Goal: Task Accomplishment & Management: Manage account settings

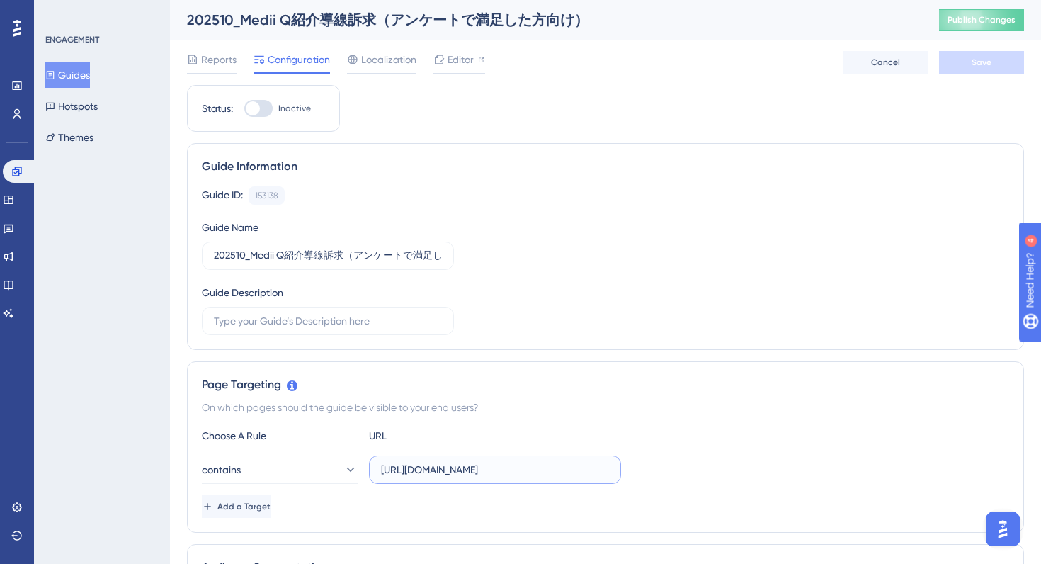
click at [436, 470] on input "https://stg-e-consult.medii.jp/ai-assistant" at bounding box center [495, 470] width 228 height 16
click at [751, 290] on div "Guide ID: 153138 Copy Guide Name 202510_Medii Q紹介導線訴求（アンケートで満足した方向け） Guide Desc…" at bounding box center [605, 260] width 807 height 149
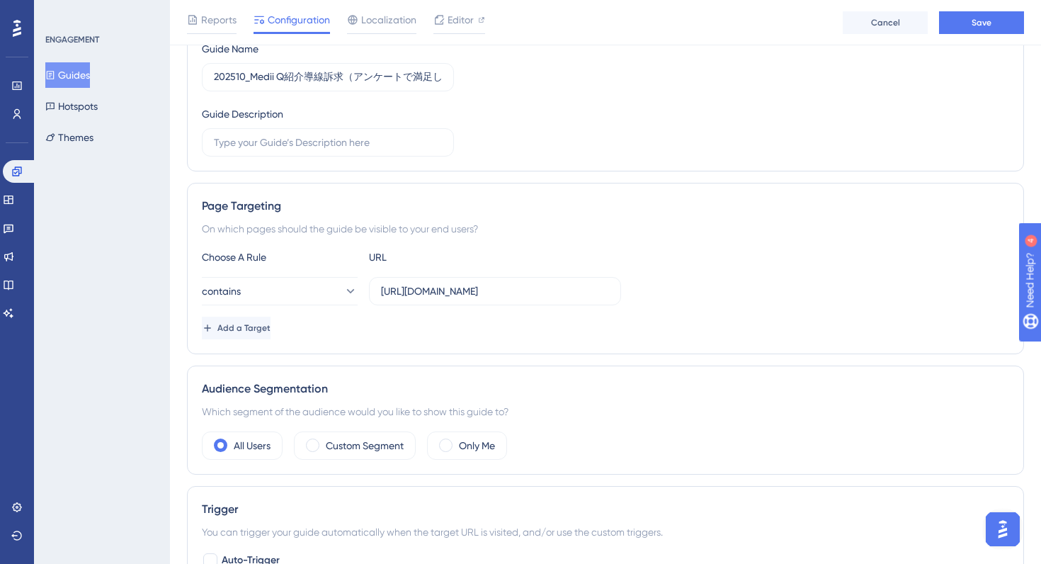
scroll to position [178, 0]
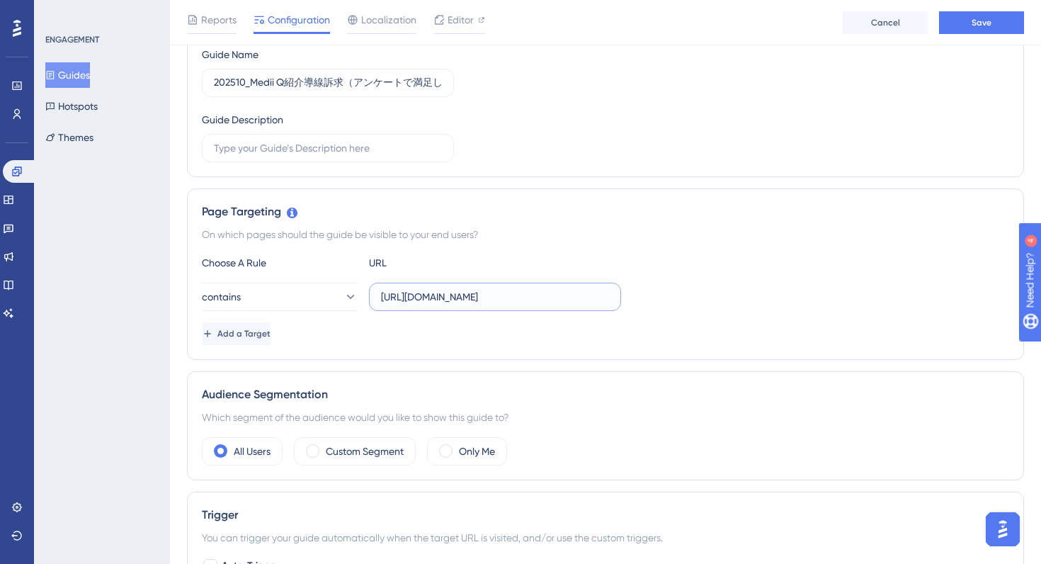
click at [418, 302] on input "https://e-consult.medii.jp/ai-assistant" at bounding box center [495, 297] width 228 height 16
type input "https://stg-e-consult.medii.jp/ai-assistant"
click at [761, 232] on div "On which pages should the guide be visible to your end users?" at bounding box center [605, 234] width 807 height 17
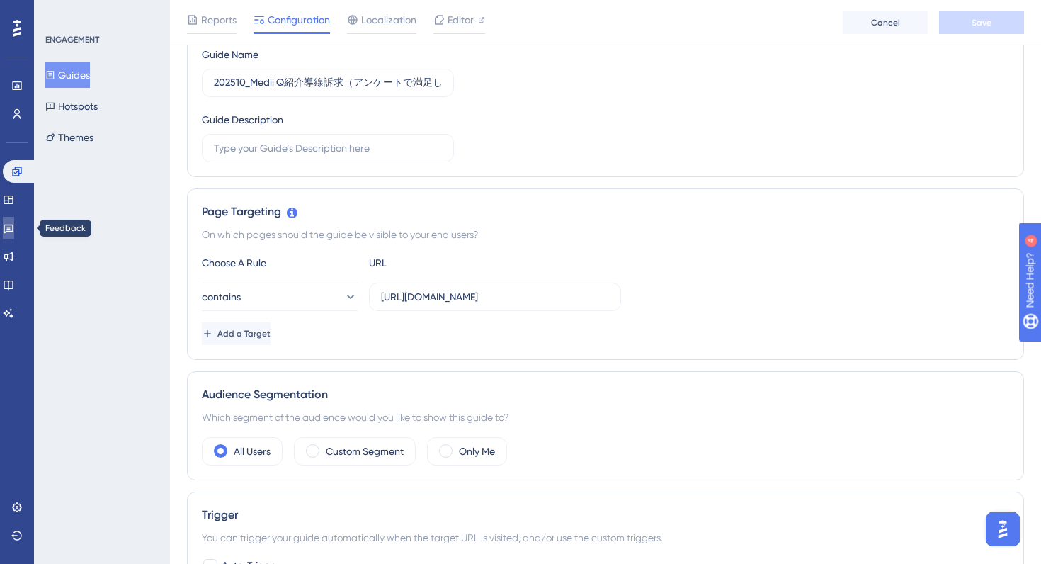
click at [14, 225] on link at bounding box center [8, 228] width 11 height 23
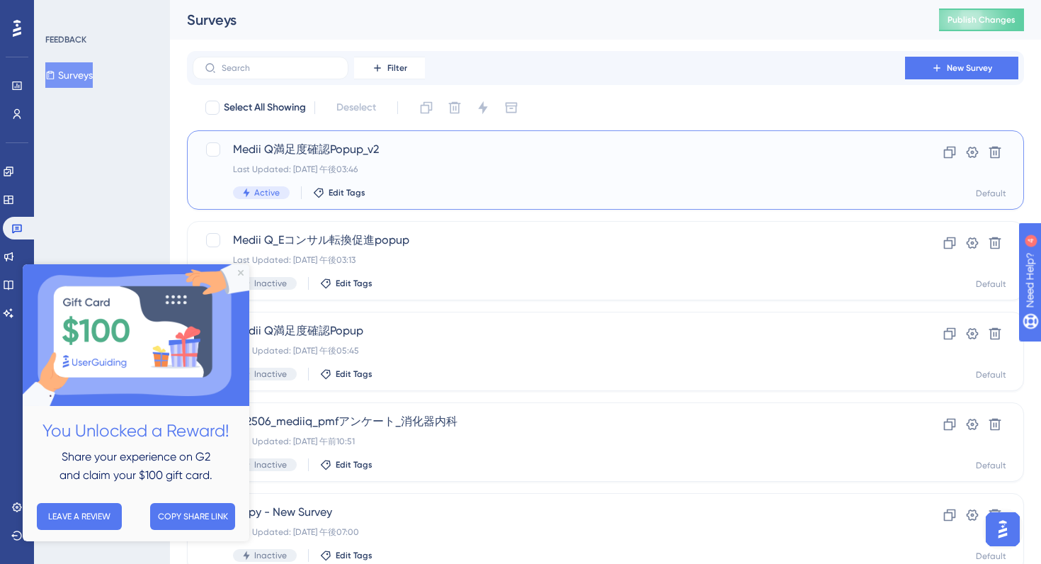
click at [539, 164] on div "Last Updated: 2025年9月22日 午後03:46" at bounding box center [549, 169] width 632 height 11
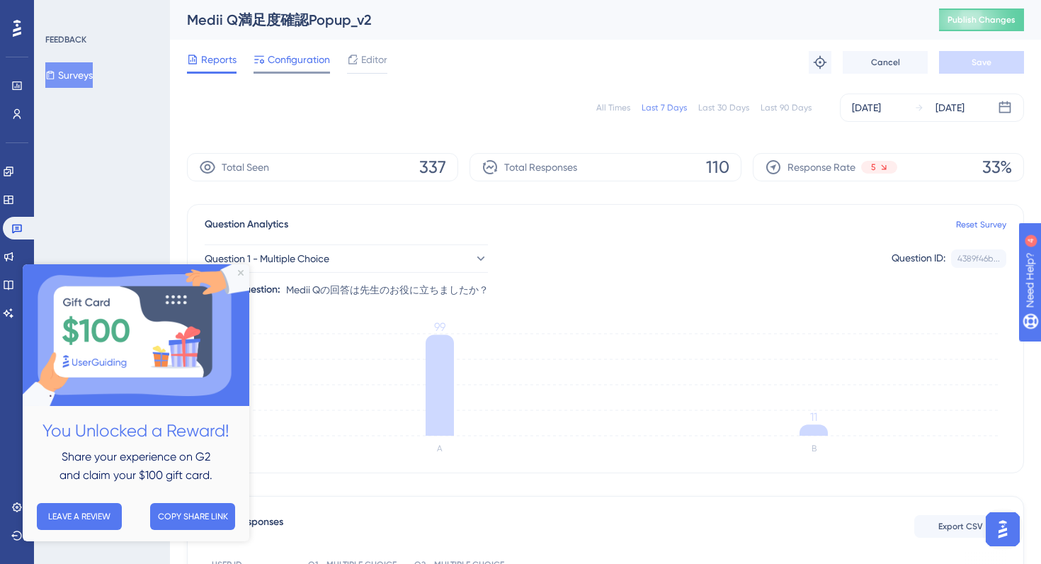
click at [298, 64] on span "Configuration" at bounding box center [299, 59] width 62 height 17
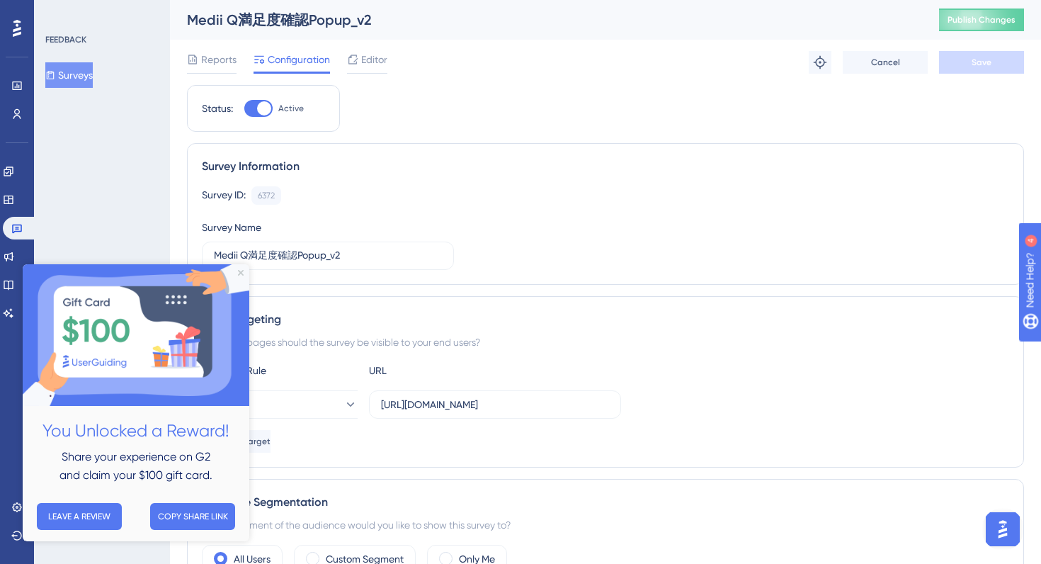
click at [239, 277] on img at bounding box center [136, 335] width 227 height 142
click at [241, 271] on icon "Close Preview" at bounding box center [241, 273] width 6 height 6
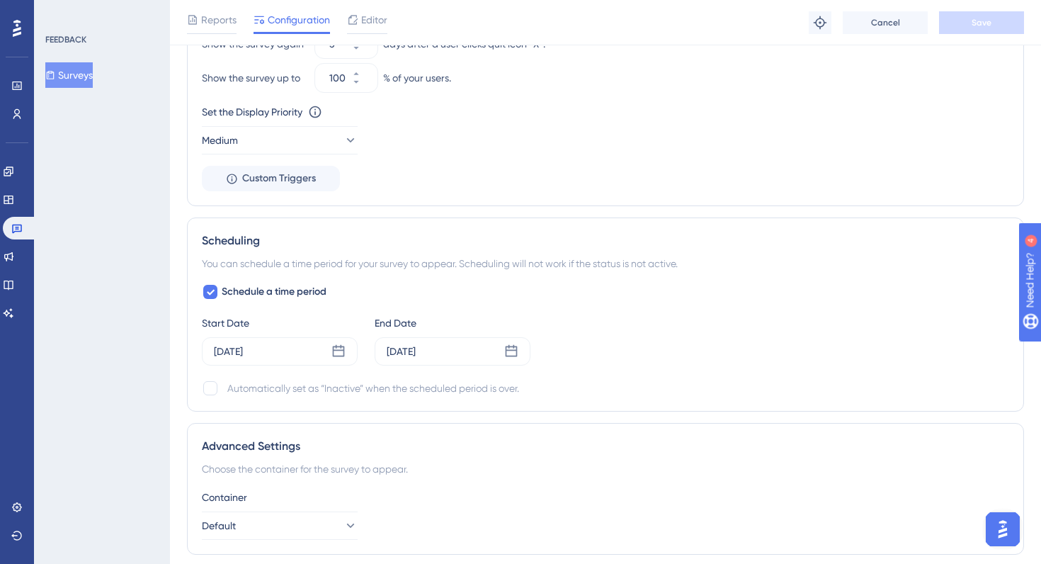
scroll to position [1014, 0]
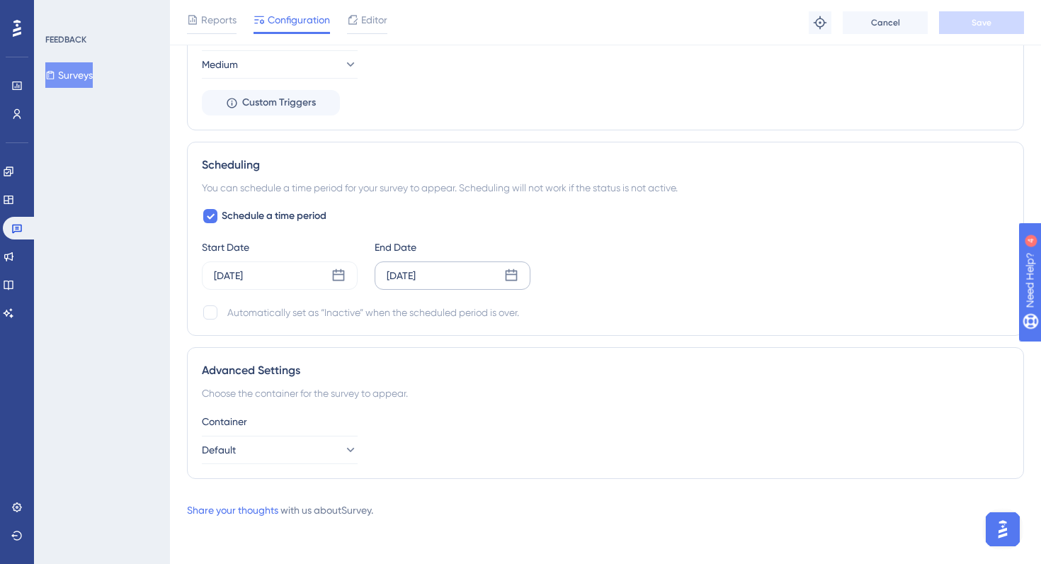
click at [510, 274] on icon at bounding box center [512, 275] width 12 height 12
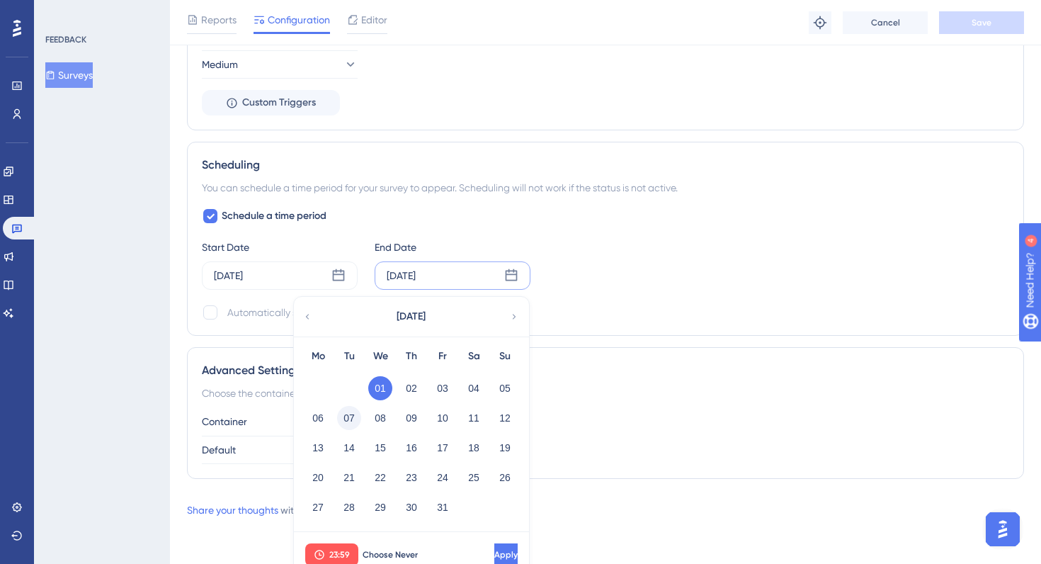
click at [343, 421] on button "07" at bounding box center [349, 418] width 24 height 24
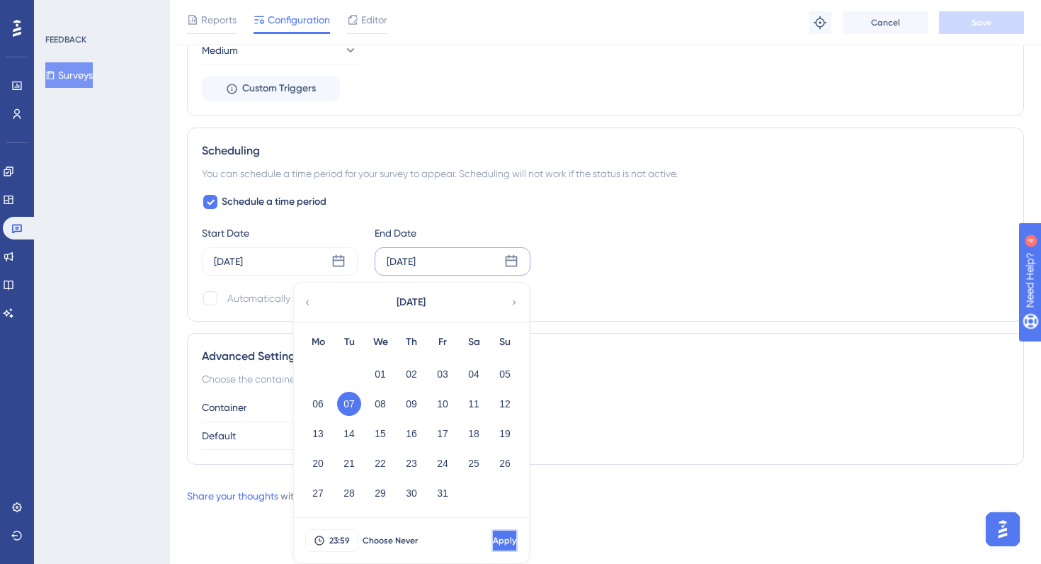
click at [493, 541] on span "Apply" at bounding box center [504, 540] width 23 height 11
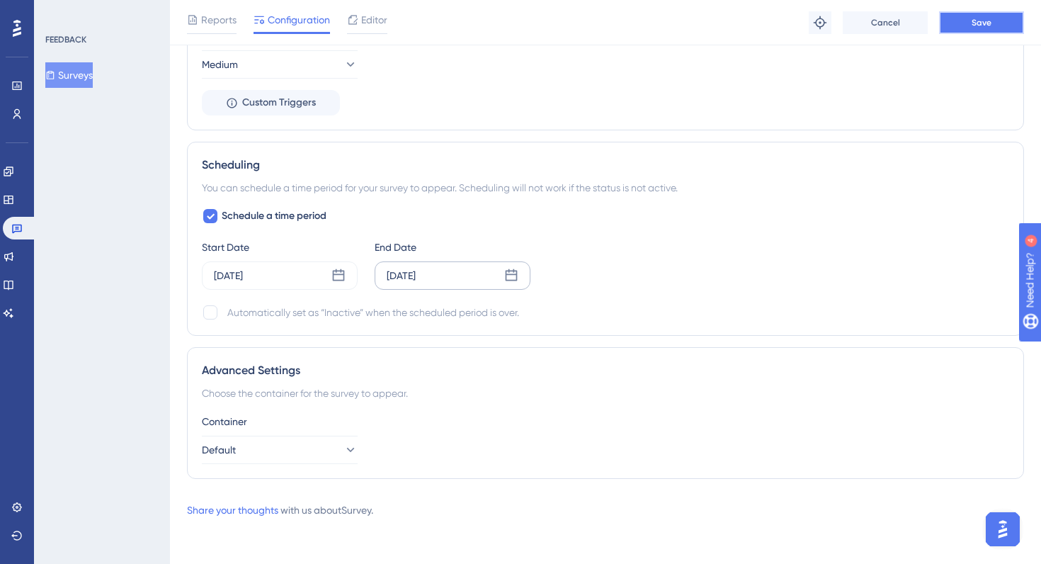
click at [973, 25] on span "Save" at bounding box center [982, 22] width 20 height 11
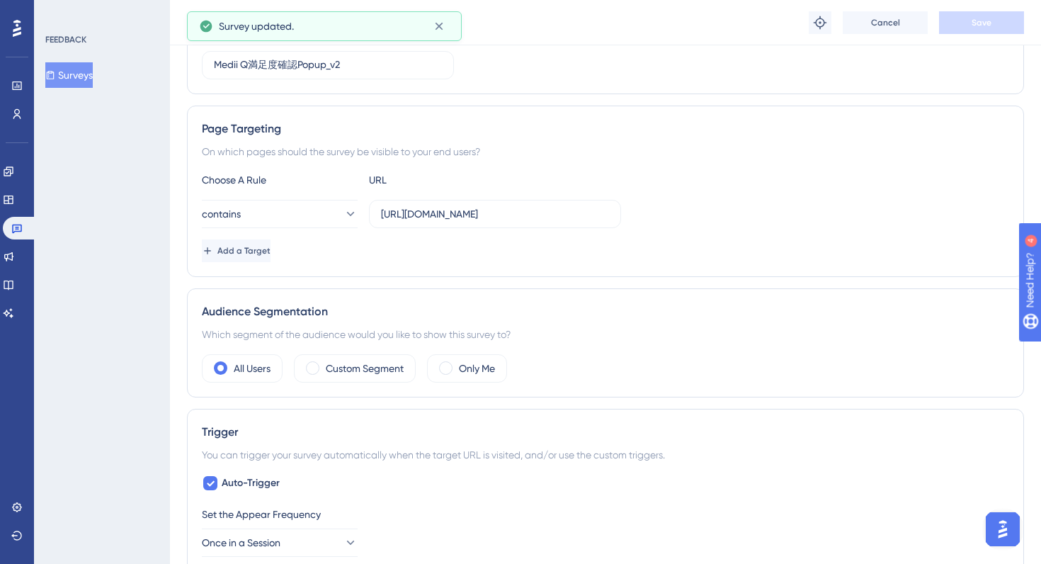
scroll to position [0, 0]
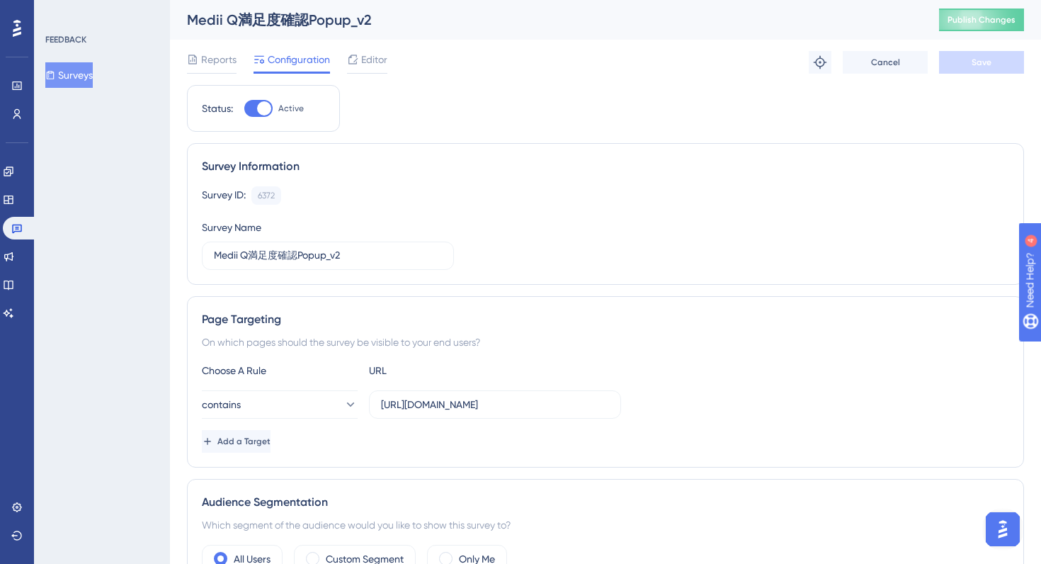
click at [371, 64] on span "Editor" at bounding box center [374, 59] width 26 height 17
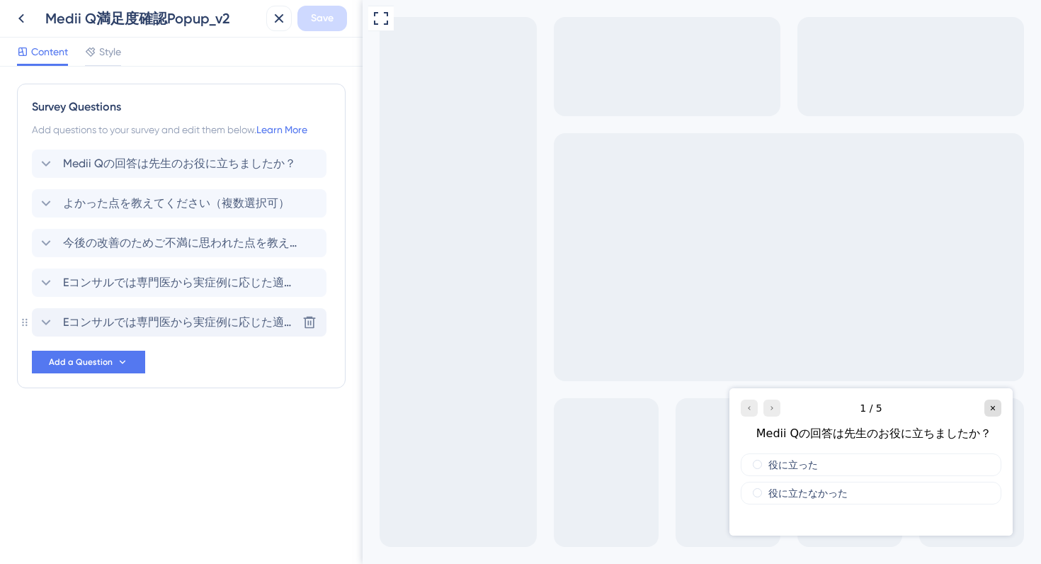
click at [164, 321] on span "Eコンサルでは専門医から実症例に応じた適切な知見を得られます。今回の回答で解消しきれなかった点を、専門医に相談してみたいですか？" at bounding box center [180, 322] width 234 height 17
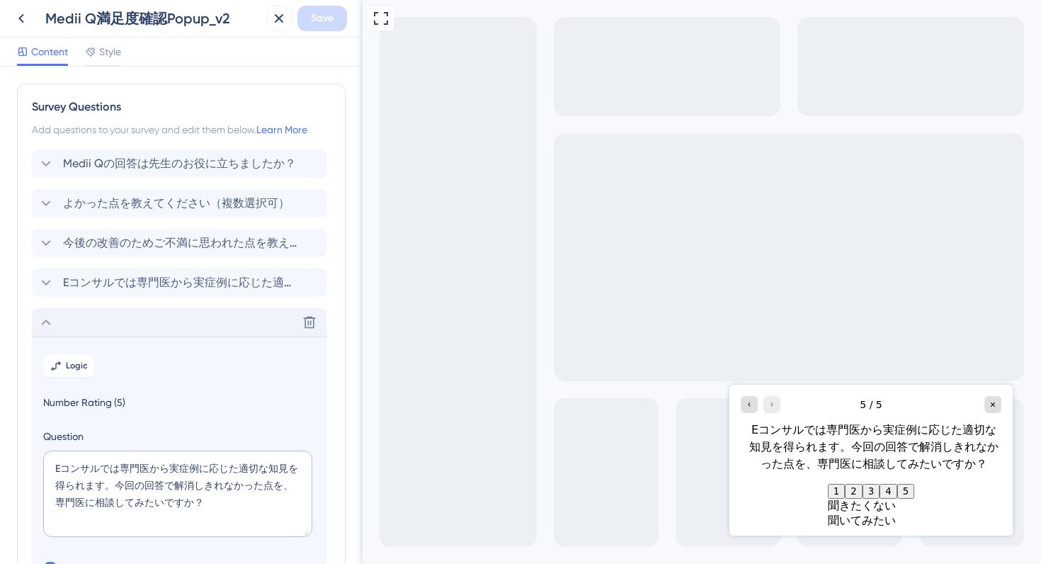
click at [47, 322] on icon at bounding box center [46, 322] width 9 height 6
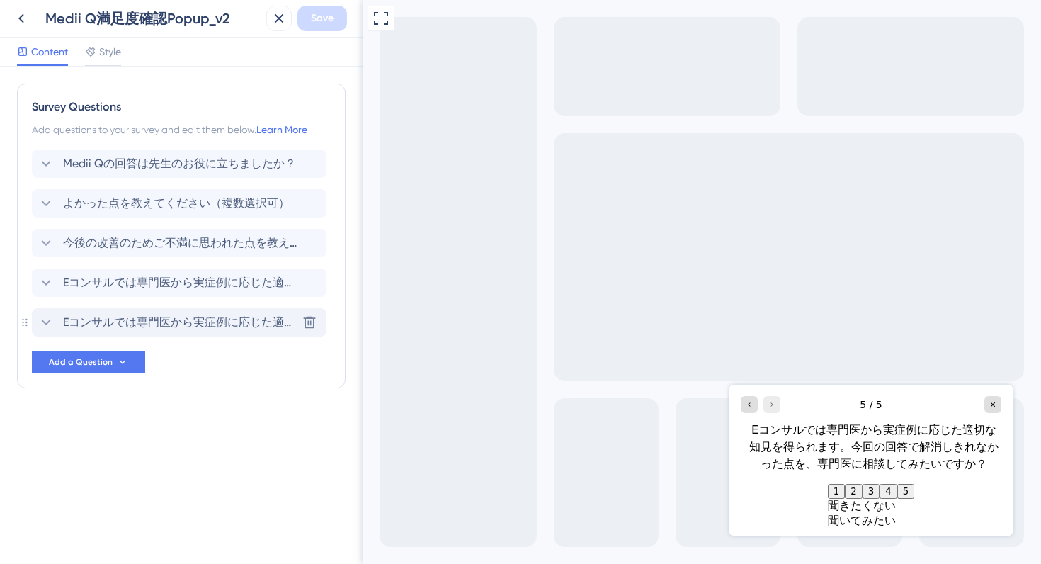
click at [47, 322] on icon at bounding box center [46, 322] width 17 height 17
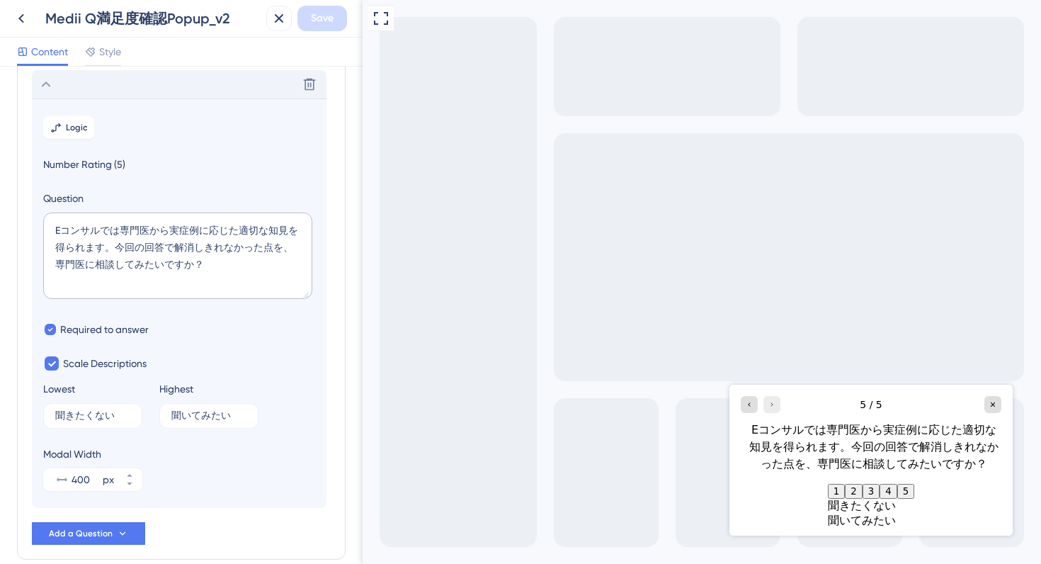
scroll to position [242, 0]
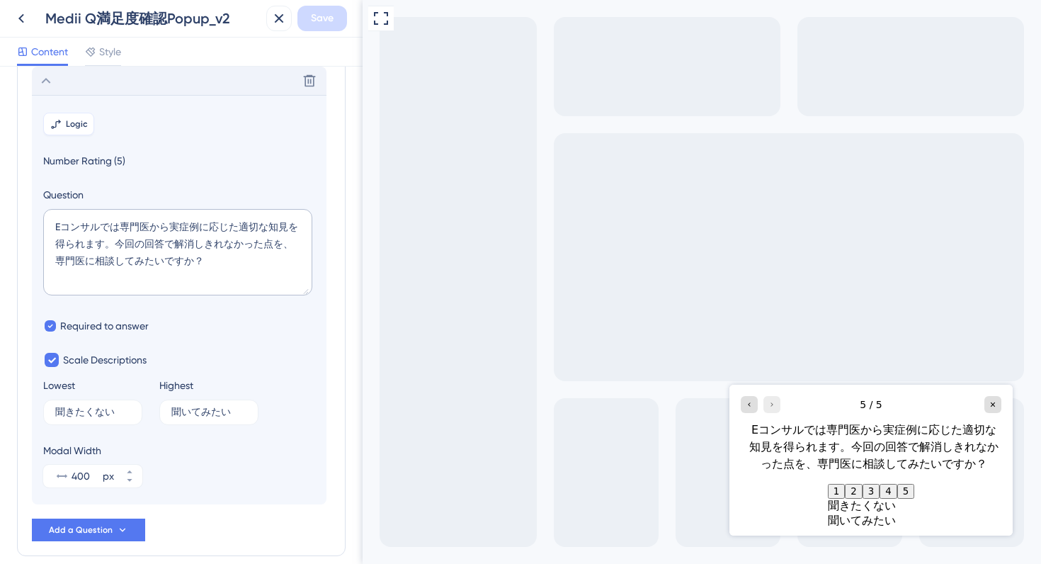
click at [67, 124] on span "Logic" at bounding box center [77, 123] width 22 height 11
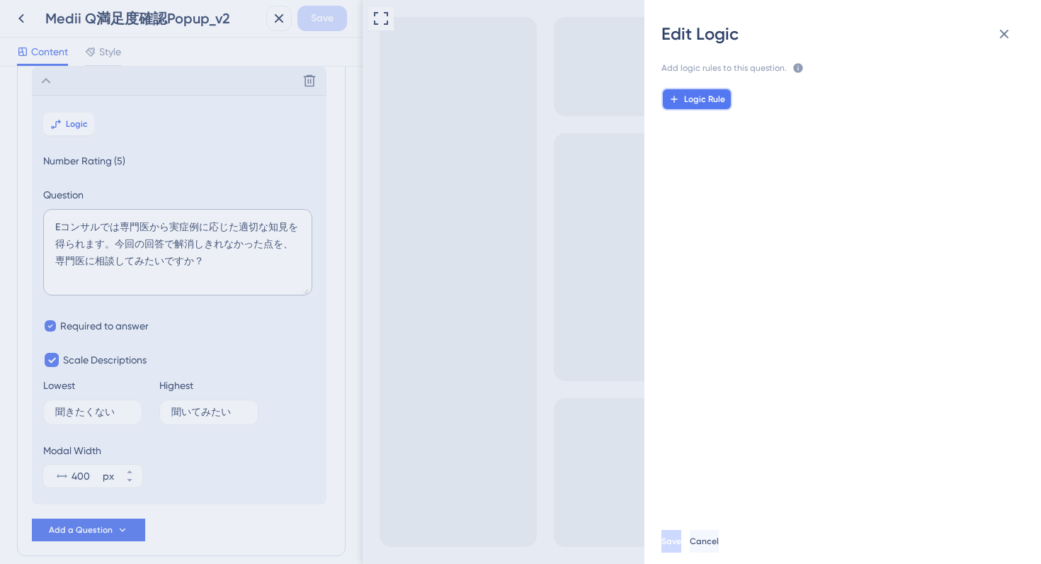
click at [685, 104] on span "Logic Rule" at bounding box center [704, 98] width 41 height 11
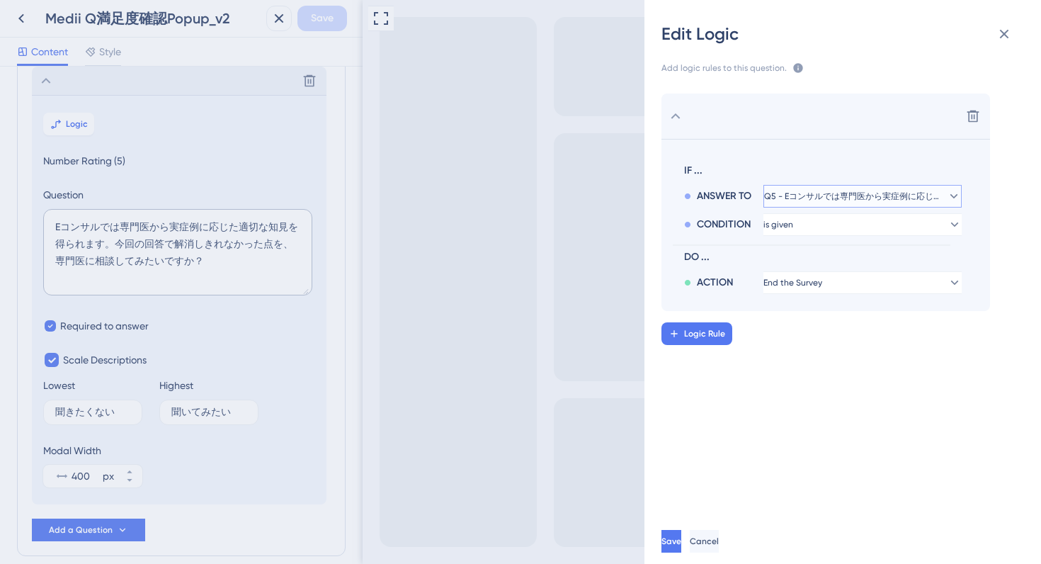
click at [868, 193] on span "Q5 - Eコンサルでは専門医から実症例に応じた適切な知見を得られます。今回の回答で解消しきれなかった点を、専門医に相談してみたいですか？" at bounding box center [852, 196] width 177 height 11
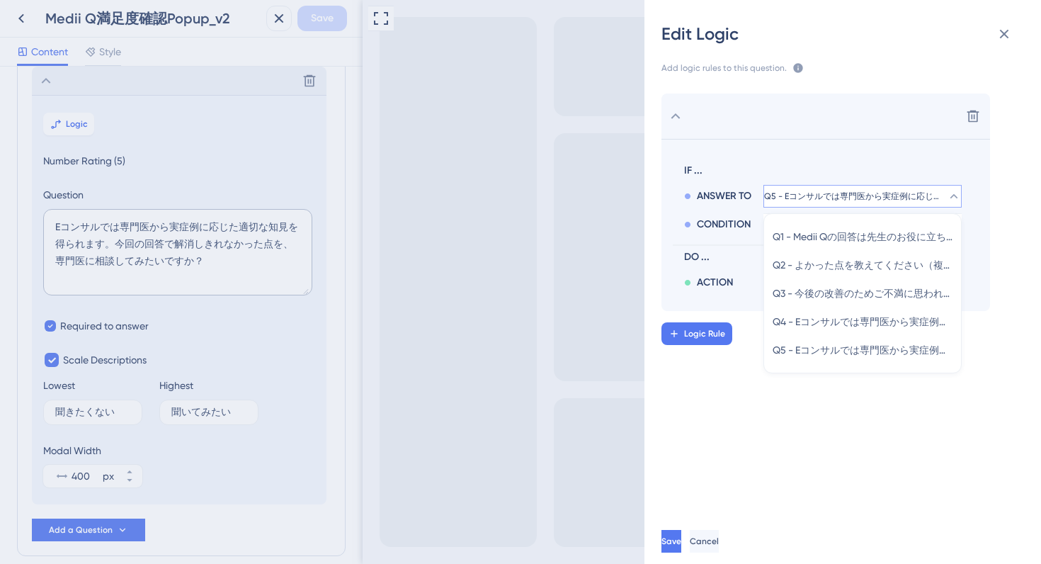
click at [707, 227] on span "CONDITION" at bounding box center [724, 224] width 54 height 17
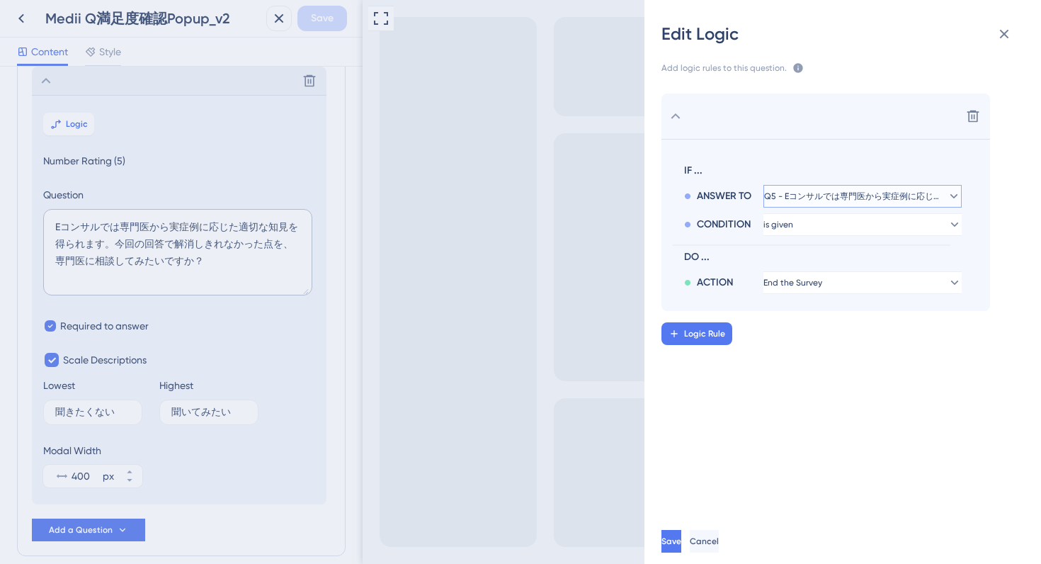
click at [841, 191] on span "Q5 - Eコンサルでは専門医から実症例に応じた適切な知見を得られます。今回の回答で解消しきれなかった点を、専門医に相談してみたいですか？" at bounding box center [852, 196] width 177 height 11
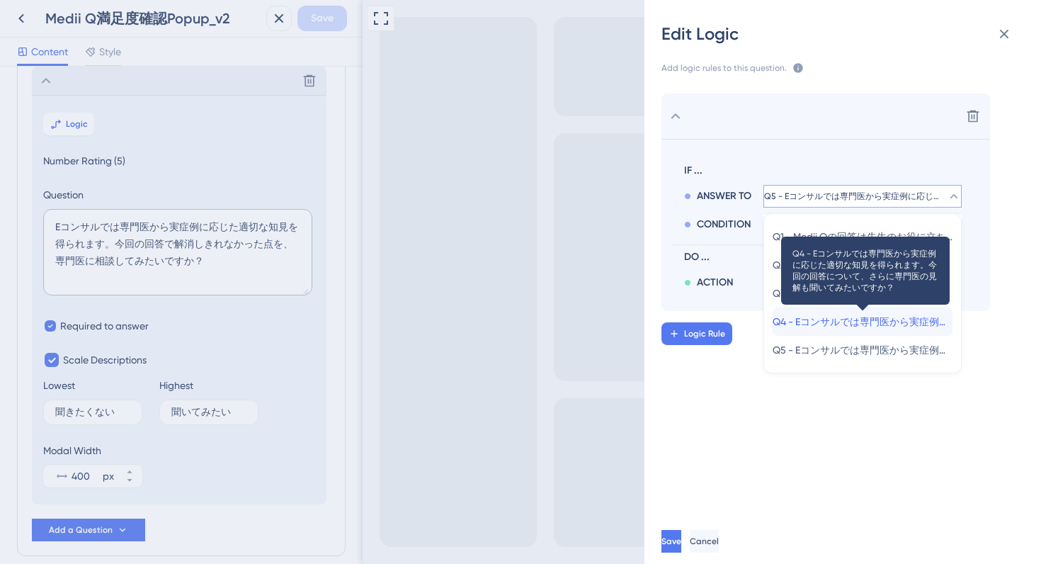
click at [810, 314] on span "Q4 - Eコンサルでは専門医から実症例に応じた適切な知見を得られます。今回の回答について、さらに専門医の見解も聞いてみたいですか？" at bounding box center [863, 321] width 180 height 17
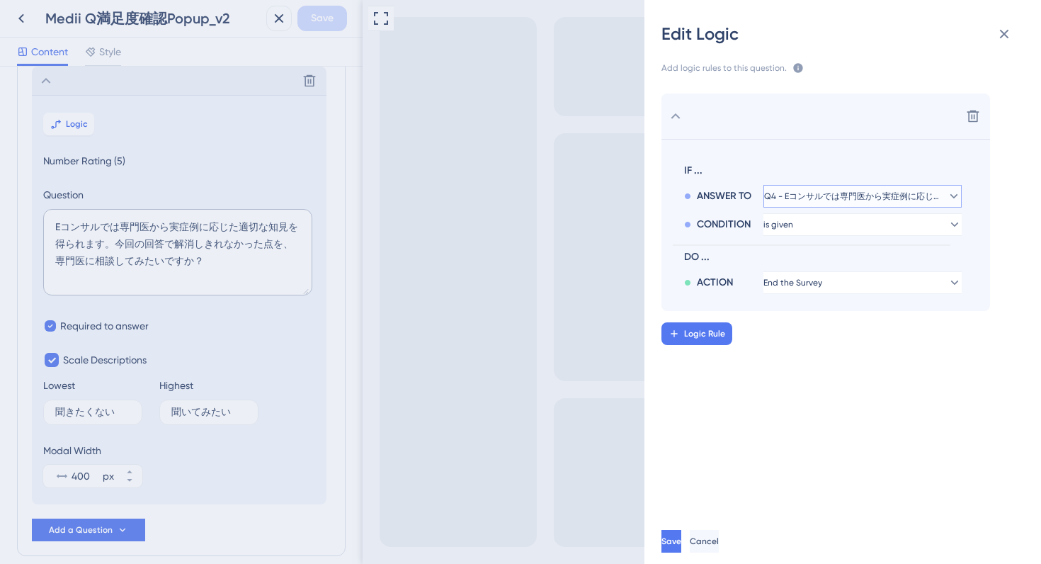
click at [817, 192] on span "Q4 - Eコンサルでは専門医から実症例に応じた適切な知見を得られます。今回の回答について、さらに専門医の見解も聞いてみたいですか？" at bounding box center [852, 196] width 177 height 11
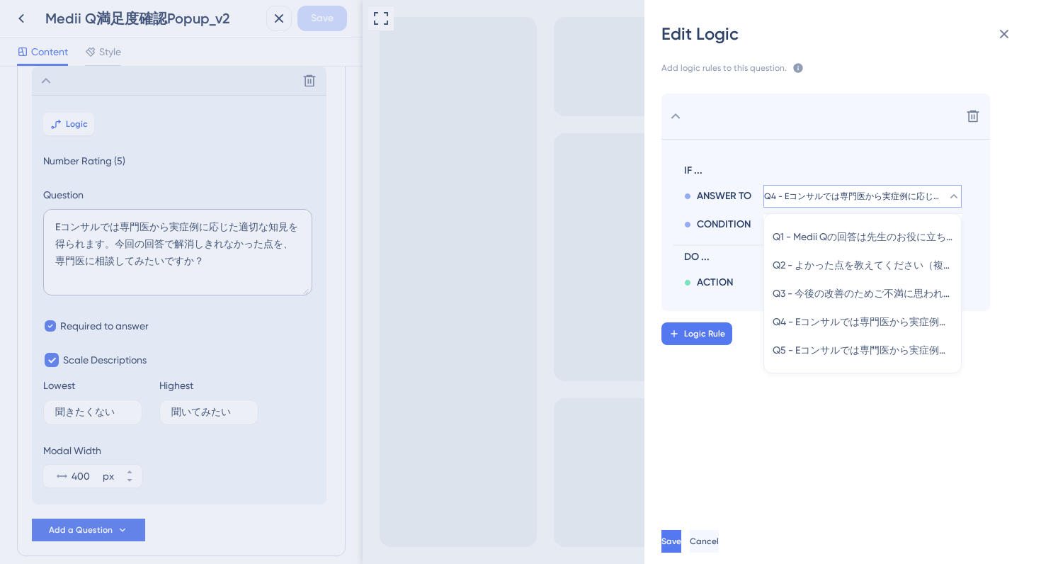
click at [719, 210] on div "CONDITION" at bounding box center [723, 221] width 79 height 23
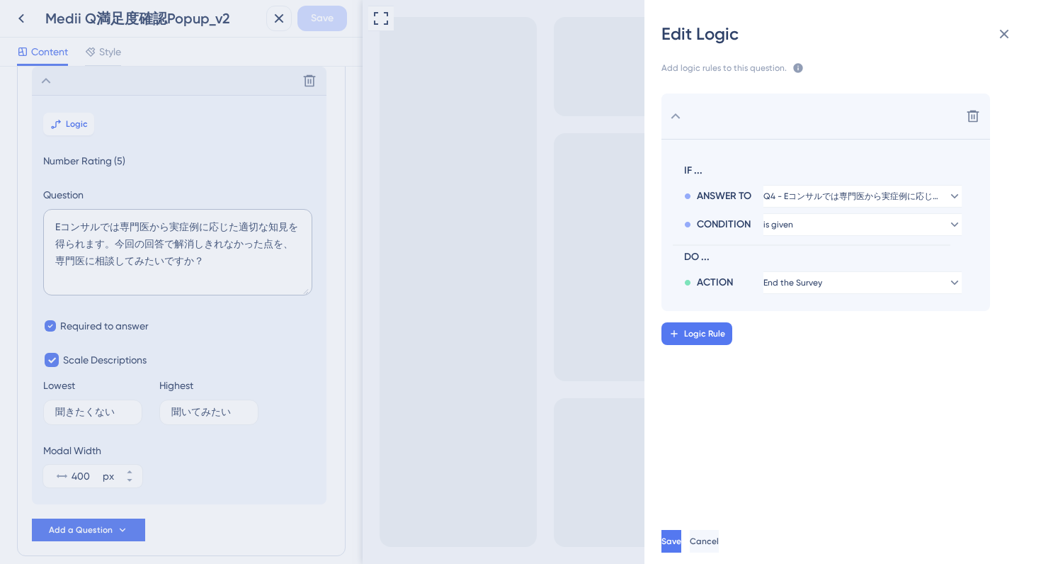
click at [763, 427] on div "Delete IF ... ANSWER TO Q4 - Eコンサルでは専門医から実症例に応じた適切な知見を得られます。今回の回答について、さらに専門医の見解…" at bounding box center [848, 291] width 419 height 431
click at [807, 223] on button "is given" at bounding box center [862, 224] width 198 height 23
click at [810, 255] on div "is given is given" at bounding box center [863, 265] width 180 height 28
click at [712, 455] on div "Delete IF ... ANSWER TO Q4 - Eコンサルでは専門医から実症例に応じた適切な知見を得られます。今回の回答について、さらに専門医の見解…" at bounding box center [848, 291] width 419 height 431
click at [1001, 33] on icon at bounding box center [1004, 33] width 17 height 17
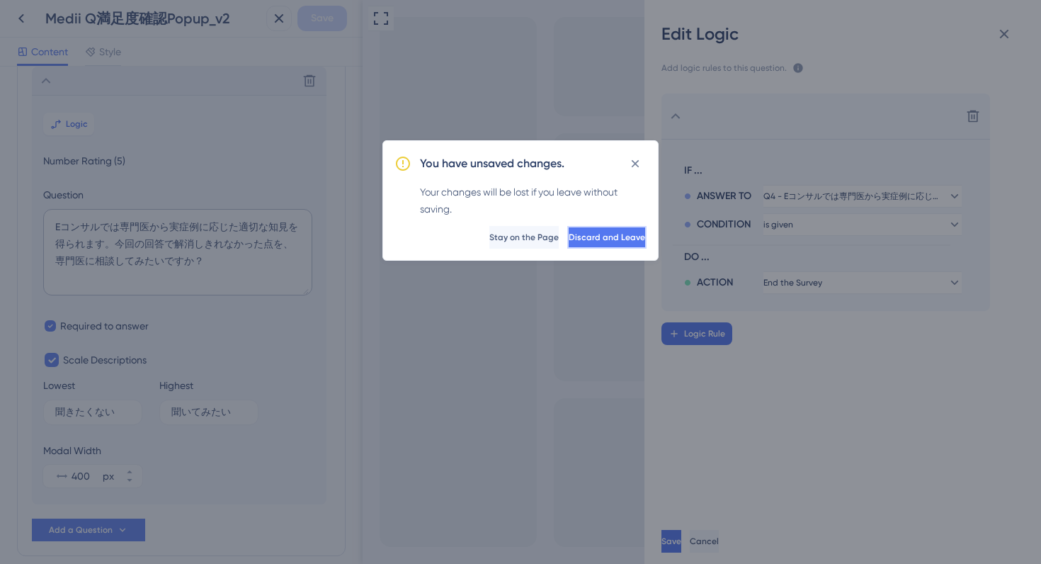
click at [569, 242] on span "Discard and Leave" at bounding box center [607, 237] width 76 height 11
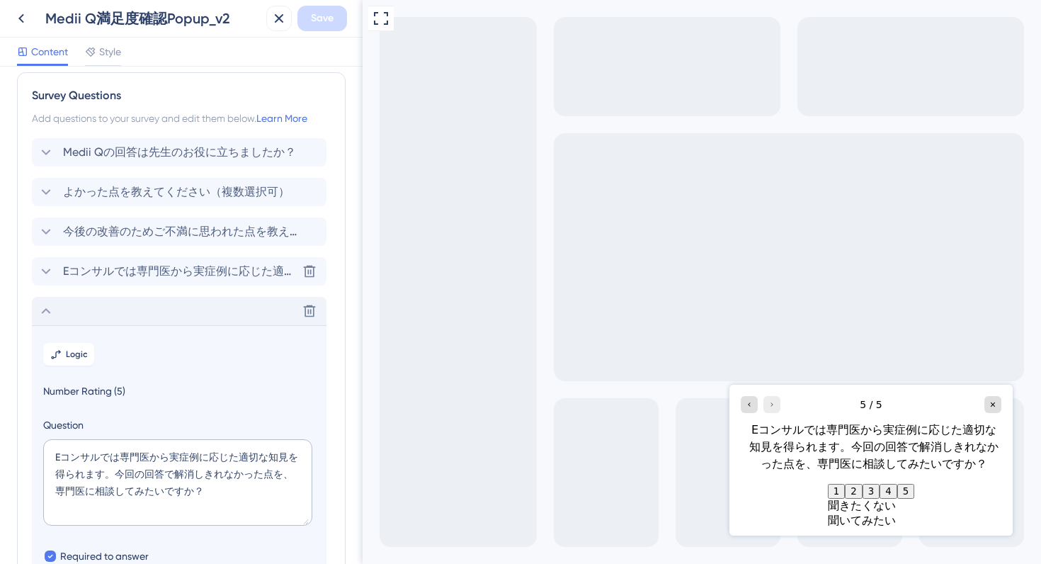
scroll to position [0, 0]
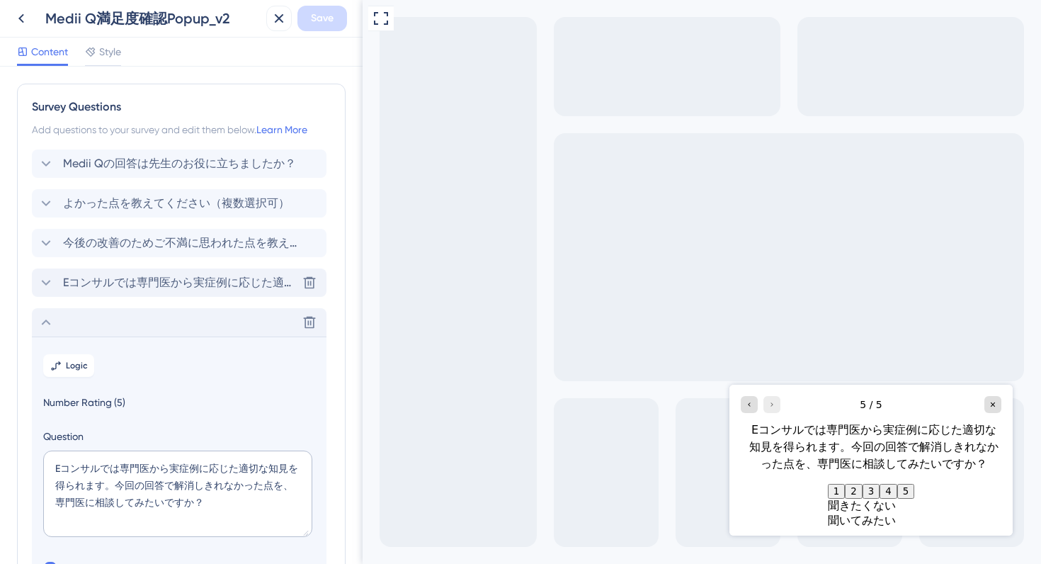
click at [125, 278] on span "Eコンサルでは専門医から実症例に応じた適切な知見を得られます。今回の回答について、さらに専門医の見解も聞いてみたいですか？" at bounding box center [180, 282] width 234 height 17
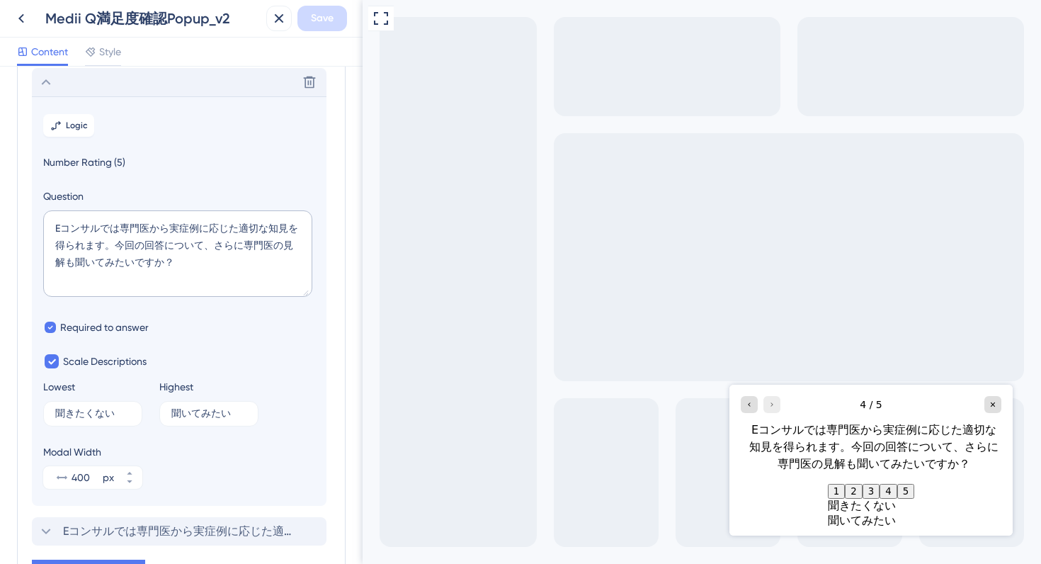
scroll to position [202, 0]
click at [69, 129] on span "Logic" at bounding box center [77, 123] width 22 height 11
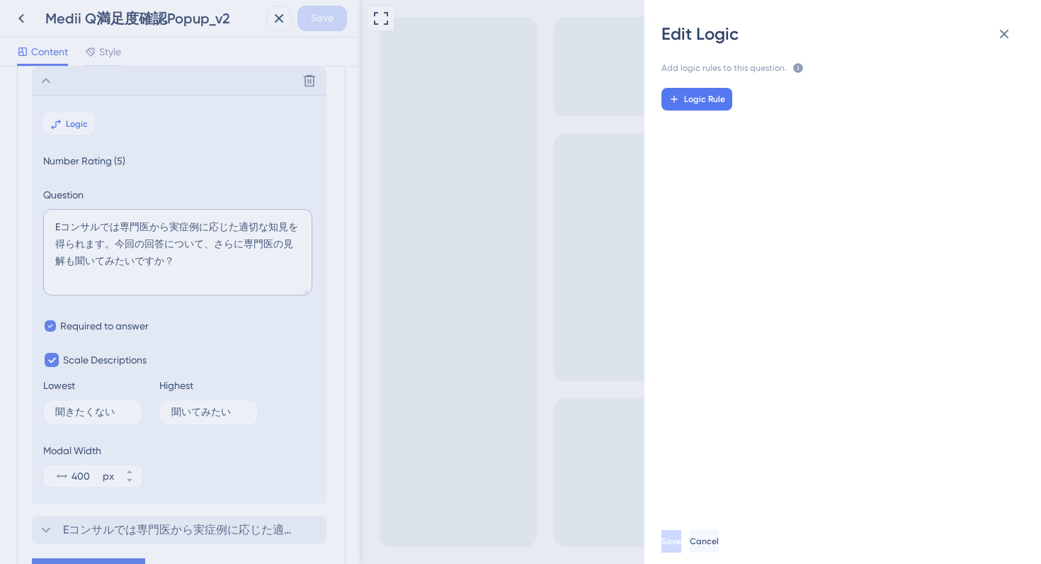
click at [263, 162] on div "Edit Logic Add logic rules to this question. The rules will apply after this qu…" at bounding box center [520, 282] width 1041 height 564
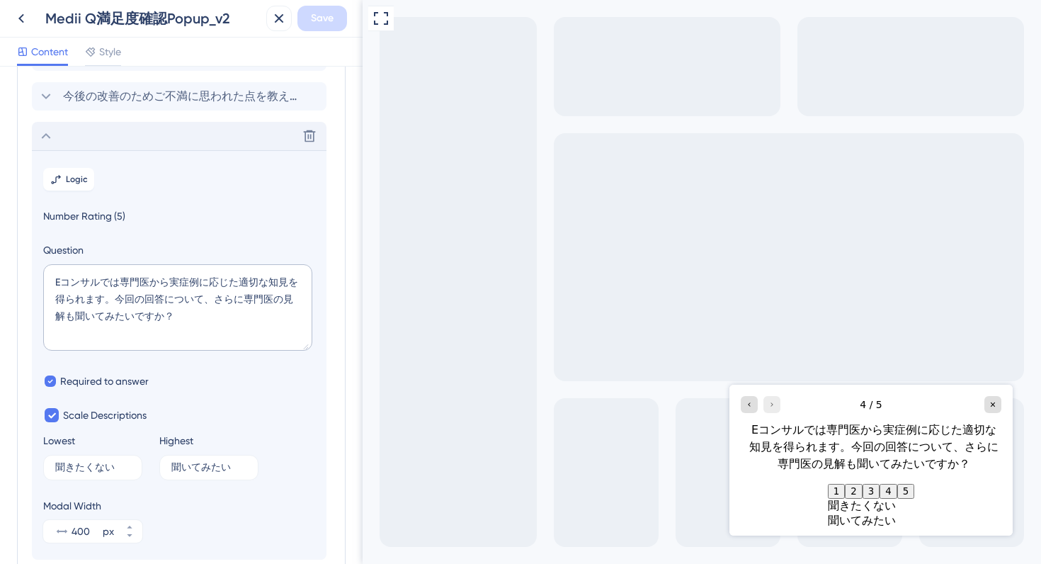
scroll to position [16, 0]
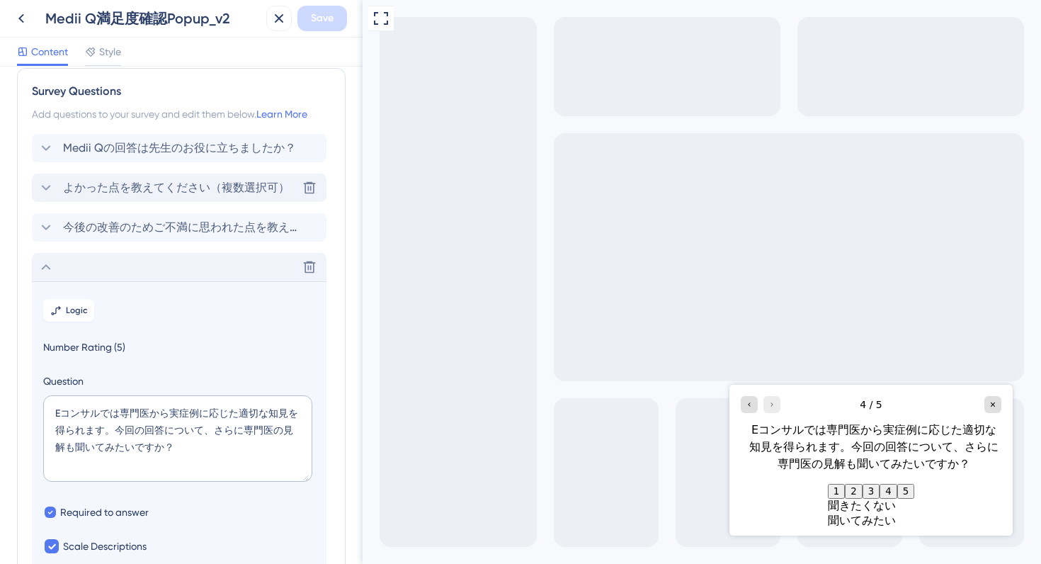
click at [47, 186] on icon at bounding box center [46, 187] width 17 height 17
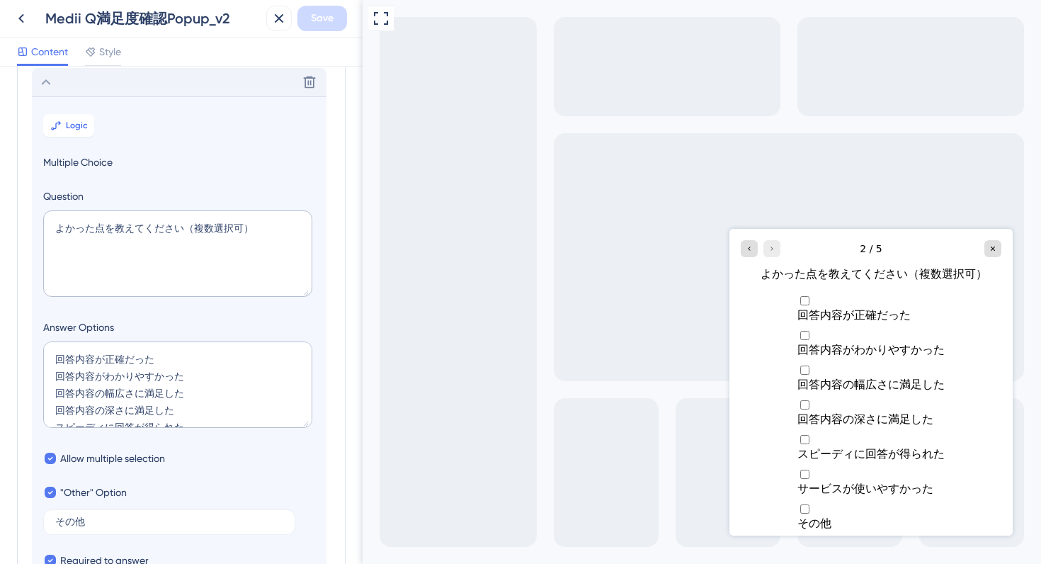
scroll to position [123, 0]
click at [66, 122] on span "Logic" at bounding box center [77, 123] width 22 height 11
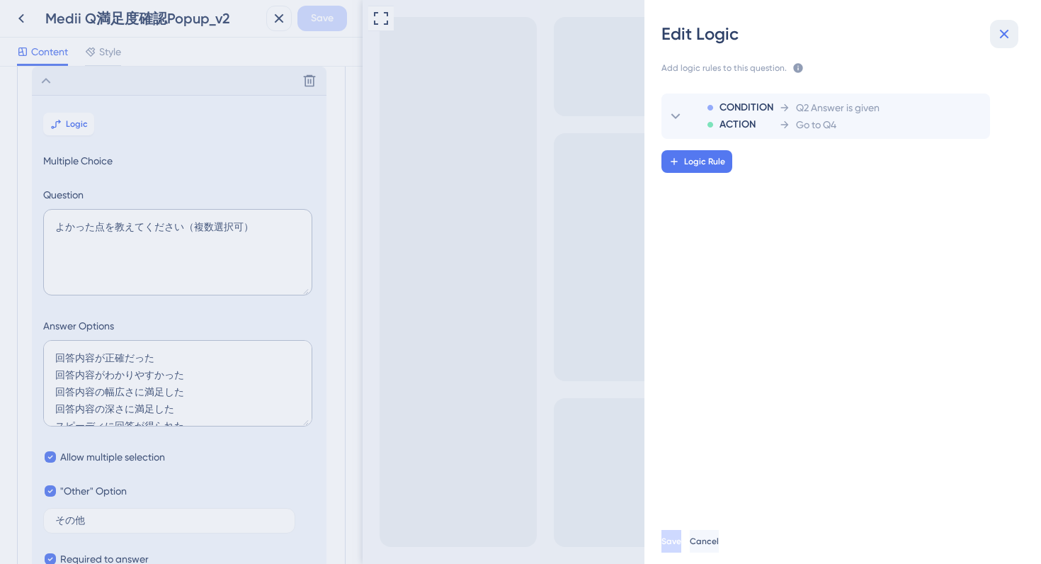
click at [1002, 31] on icon at bounding box center [1004, 33] width 17 height 17
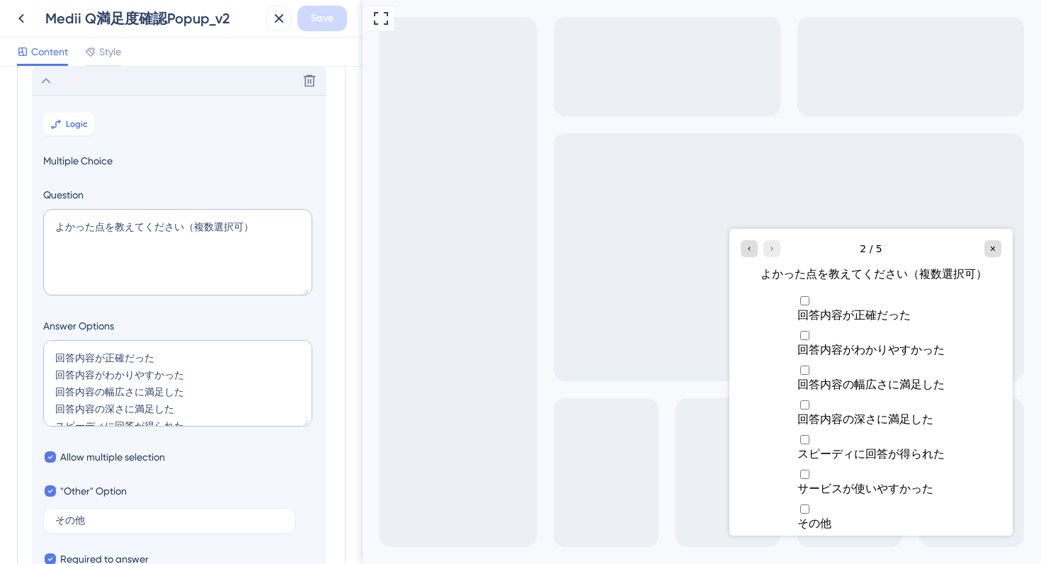
click at [39, 83] on icon at bounding box center [46, 80] width 17 height 17
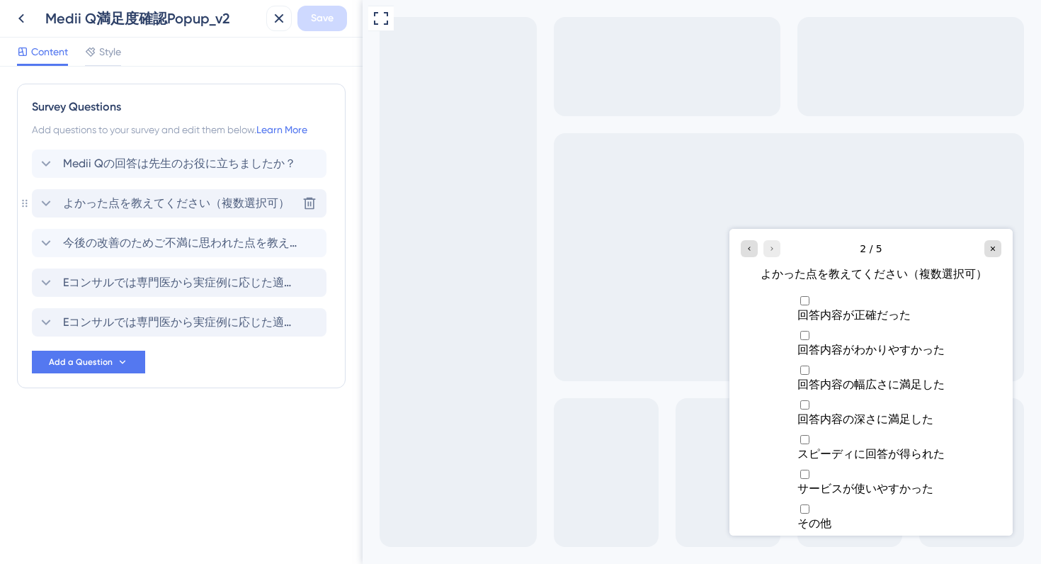
scroll to position [0, 0]
click at [44, 274] on icon at bounding box center [46, 282] width 17 height 17
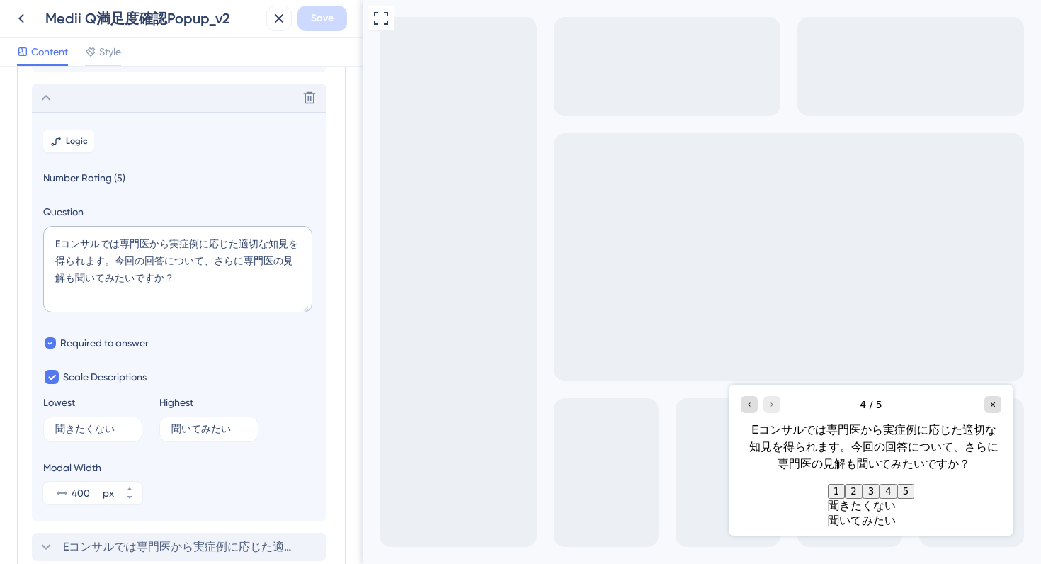
scroll to position [202, 0]
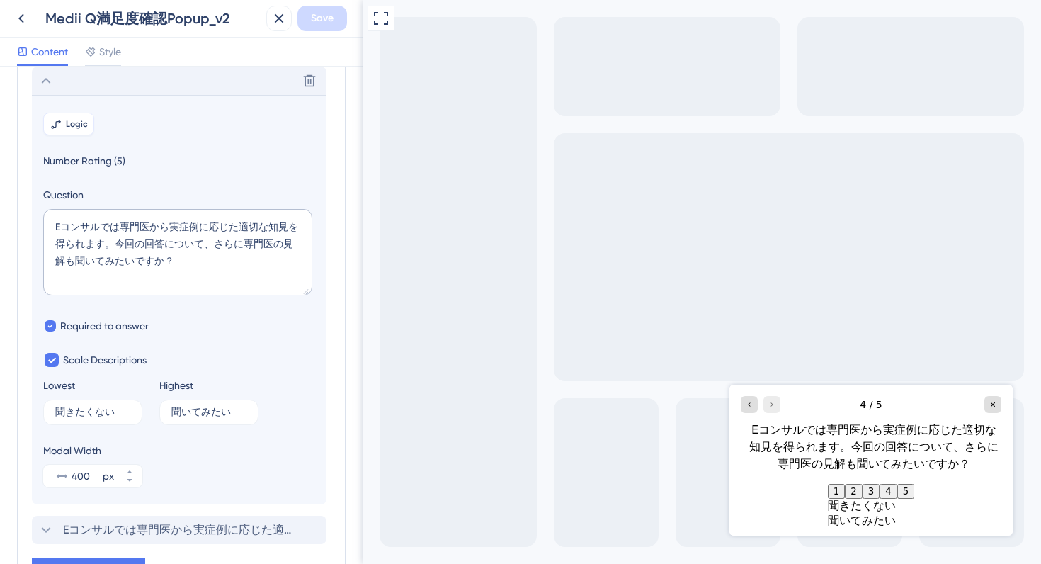
click at [63, 114] on button "Logic" at bounding box center [68, 124] width 51 height 23
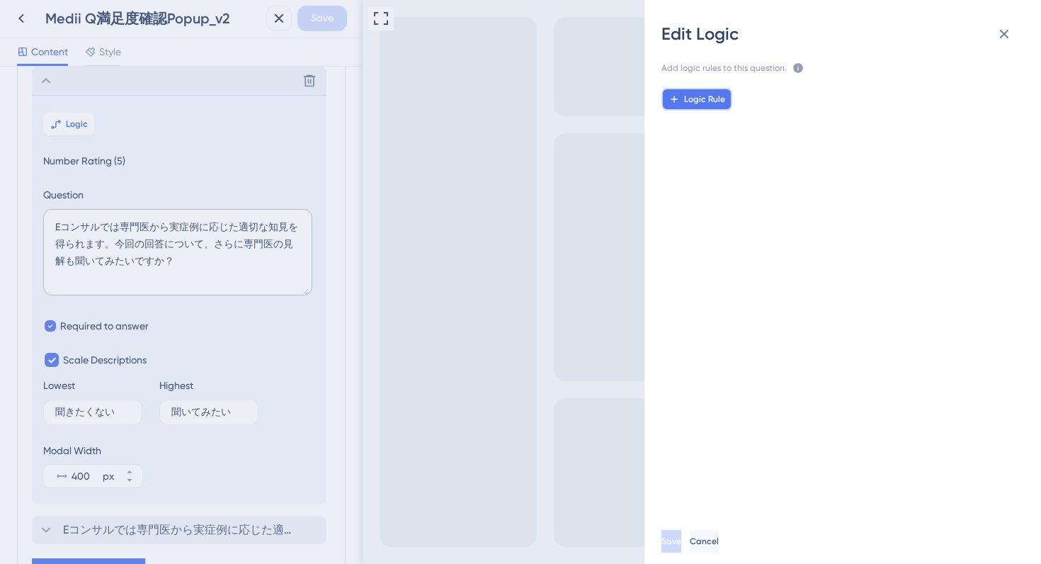
click at [697, 103] on span "Logic Rule" at bounding box center [704, 98] width 41 height 11
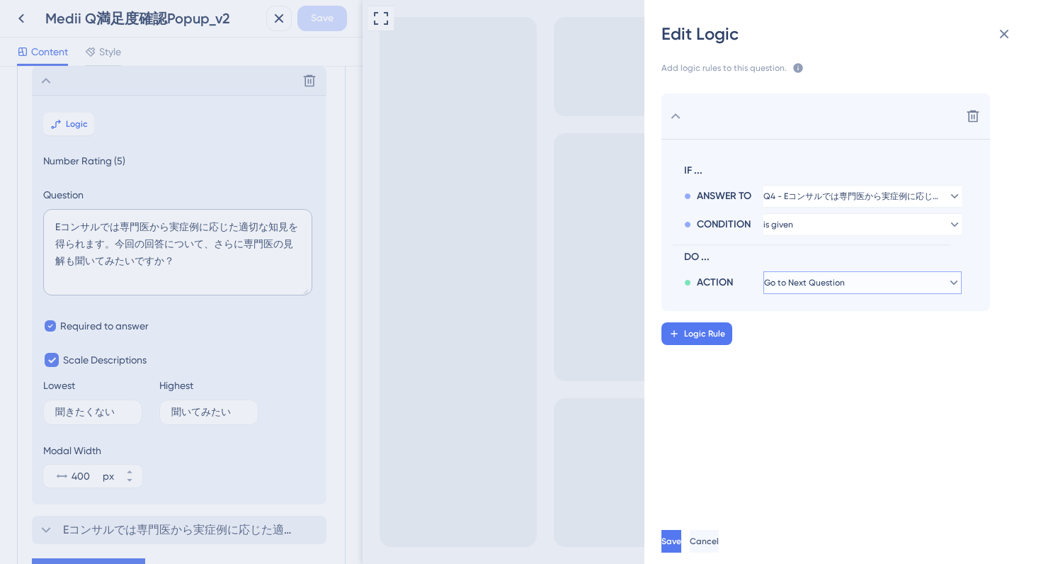
click at [833, 287] on span "Go to Next Question" at bounding box center [804, 282] width 81 height 11
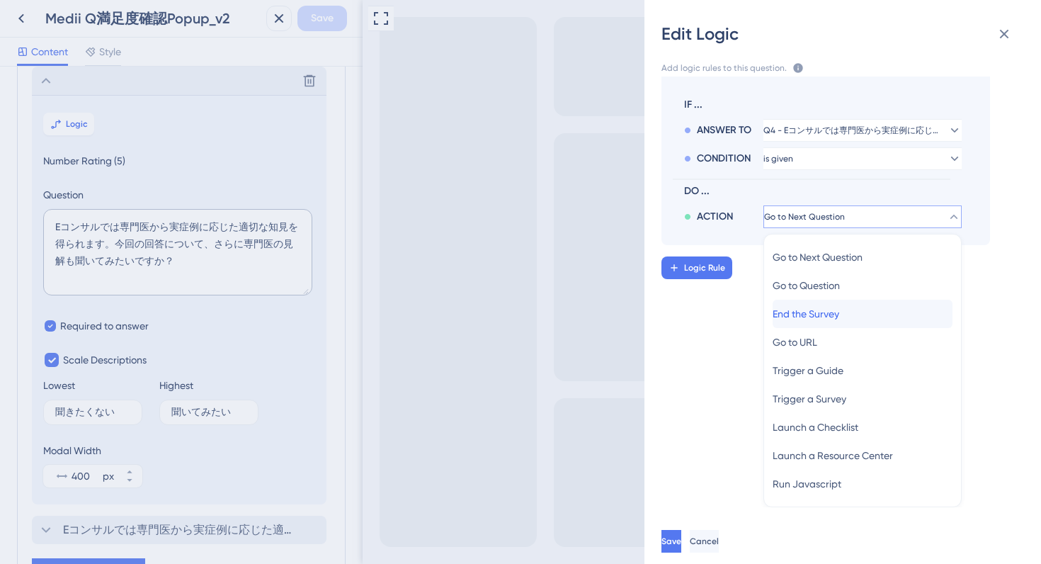
click at [820, 317] on span "End the Survey" at bounding box center [806, 313] width 67 height 17
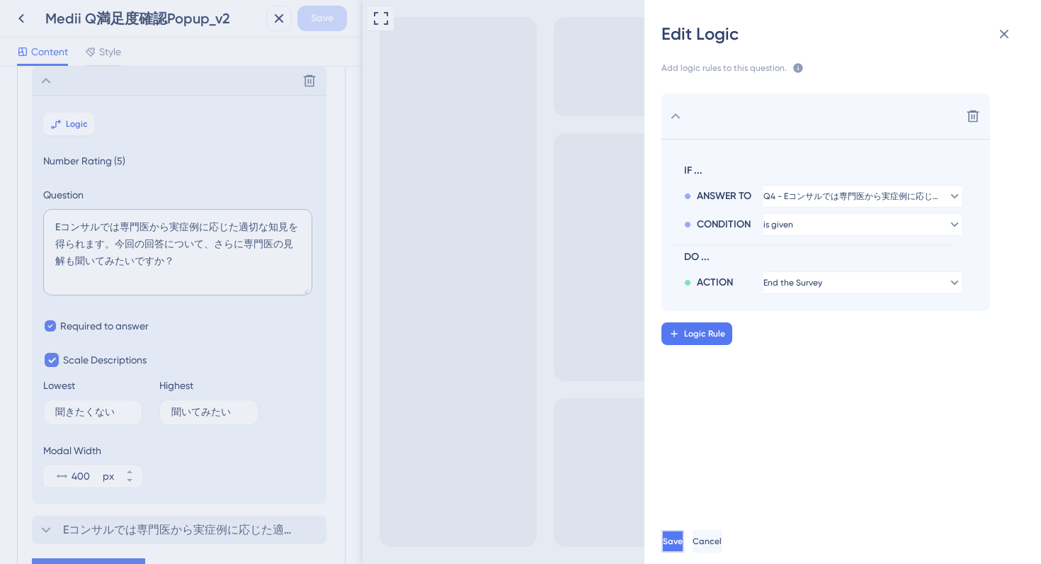
click at [684, 530] on button "Save" at bounding box center [672, 541] width 23 height 23
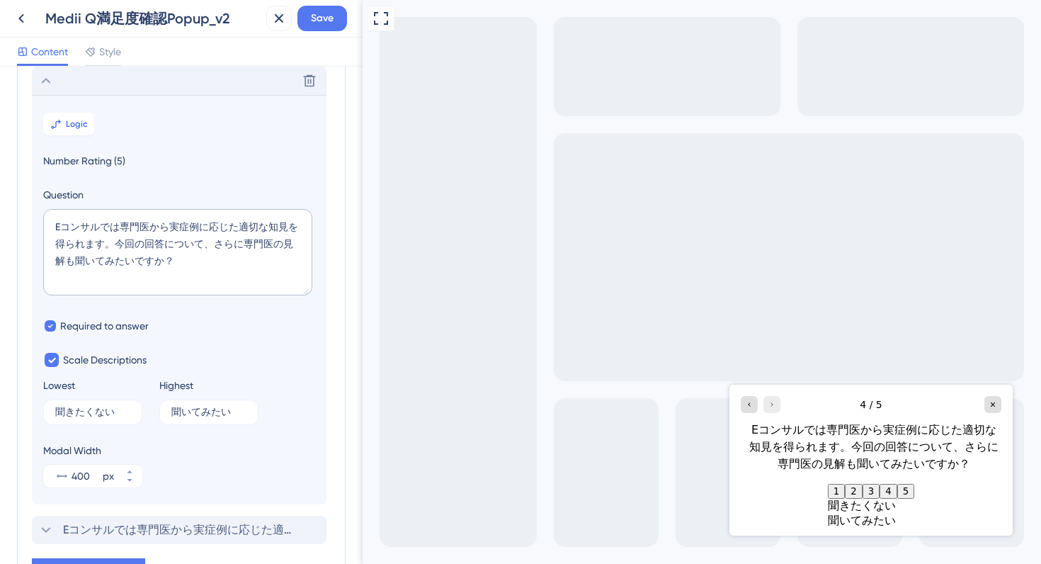
click at [49, 76] on icon at bounding box center [46, 80] width 17 height 17
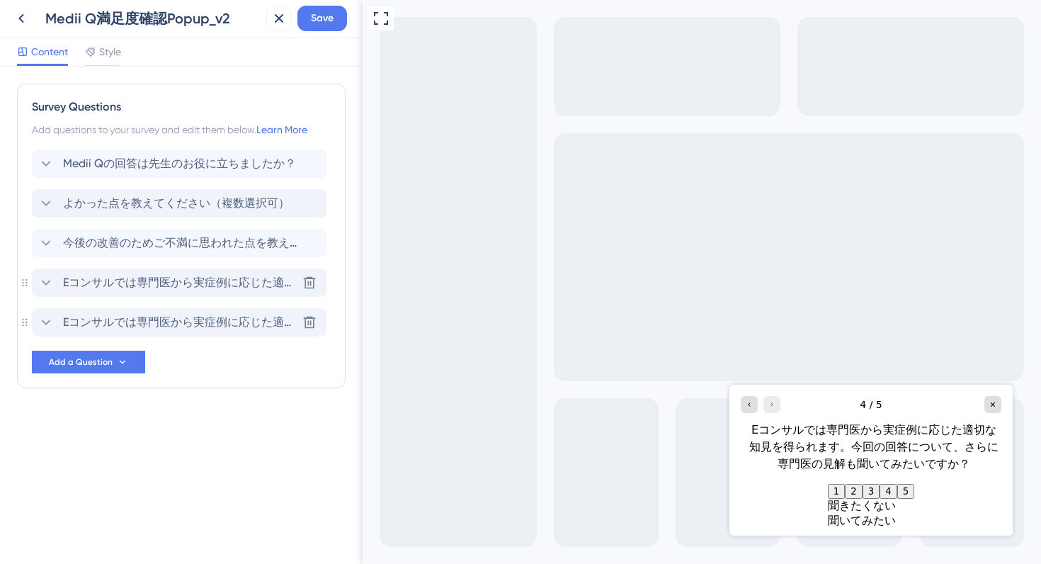
click at [43, 316] on icon at bounding box center [46, 322] width 17 height 17
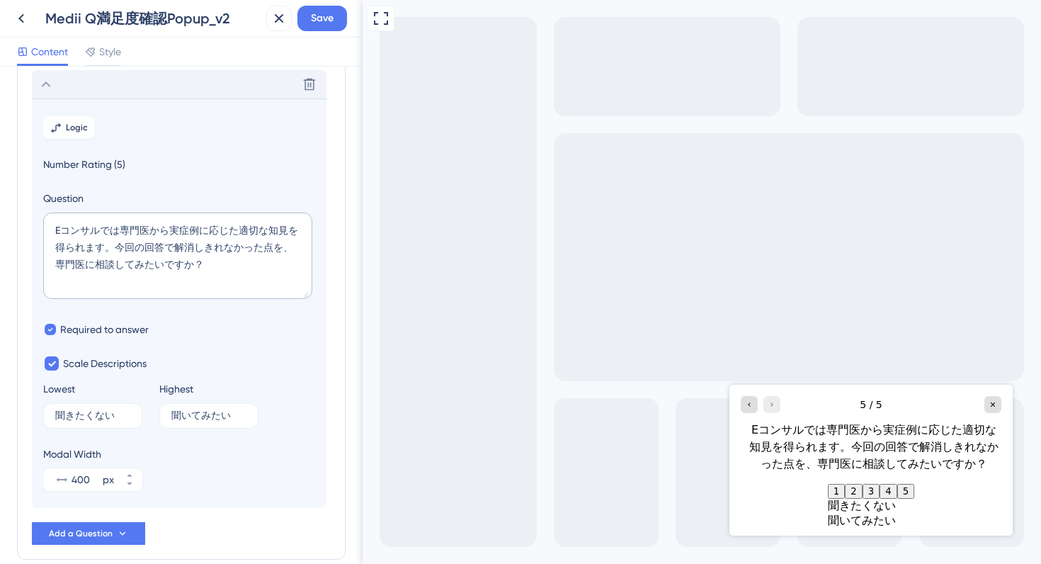
scroll to position [242, 0]
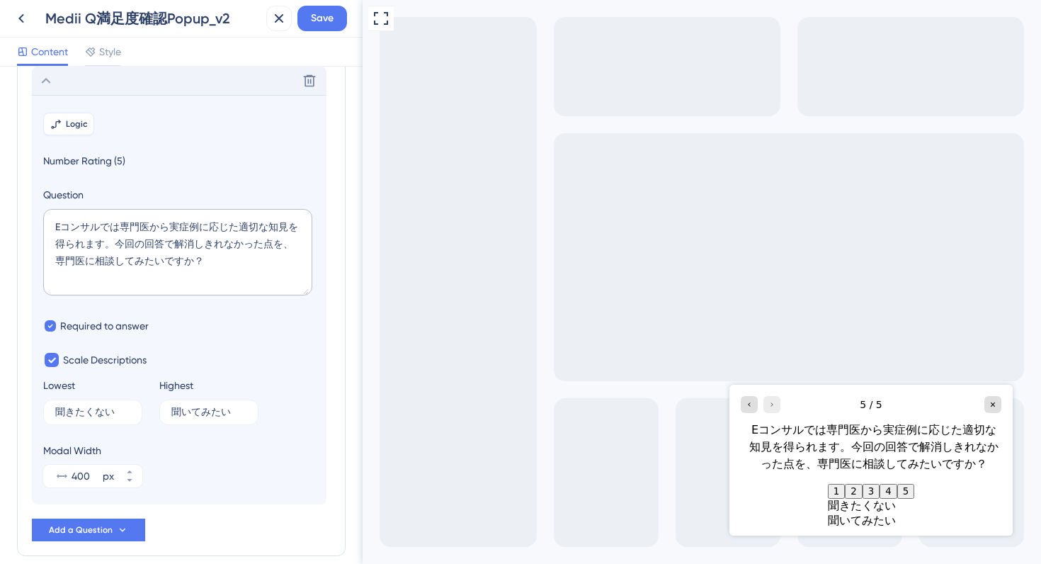
click at [66, 119] on span "Logic" at bounding box center [77, 123] width 22 height 11
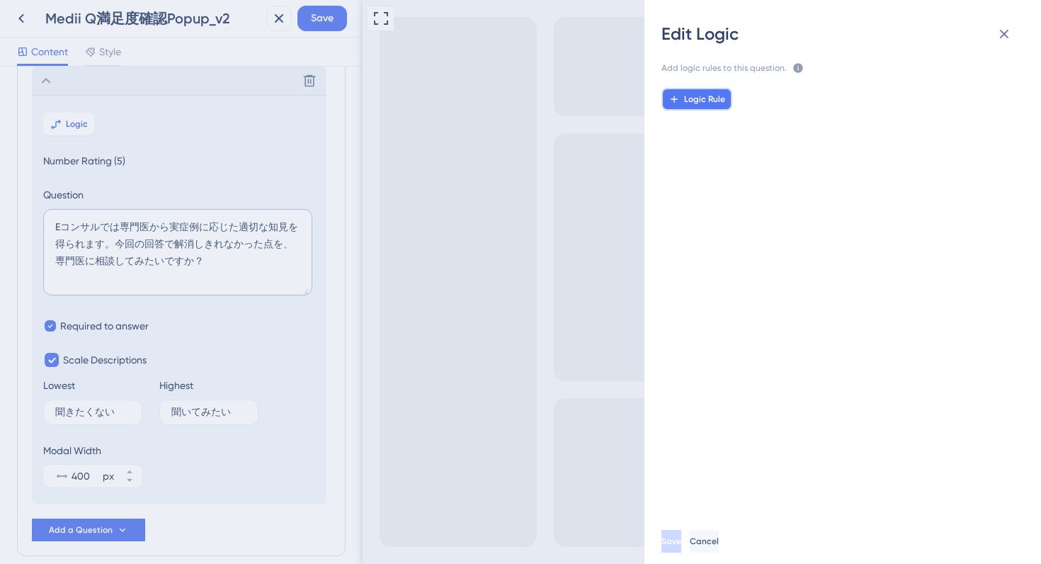
click at [703, 101] on span "Logic Rule" at bounding box center [704, 98] width 41 height 11
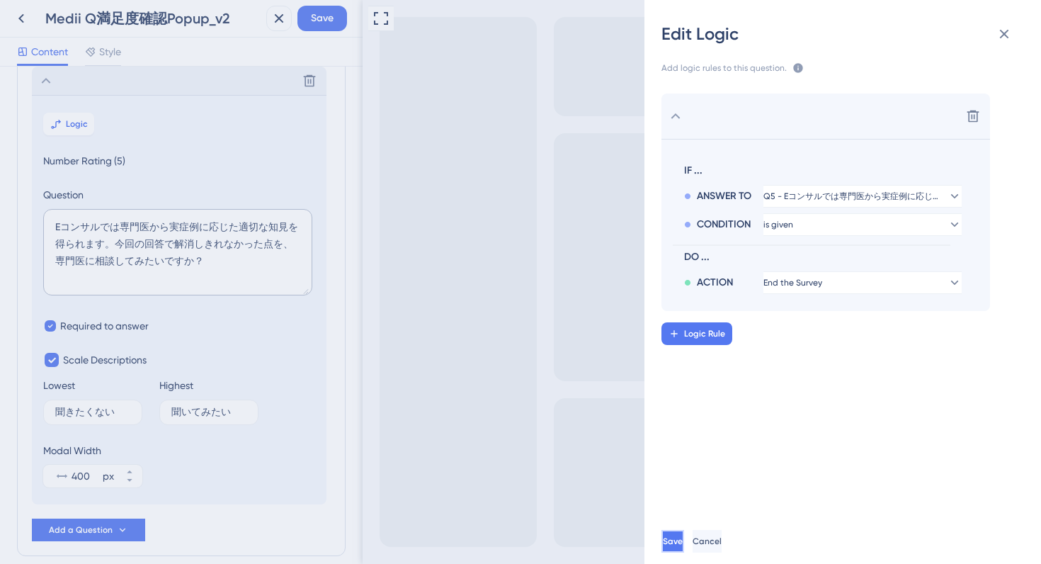
click at [683, 540] on span "Save" at bounding box center [673, 540] width 20 height 11
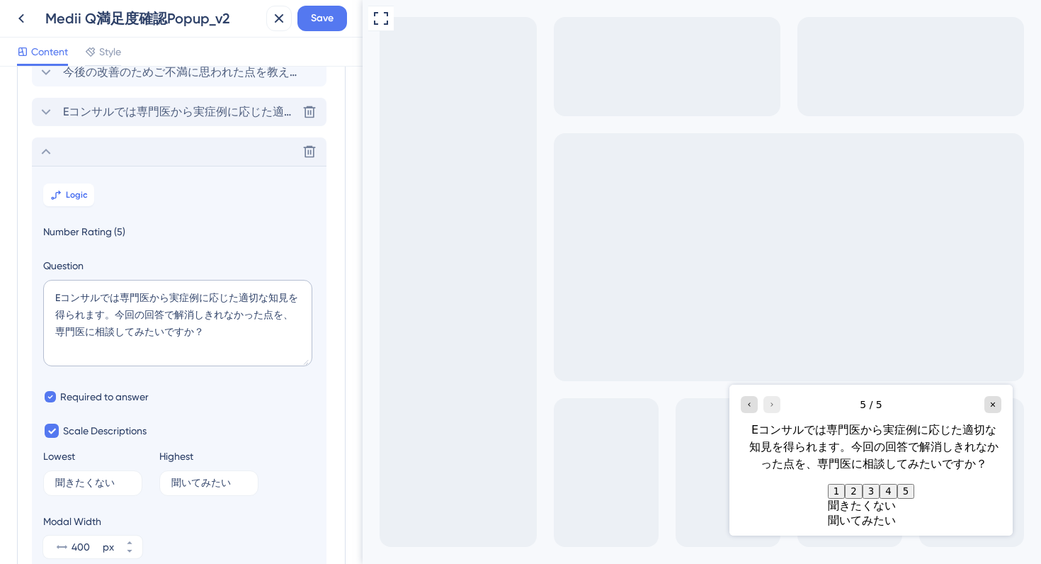
scroll to position [159, 0]
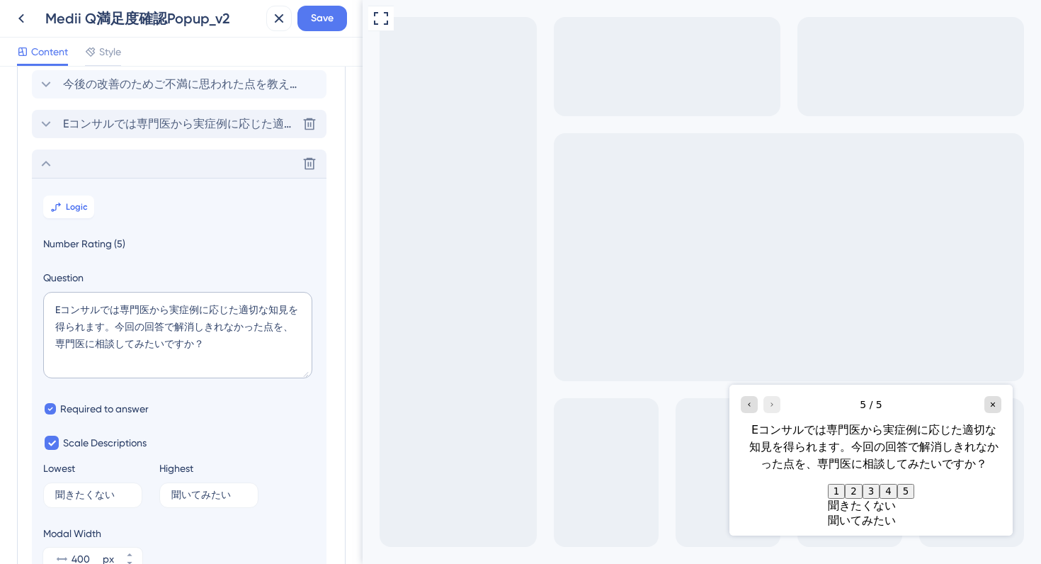
click at [47, 159] on icon at bounding box center [46, 163] width 17 height 17
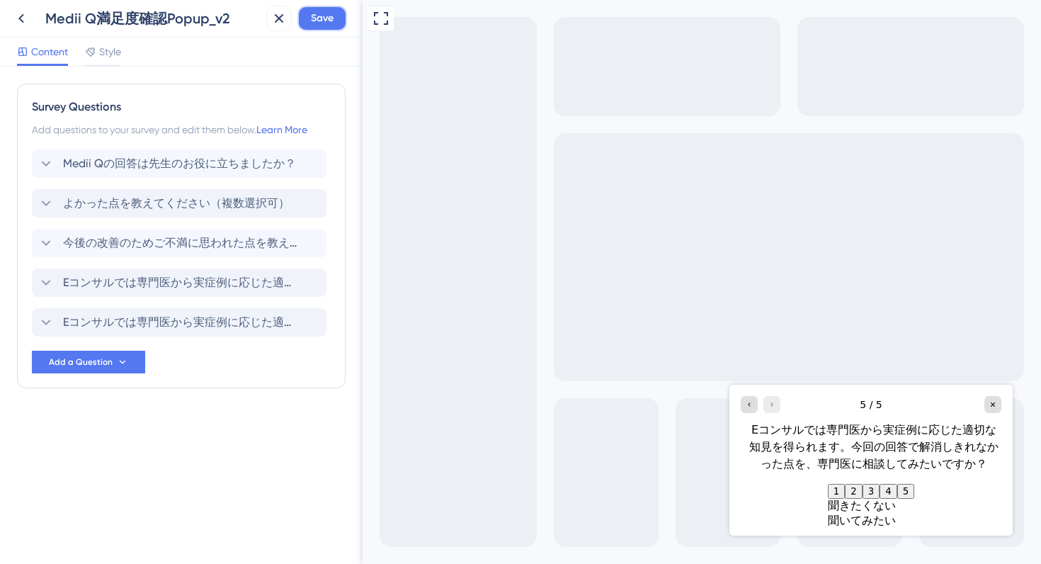
click at [329, 16] on span "Save" at bounding box center [322, 18] width 23 height 17
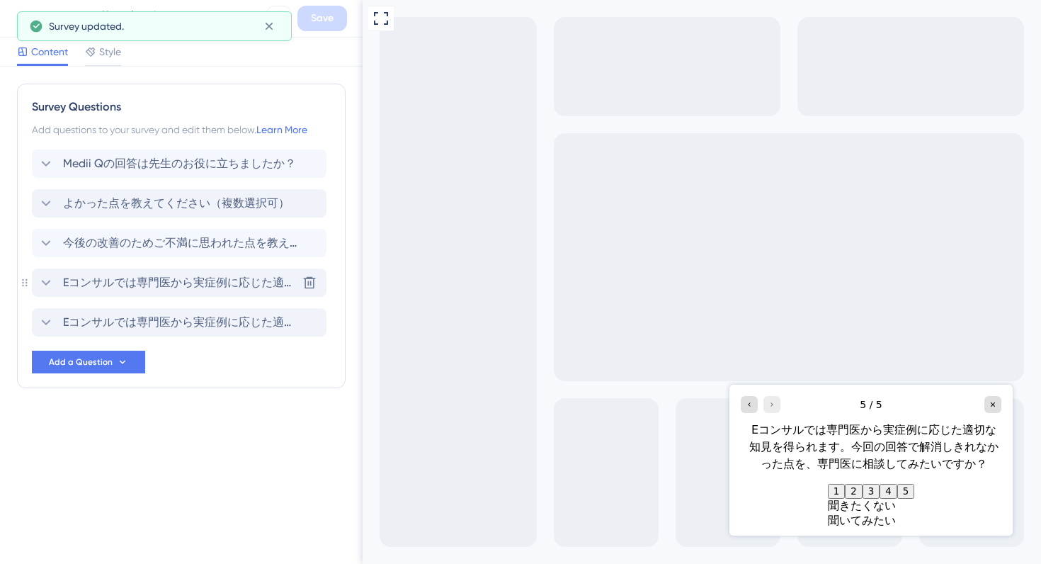
click at [45, 279] on icon at bounding box center [46, 282] width 17 height 17
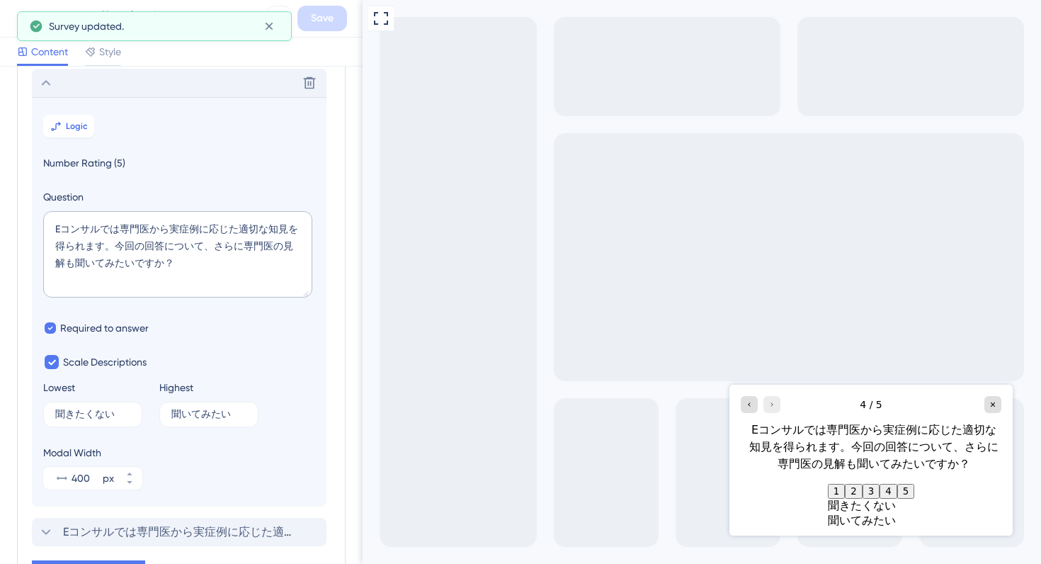
scroll to position [202, 0]
click at [79, 126] on span "Logic" at bounding box center [77, 123] width 22 height 11
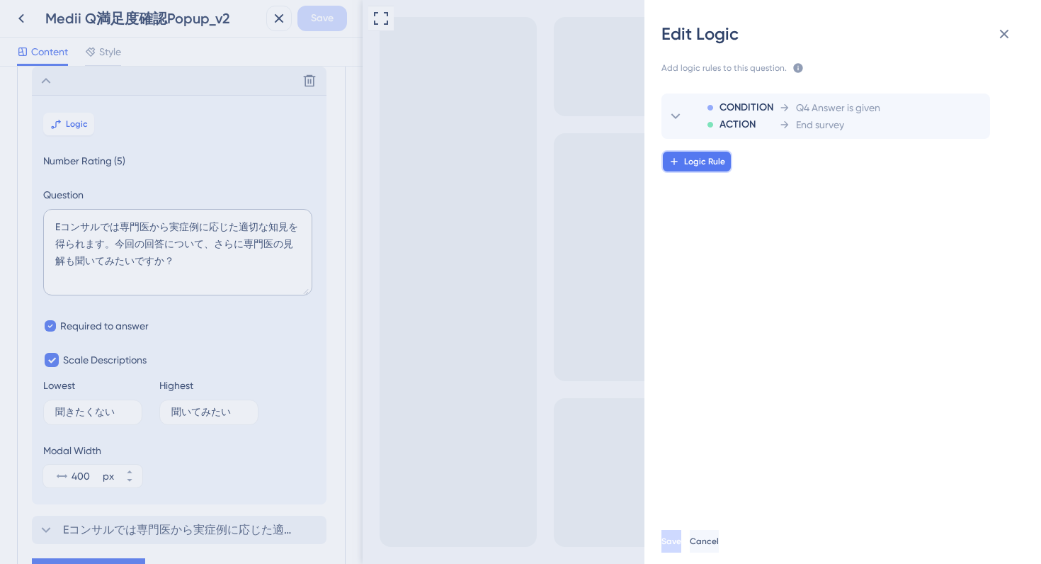
click at [699, 163] on span "Logic Rule" at bounding box center [704, 161] width 41 height 11
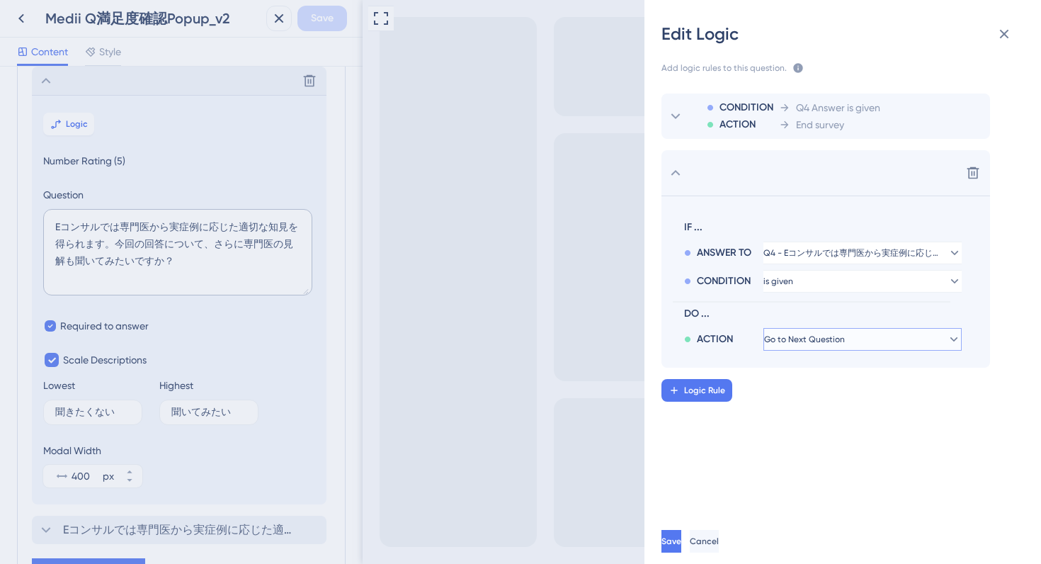
click at [794, 339] on span "Go to Next Question" at bounding box center [804, 339] width 81 height 11
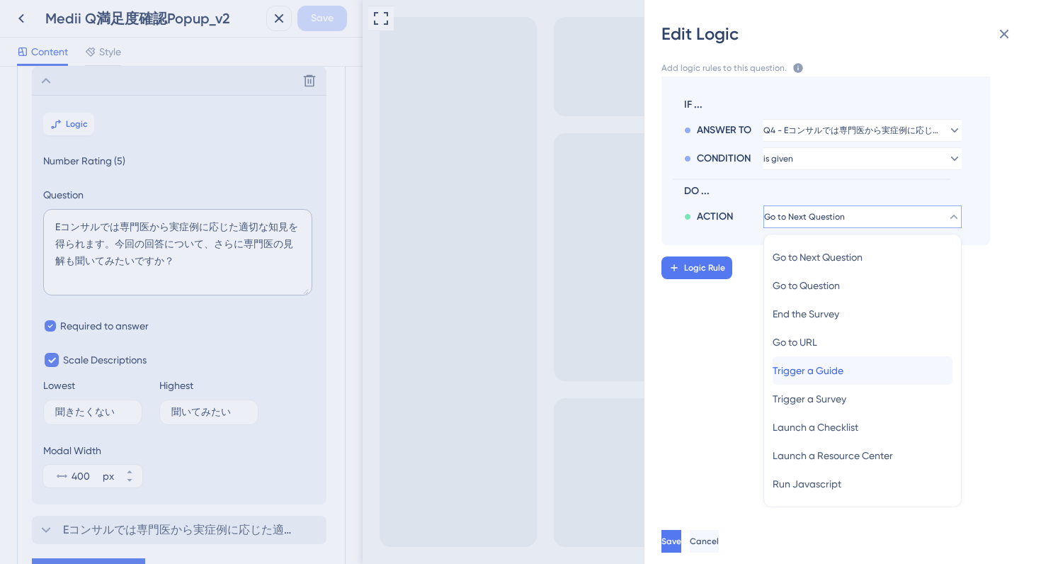
click at [830, 372] on span "Trigger a Guide" at bounding box center [808, 370] width 71 height 17
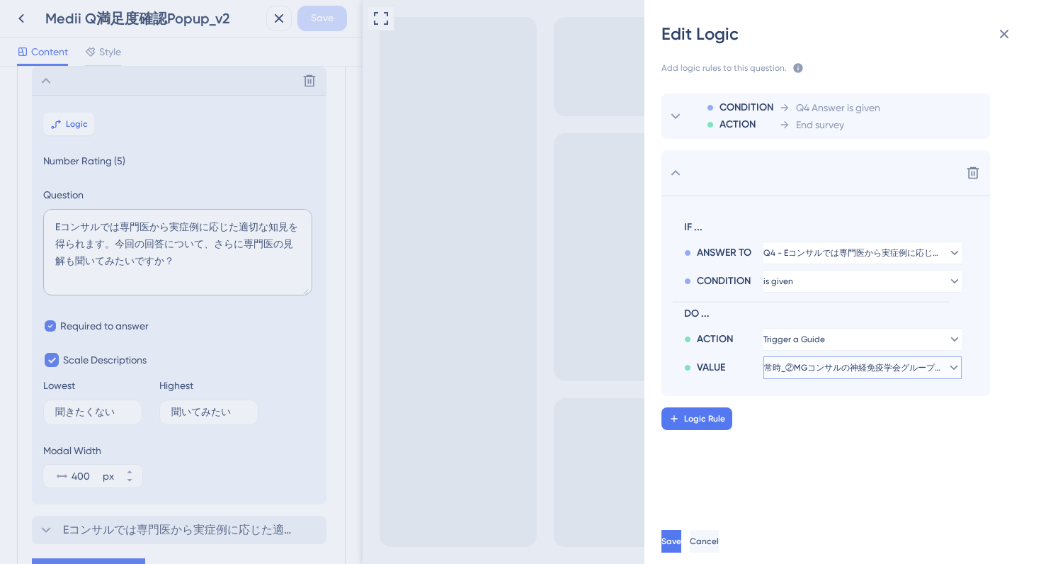
click at [850, 370] on span "常時_②MGコンサルの神経免疫学会グループへの導線" at bounding box center [852, 367] width 177 height 11
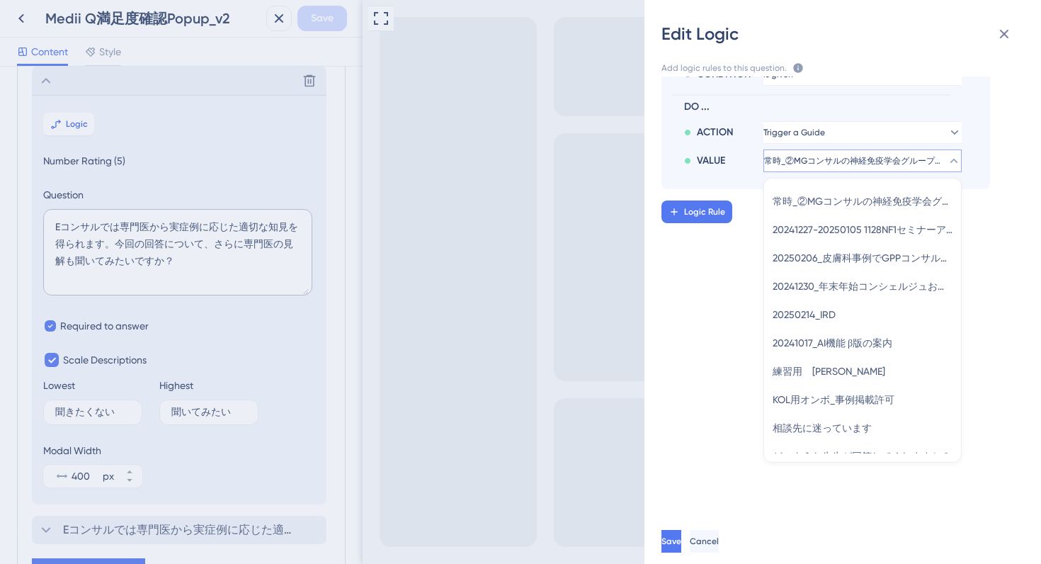
click at [823, 163] on span "常時_②MGコンサルの神経免疫学会グループへの導線" at bounding box center [852, 160] width 177 height 11
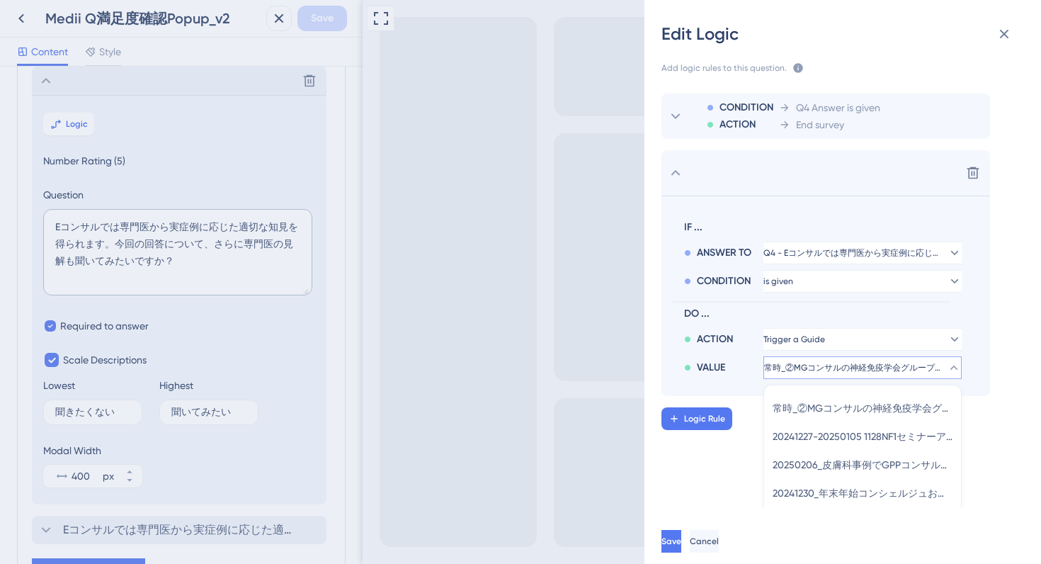
click at [823, 163] on div "Delete" at bounding box center [825, 172] width 329 height 45
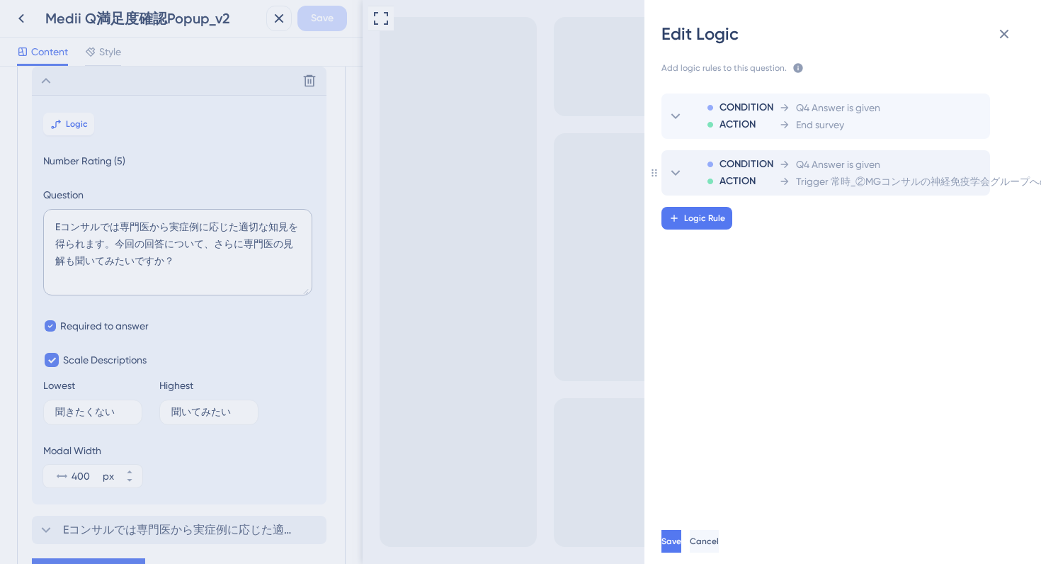
click at [827, 169] on span "Q4 Answer is given" at bounding box center [838, 164] width 84 height 17
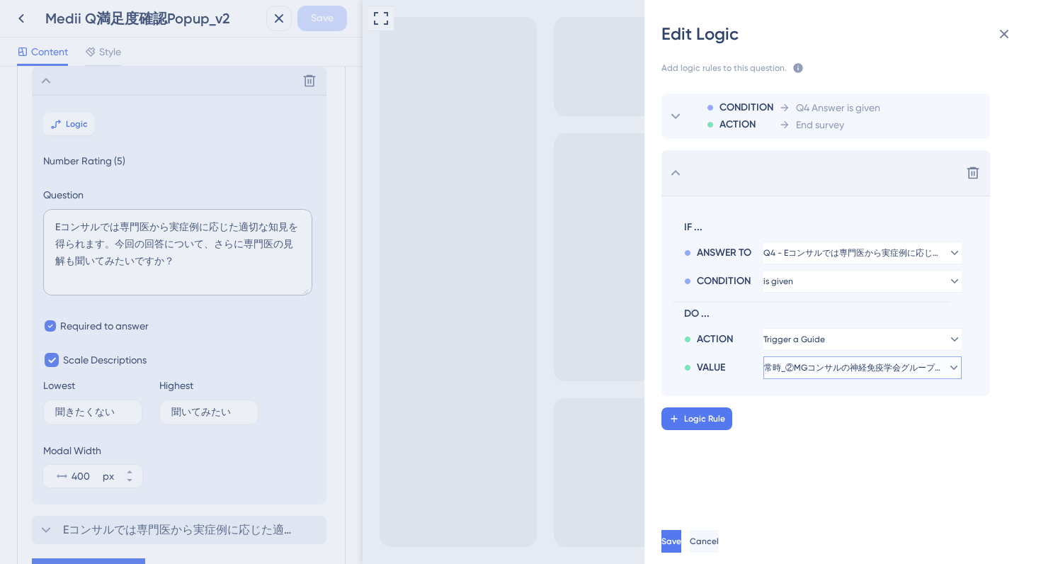
click at [822, 372] on span "常時_②MGコンサルの神経免疫学会グループへの導線" at bounding box center [852, 367] width 177 height 11
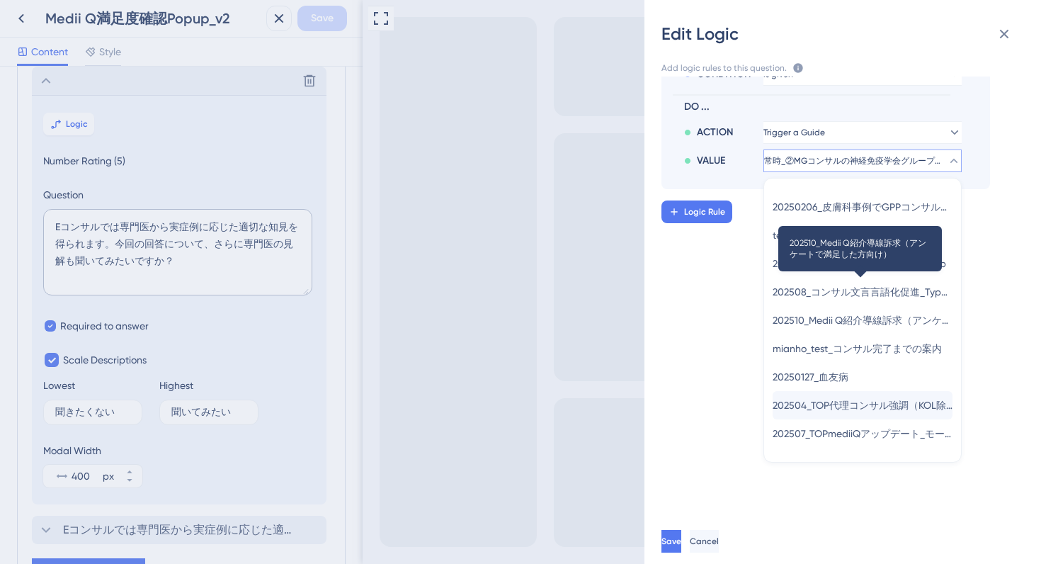
scroll to position [2731, 0]
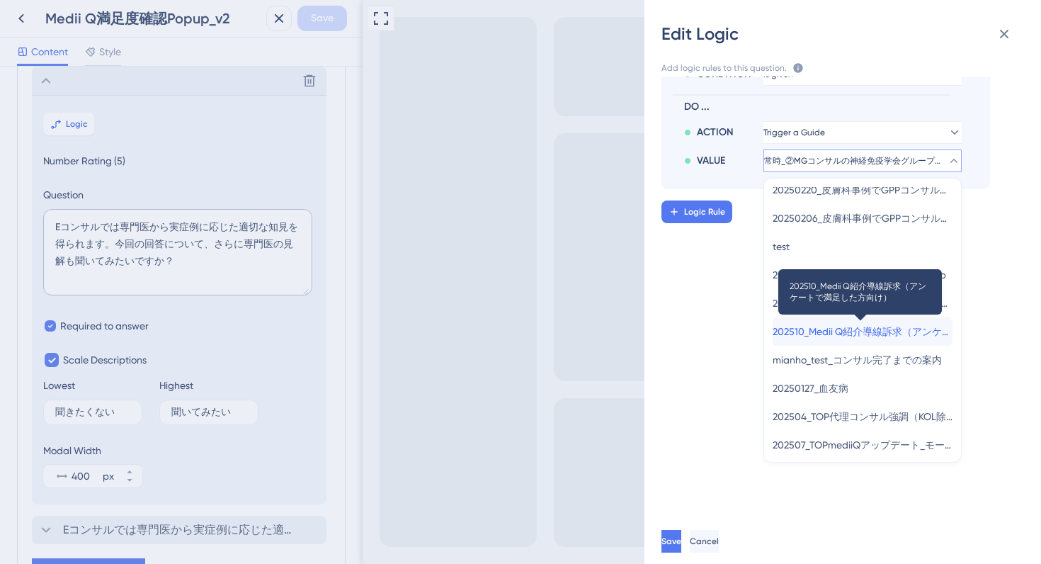
click at [823, 333] on span "202510_Medii Q紹介導線訴求（アンケートで満足した方向け）" at bounding box center [863, 331] width 180 height 17
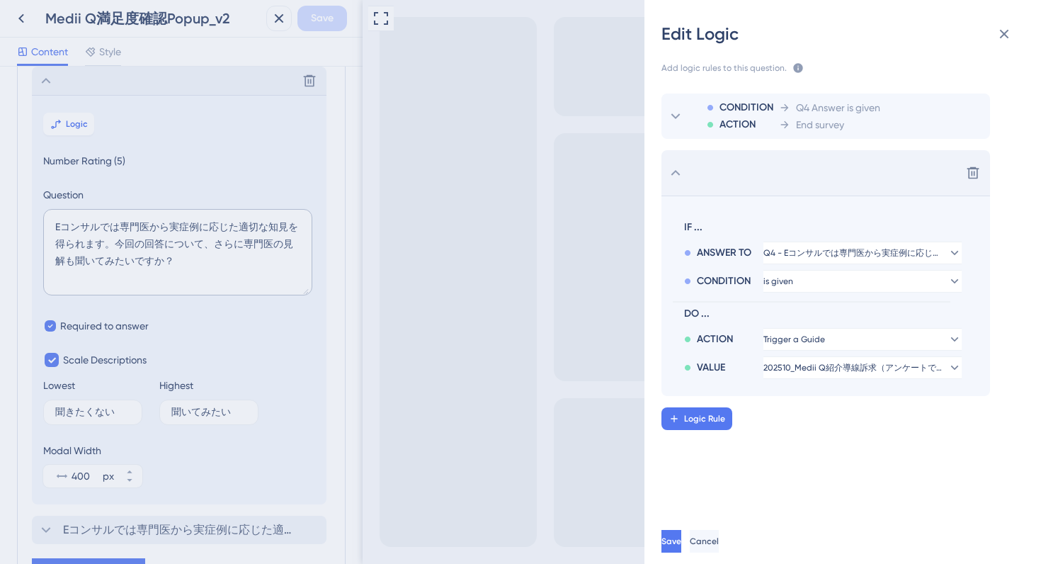
scroll to position [0, 0]
click at [684, 537] on button "Save" at bounding box center [672, 541] width 23 height 23
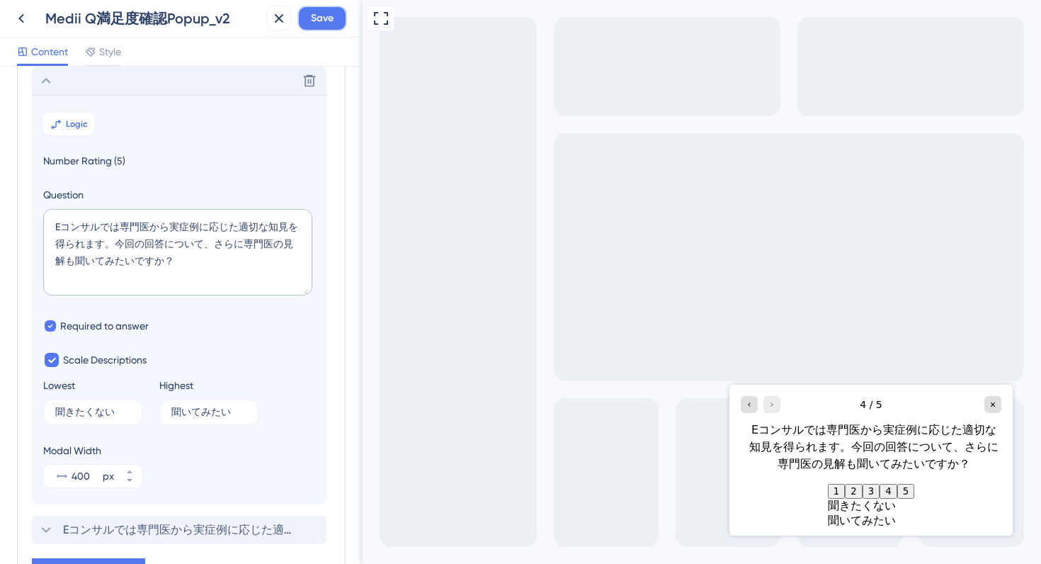
click at [312, 28] on button "Save" at bounding box center [322, 18] width 50 height 25
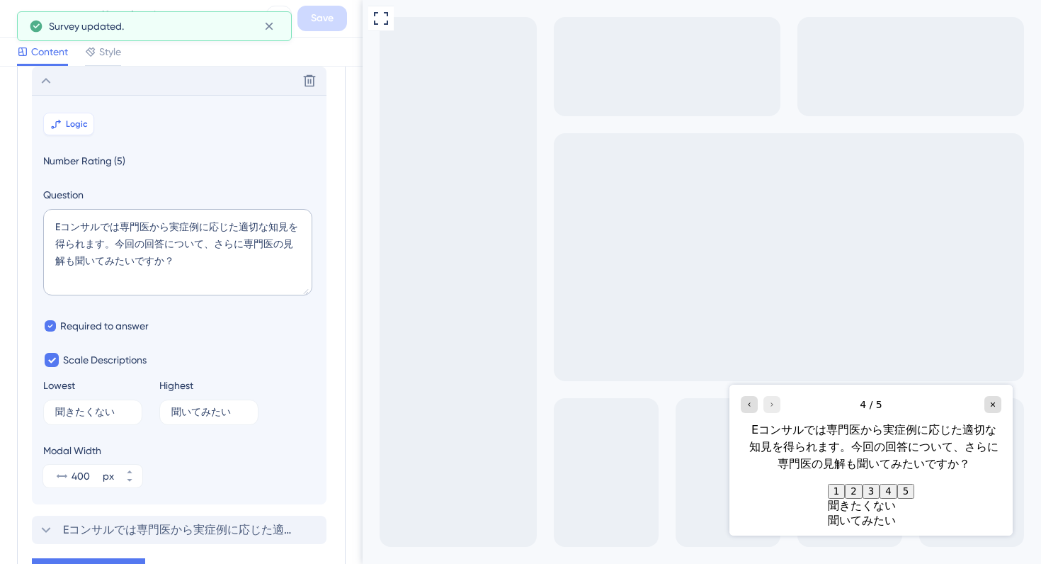
click at [85, 123] on span "Logic" at bounding box center [77, 123] width 22 height 11
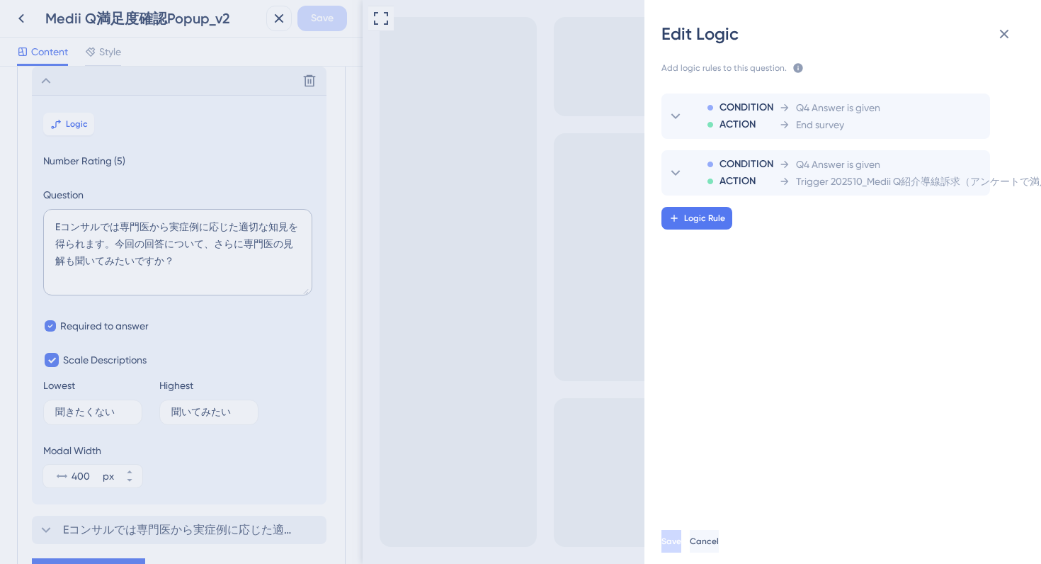
click at [54, 74] on div "Edit Logic Add logic rules to this question. The rules will apply after this qu…" at bounding box center [520, 282] width 1041 height 564
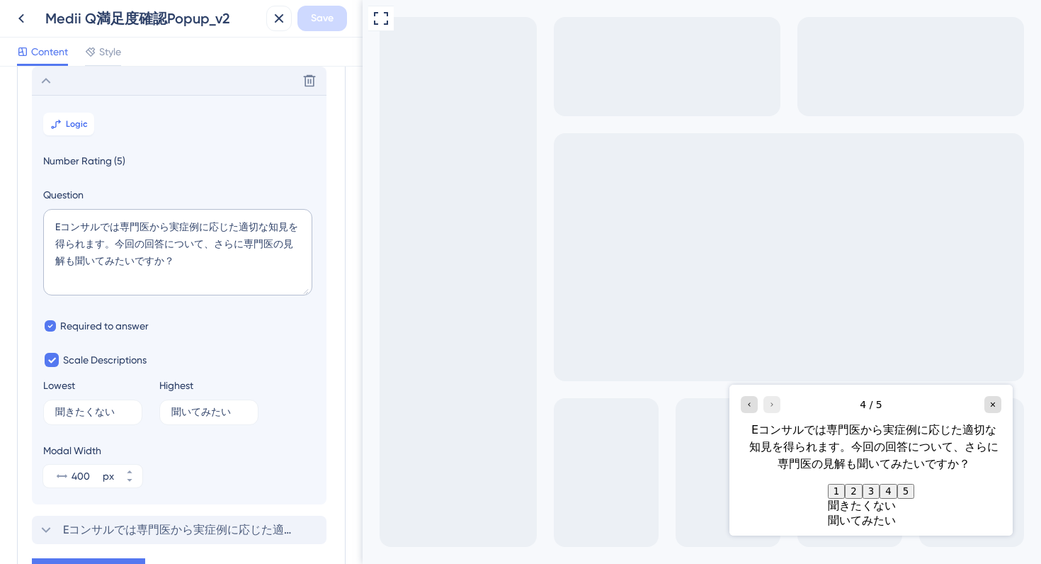
click at [45, 74] on icon at bounding box center [46, 80] width 17 height 17
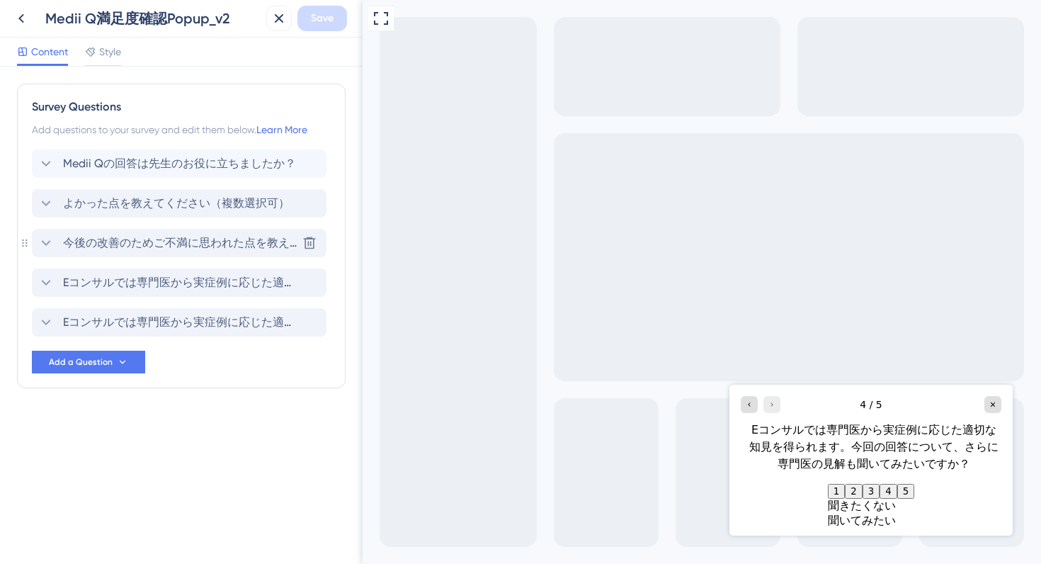
click at [51, 246] on icon at bounding box center [46, 242] width 17 height 17
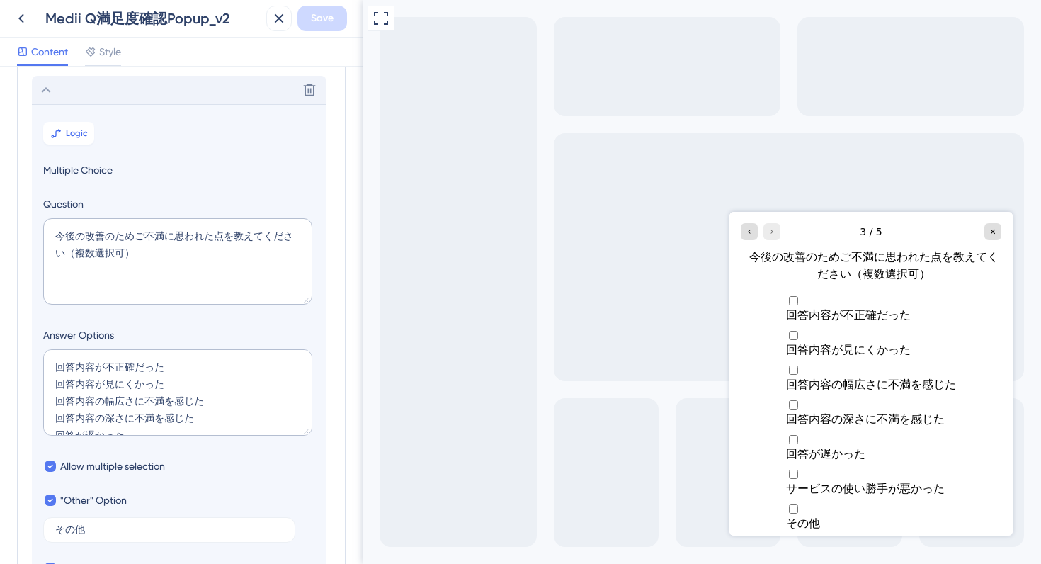
scroll to position [162, 0]
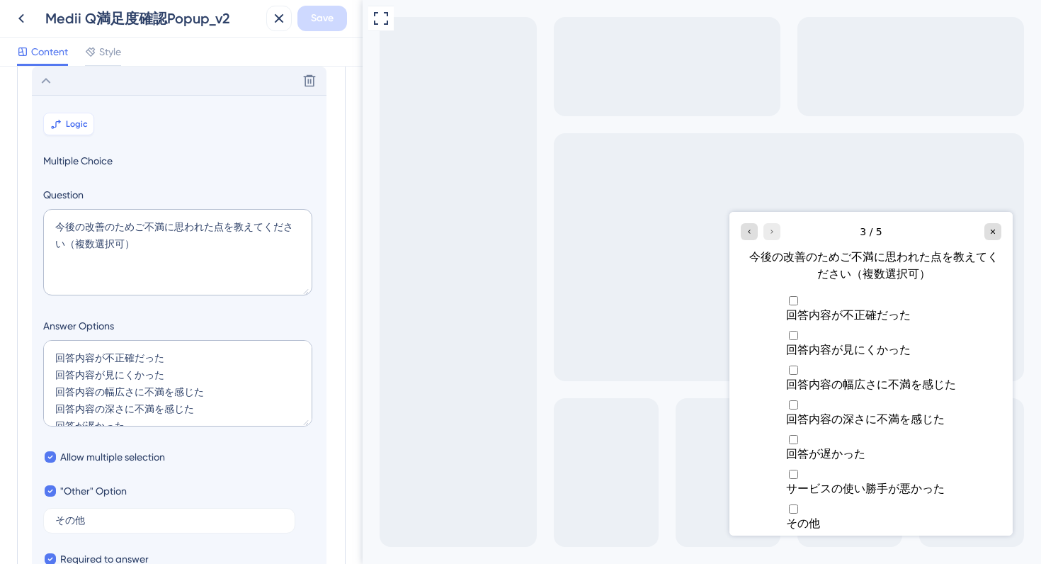
click at [74, 119] on span "Logic" at bounding box center [77, 123] width 22 height 11
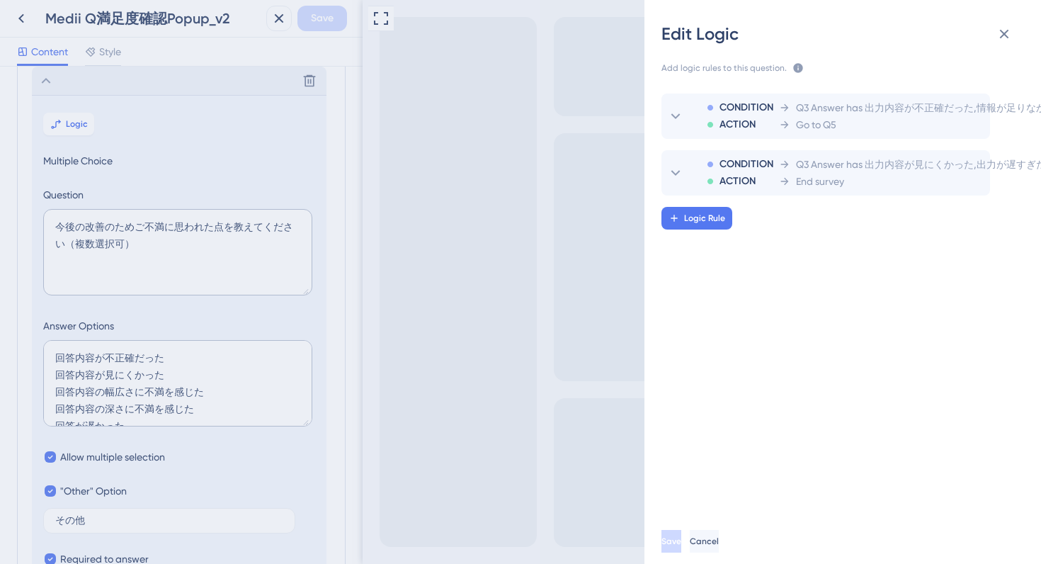
click at [45, 82] on div "Edit Logic Add logic rules to this question. The rules will apply after this qu…" at bounding box center [520, 282] width 1041 height 564
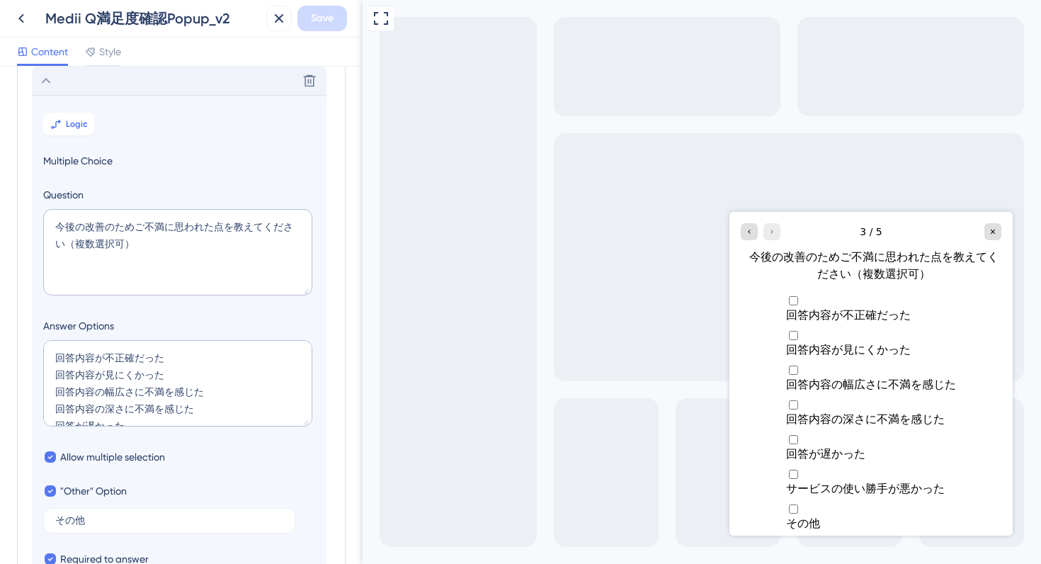
click at [45, 82] on icon at bounding box center [46, 80] width 17 height 17
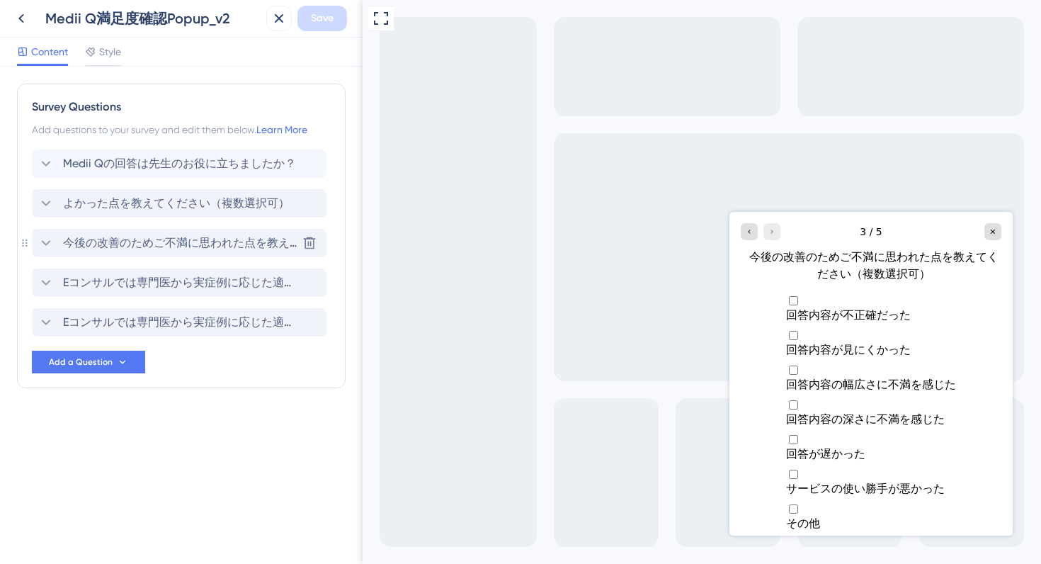
scroll to position [0, 0]
click at [43, 284] on icon at bounding box center [46, 282] width 17 height 17
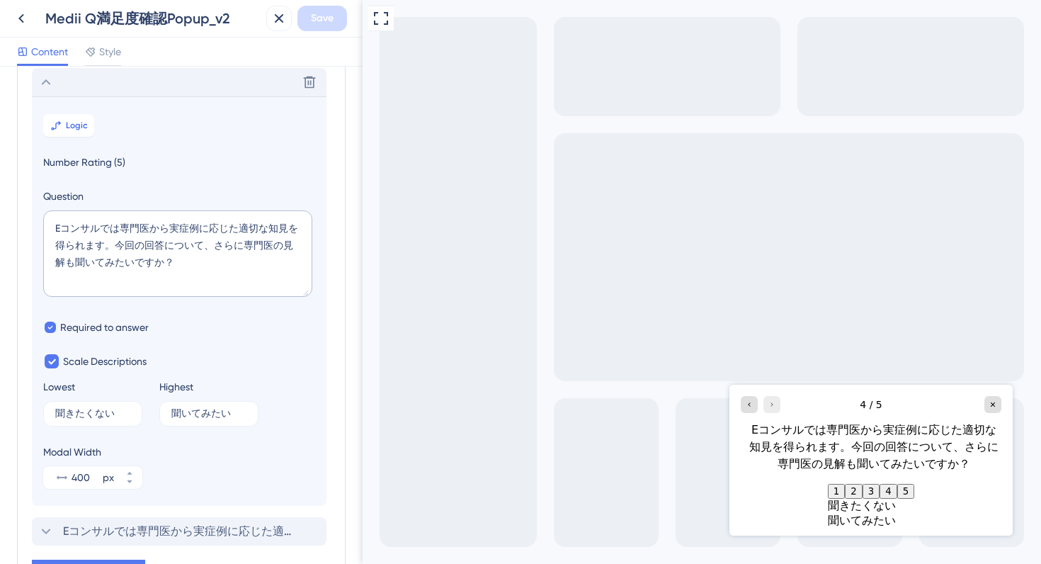
scroll to position [202, 0]
click at [59, 122] on icon at bounding box center [56, 125] width 6 height 6
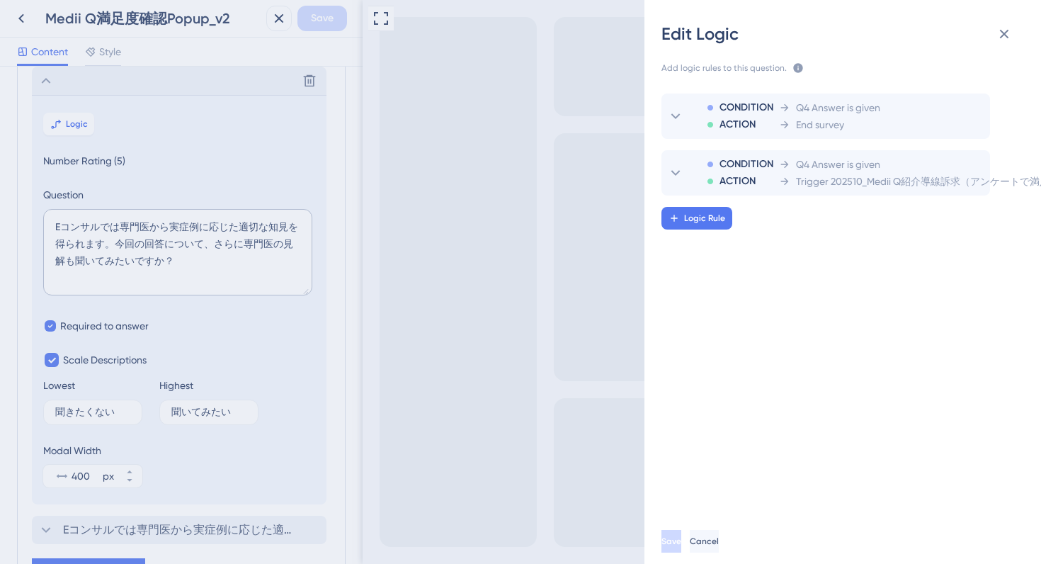
click at [79, 87] on div "Edit Logic Add logic rules to this question. The rules will apply after this qu…" at bounding box center [520, 282] width 1041 height 564
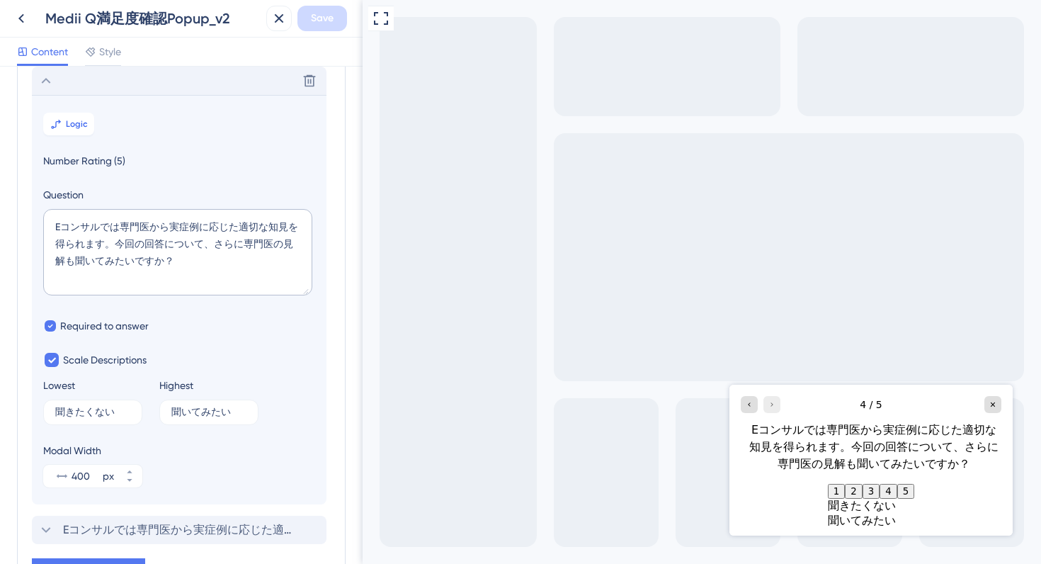
click at [37, 82] on div "Delete" at bounding box center [179, 81] width 295 height 28
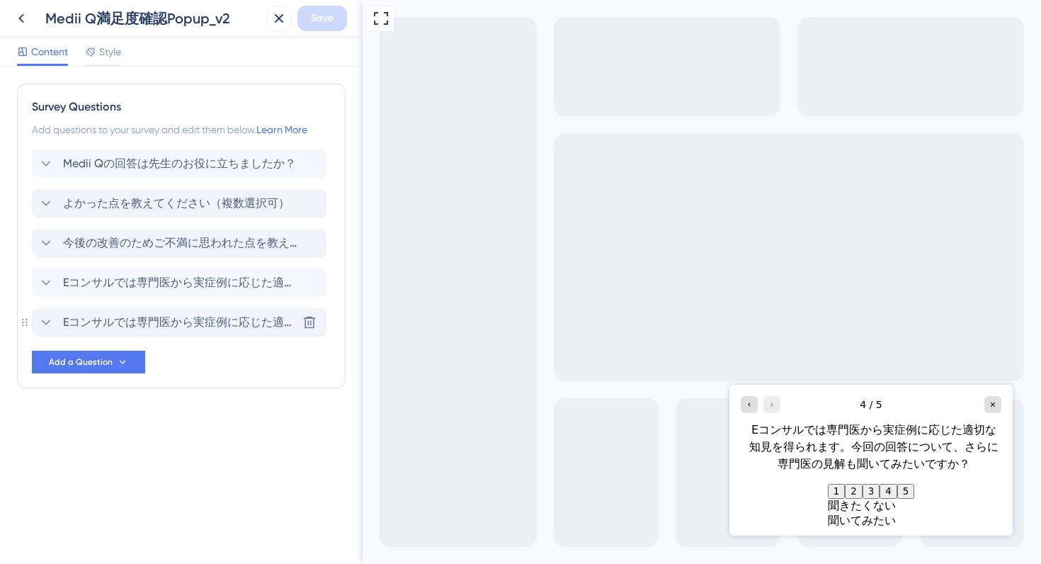
click at [45, 330] on icon at bounding box center [46, 322] width 17 height 17
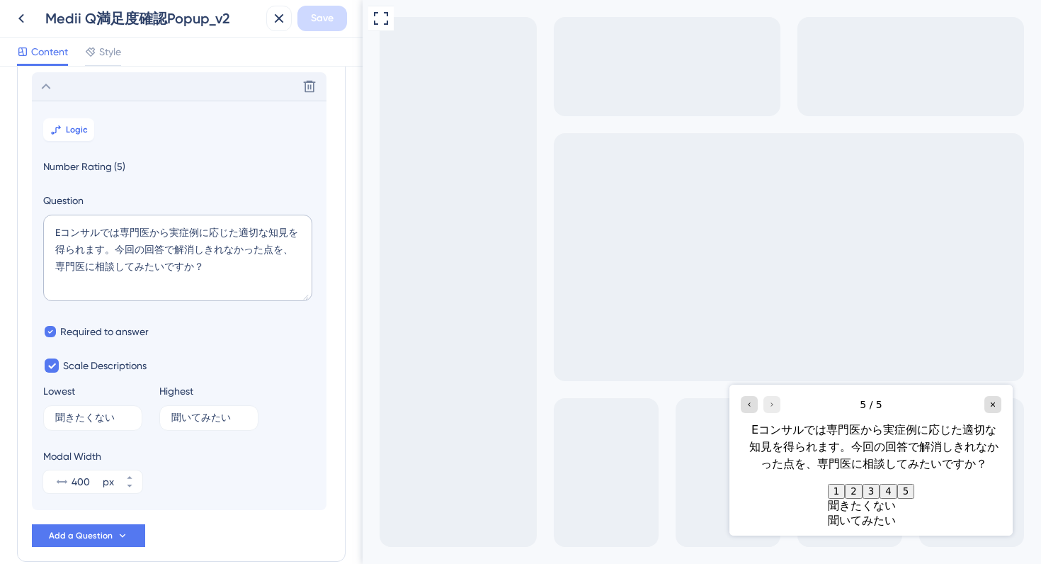
scroll to position [242, 0]
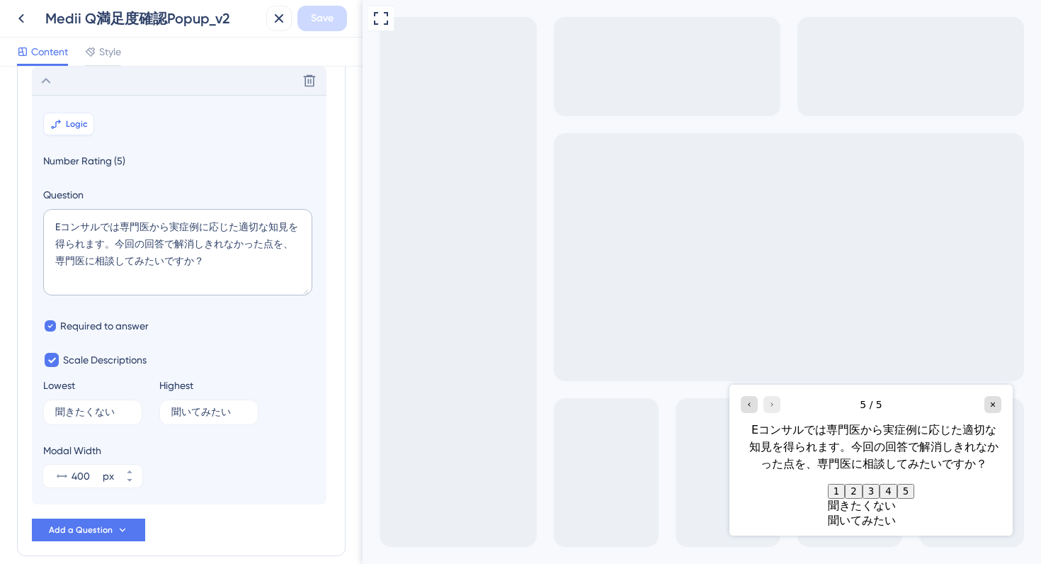
click at [64, 120] on button "Logic" at bounding box center [68, 124] width 51 height 23
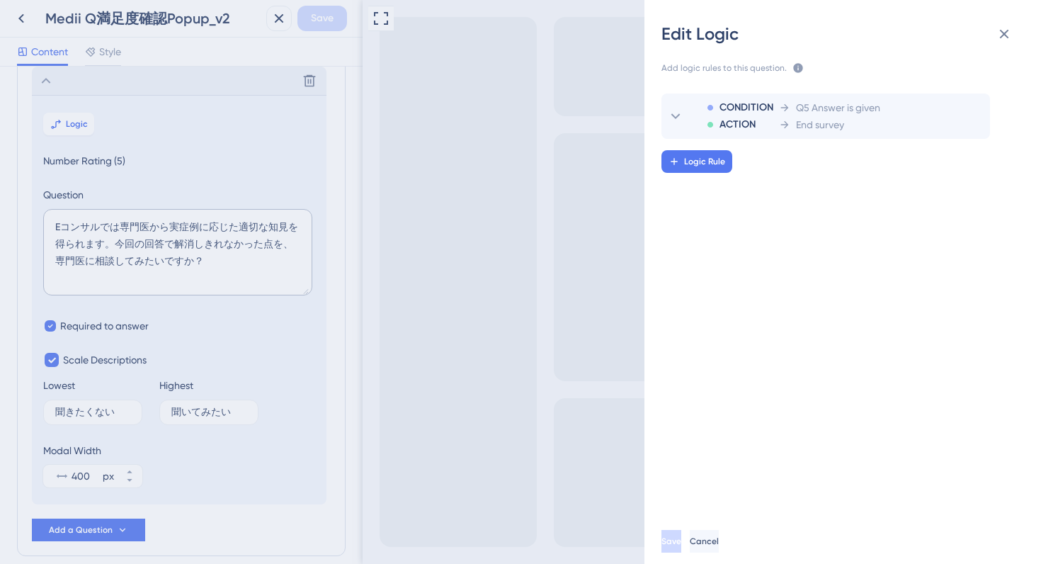
click at [181, 139] on div "Edit Logic Add logic rules to this question. The rules will apply after this qu…" at bounding box center [520, 282] width 1041 height 564
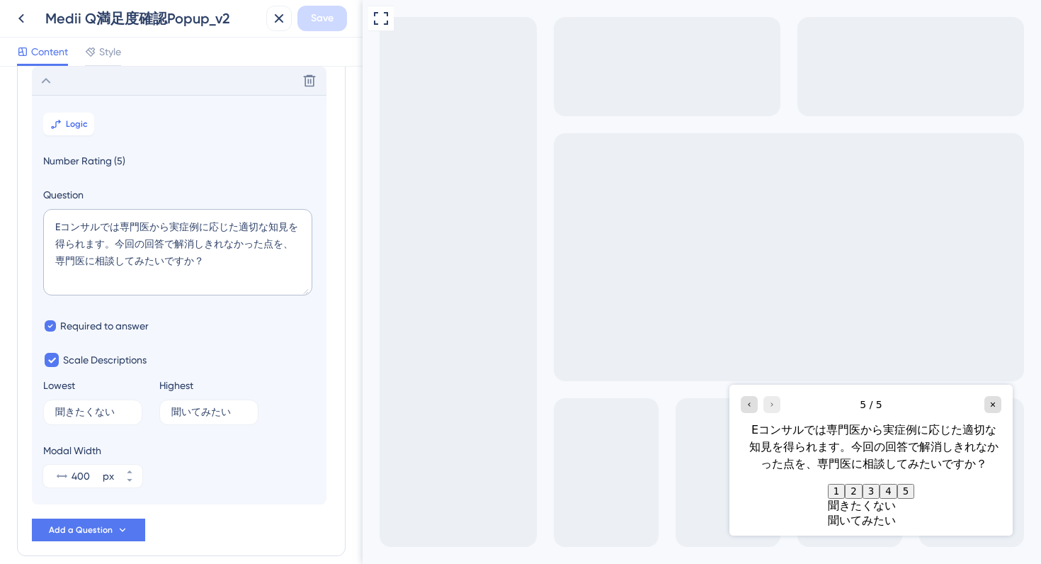
click at [45, 81] on icon at bounding box center [46, 80] width 17 height 17
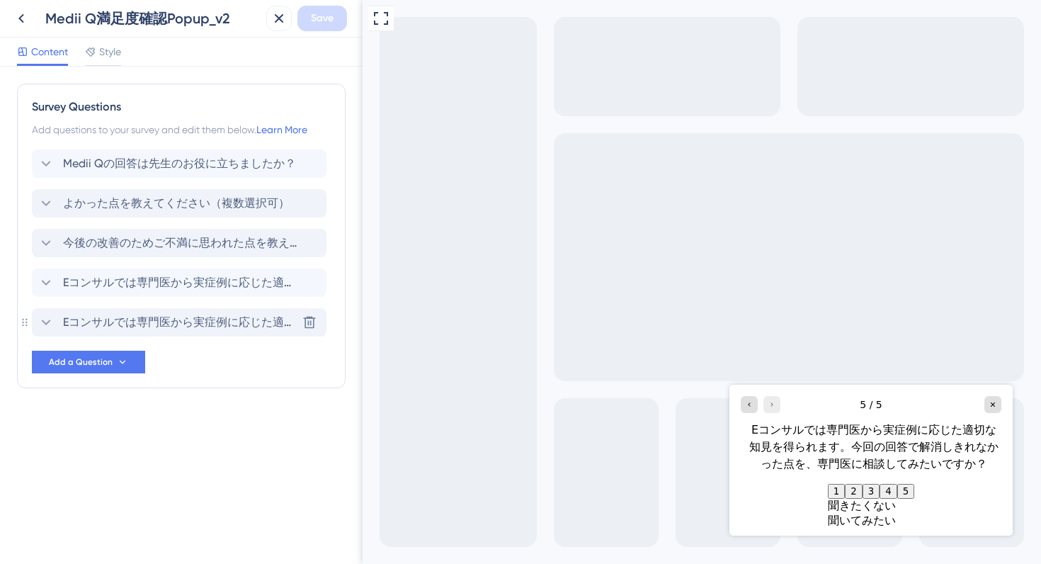
scroll to position [0, 0]
click at [21, 12] on icon at bounding box center [21, 18] width 17 height 17
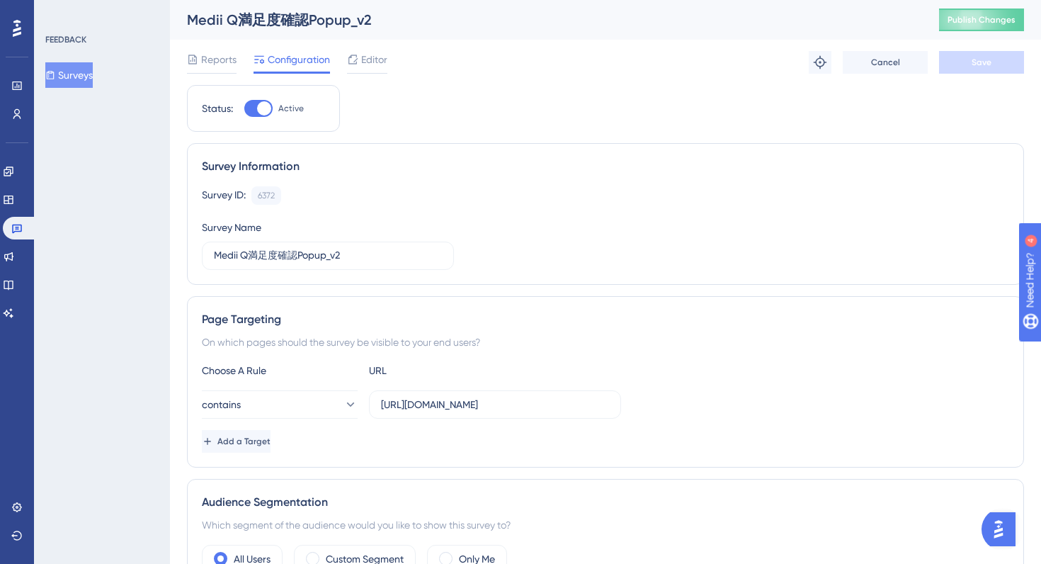
click at [540, 190] on div "Survey ID: 6372 Copy" at bounding box center [605, 195] width 807 height 18
click at [14, 169] on icon at bounding box center [8, 171] width 11 height 11
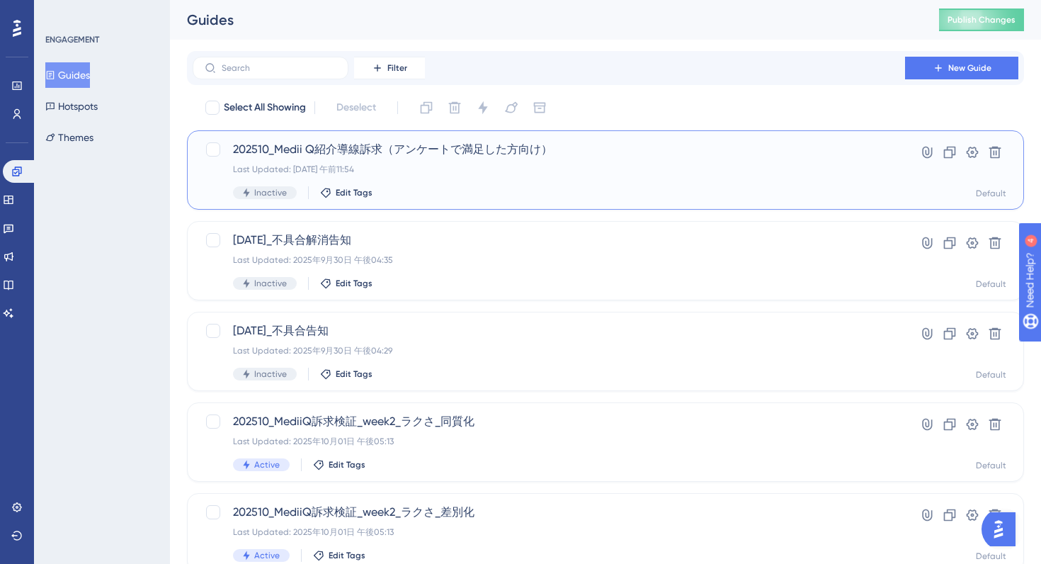
click at [538, 174] on div "Last Updated: 2025年10月02日 午前11:54" at bounding box center [549, 169] width 632 height 11
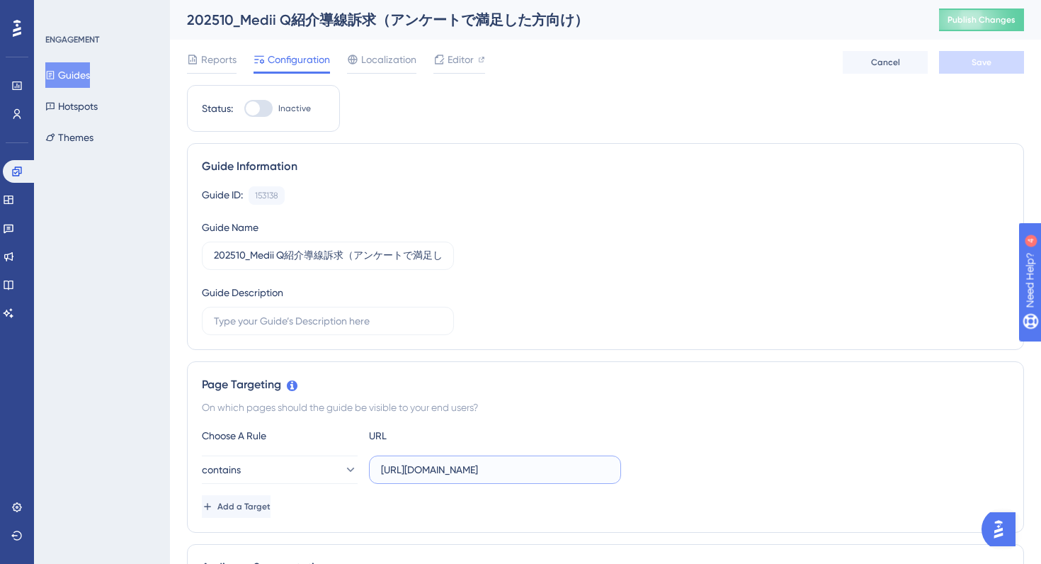
click at [432, 470] on input "https://stg-e-consult.medii.jp/ai-assistant" at bounding box center [495, 470] width 228 height 16
click at [438, 468] on input "https://stg-e-consult.medii.jp/ai-assistant" at bounding box center [495, 470] width 228 height 16
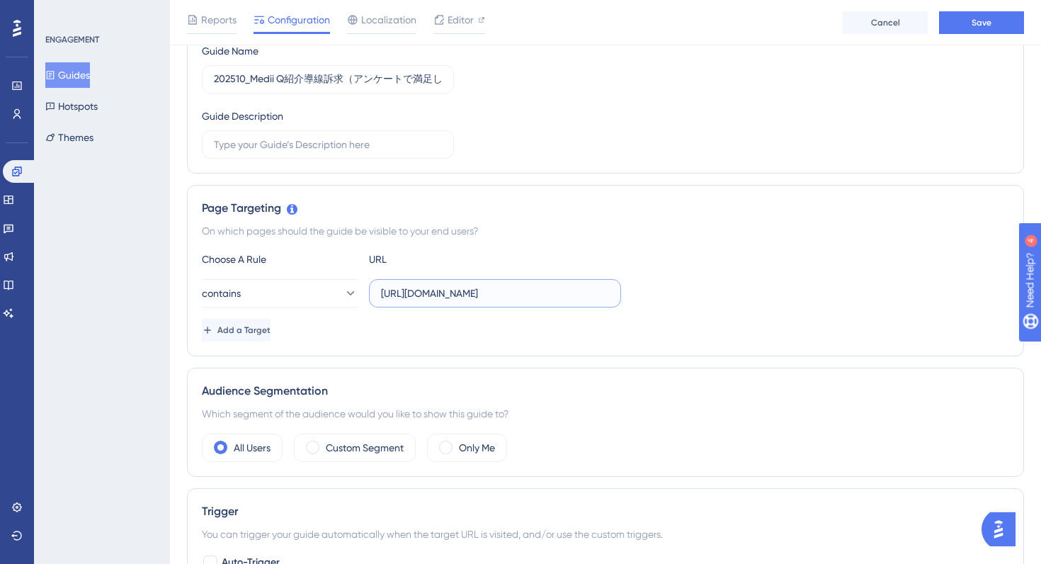
scroll to position [188, 0]
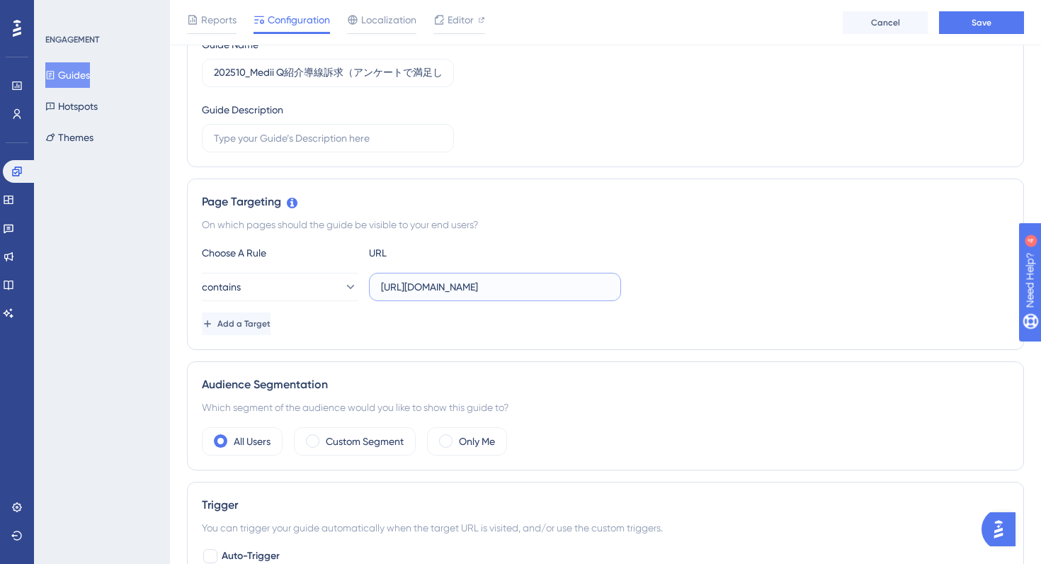
type input "https://e-consult.medii.jp/ai-assistant"
click at [556, 343] on div "Page Targeting On which pages should the guide be visible to your end users? Ch…" at bounding box center [605, 263] width 837 height 171
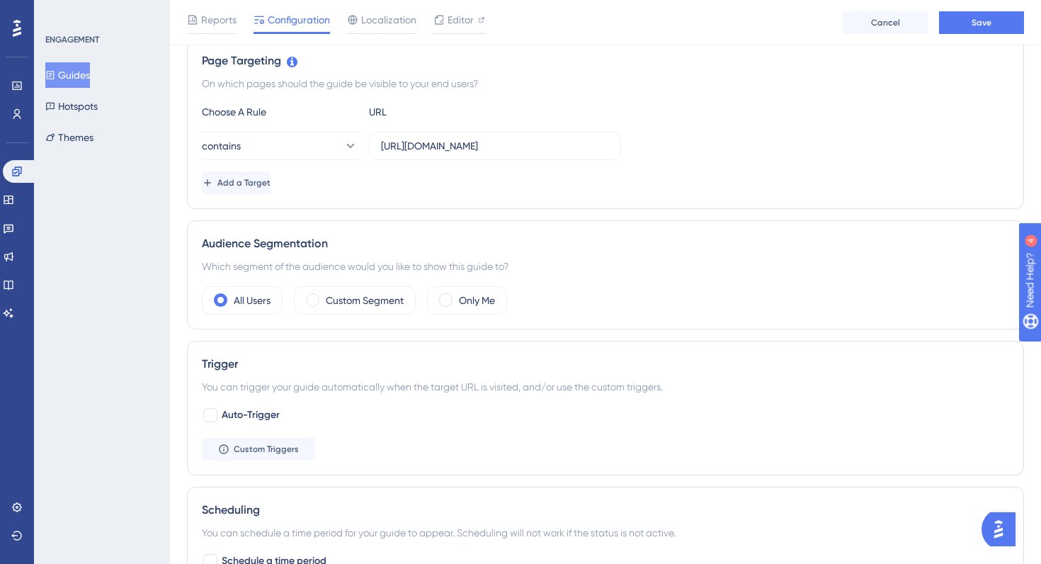
scroll to position [330, 0]
click at [284, 453] on span "Custom Triggers" at bounding box center [266, 448] width 65 height 11
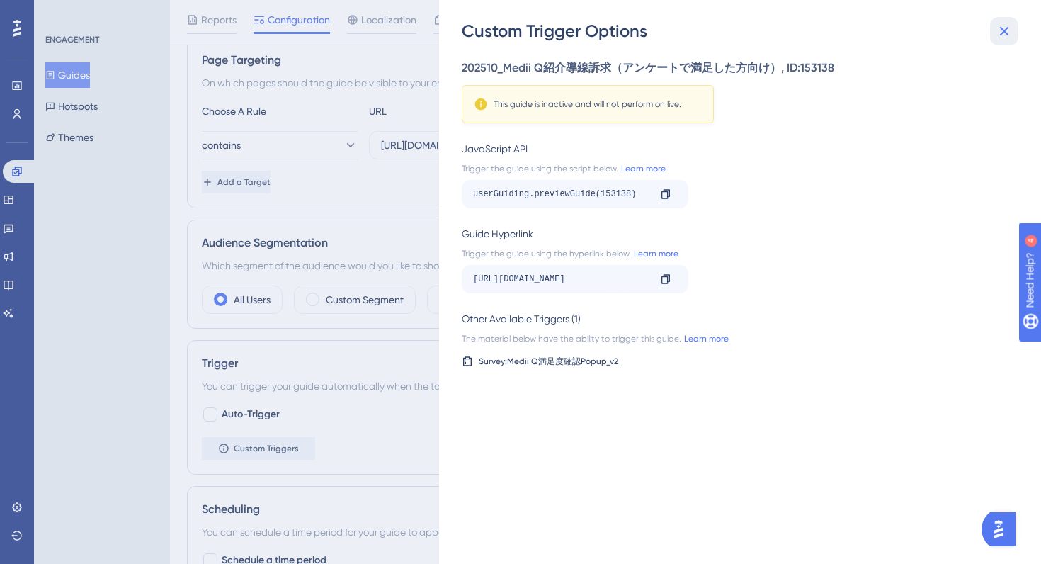
click at [1000, 33] on icon at bounding box center [1004, 31] width 17 height 17
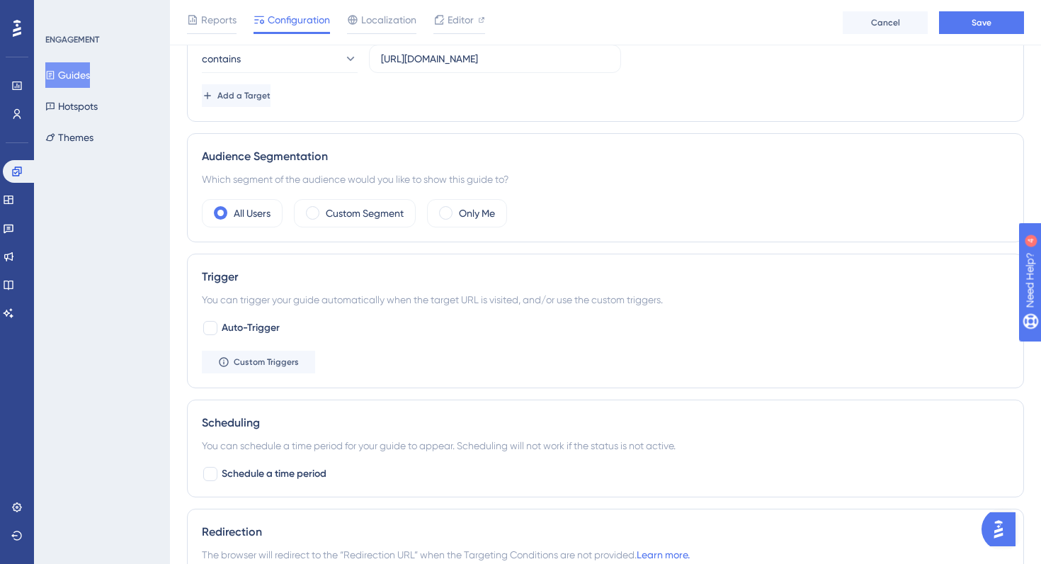
scroll to position [0, 0]
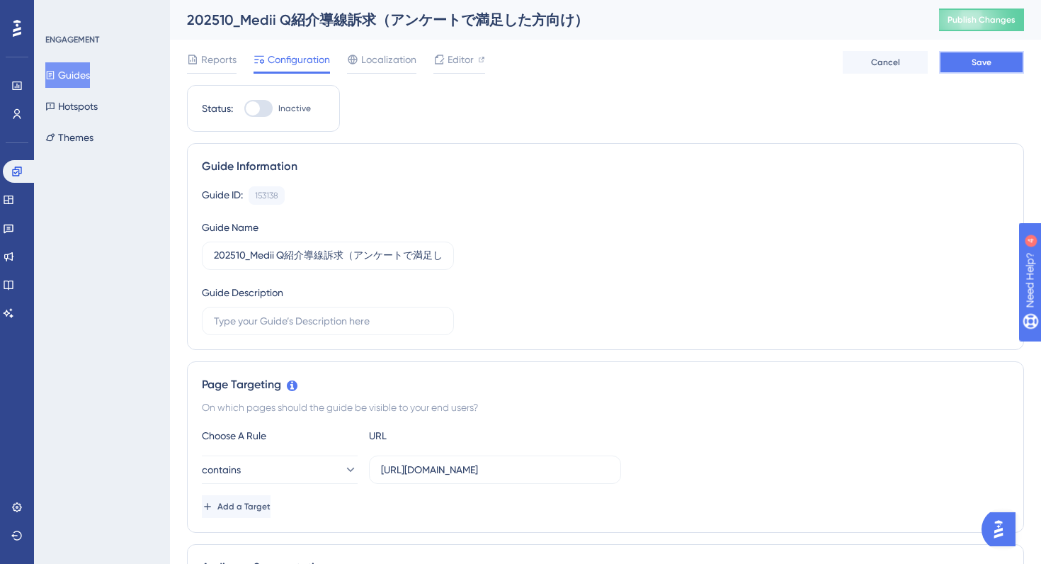
click at [979, 69] on button "Save" at bounding box center [981, 62] width 85 height 23
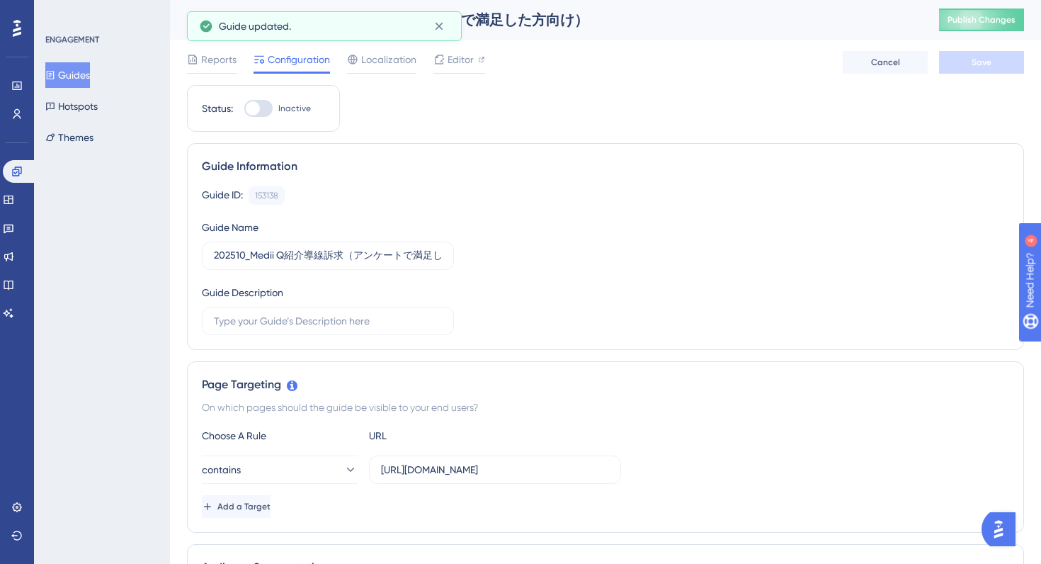
click at [82, 82] on button "Guides" at bounding box center [67, 74] width 45 height 25
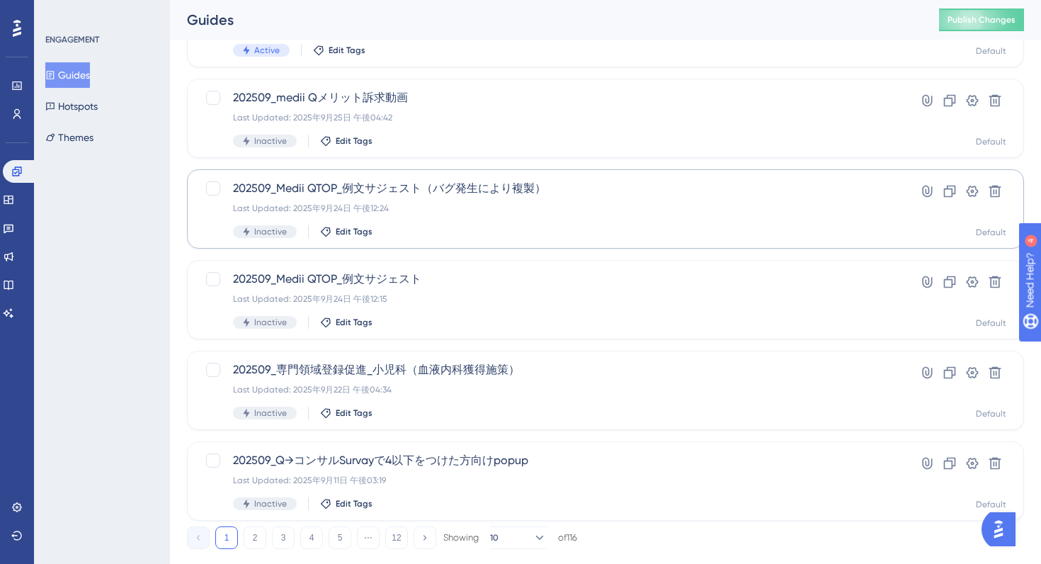
scroll to position [535, 0]
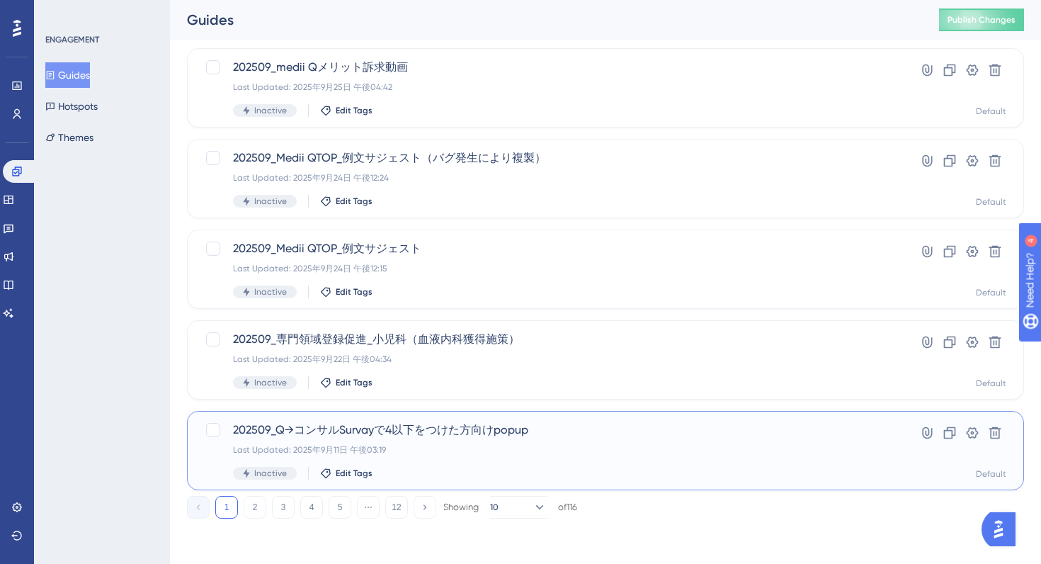
click at [590, 431] on span "202509_Q→コンサルSurvayで4以下をつけた方向けpopup" at bounding box center [549, 429] width 632 height 17
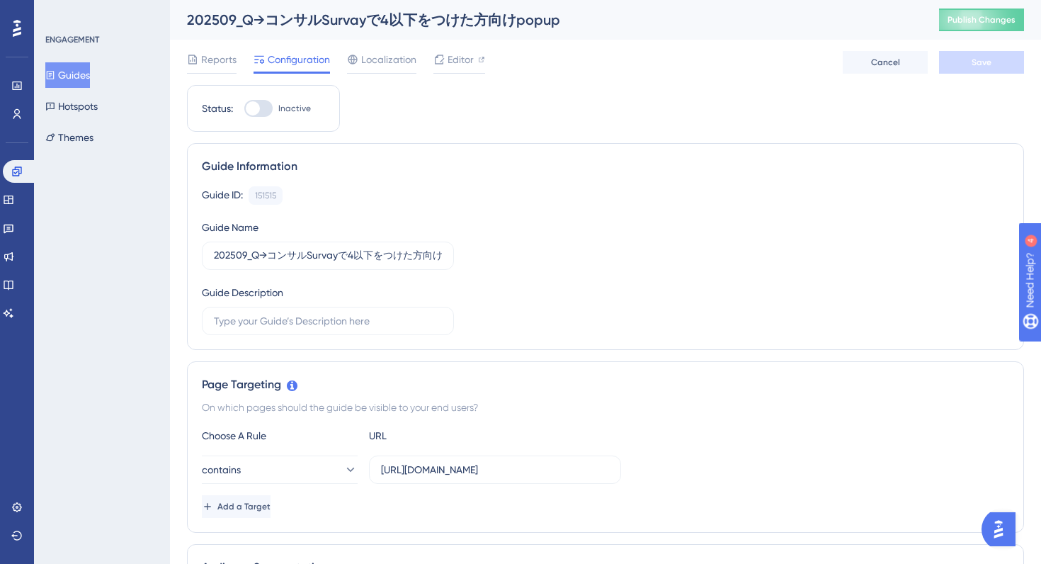
click at [90, 74] on button "Guides" at bounding box center [67, 74] width 45 height 25
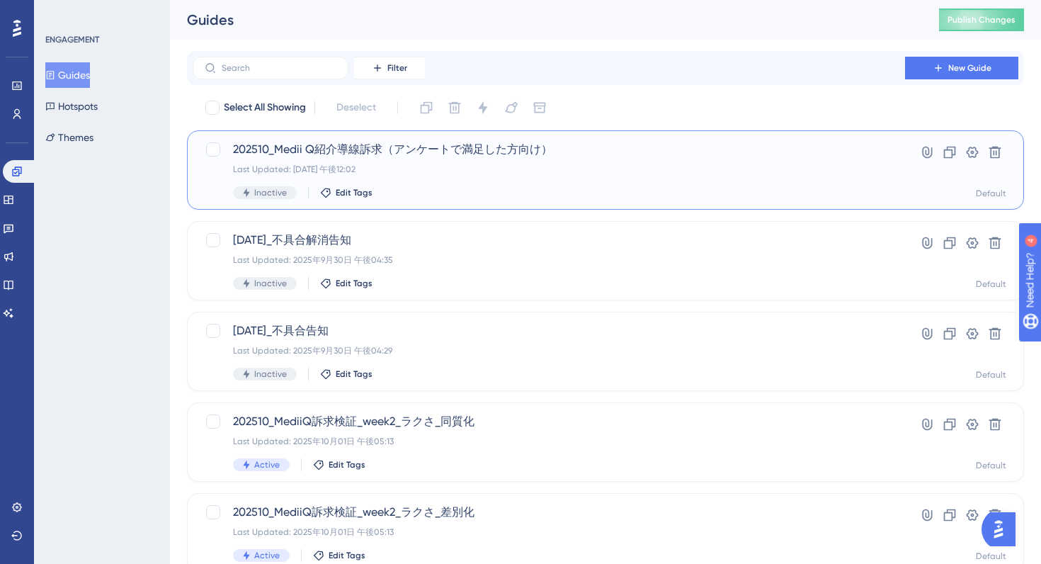
click at [521, 187] on div "Inactive Edit Tags" at bounding box center [549, 192] width 632 height 13
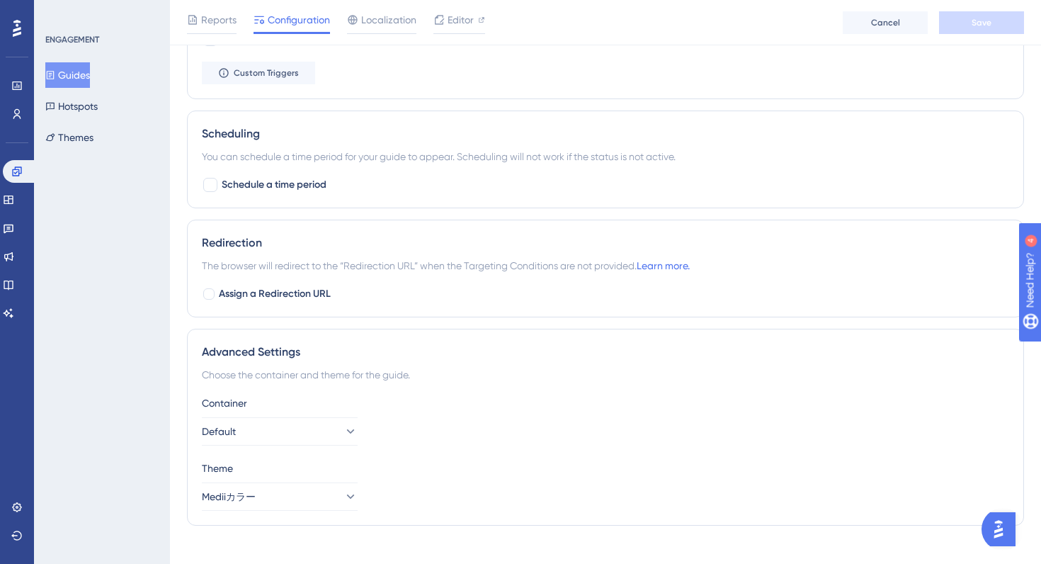
scroll to position [724, 0]
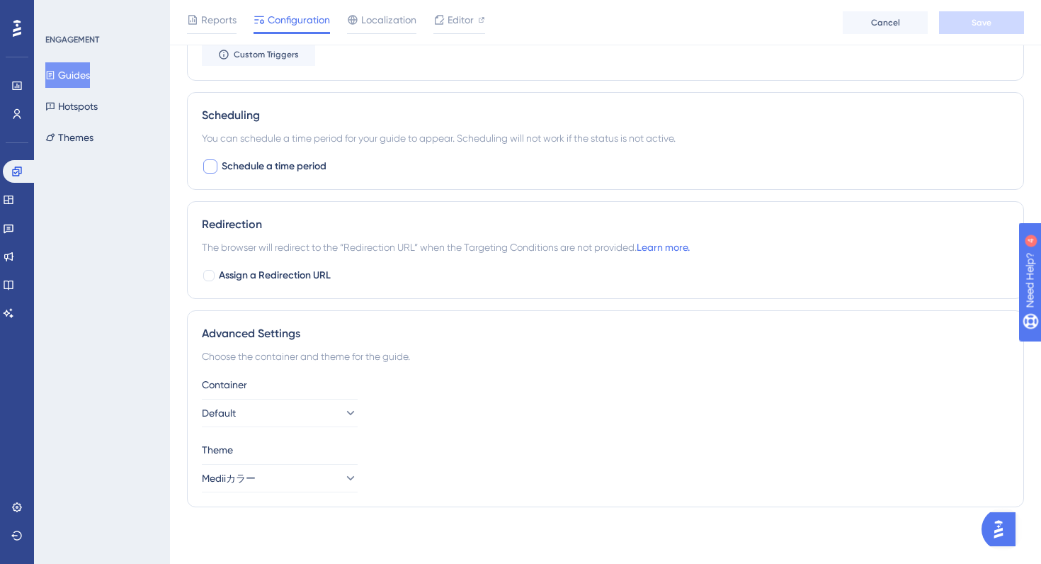
click at [209, 169] on div at bounding box center [210, 166] width 14 height 14
checkbox input "true"
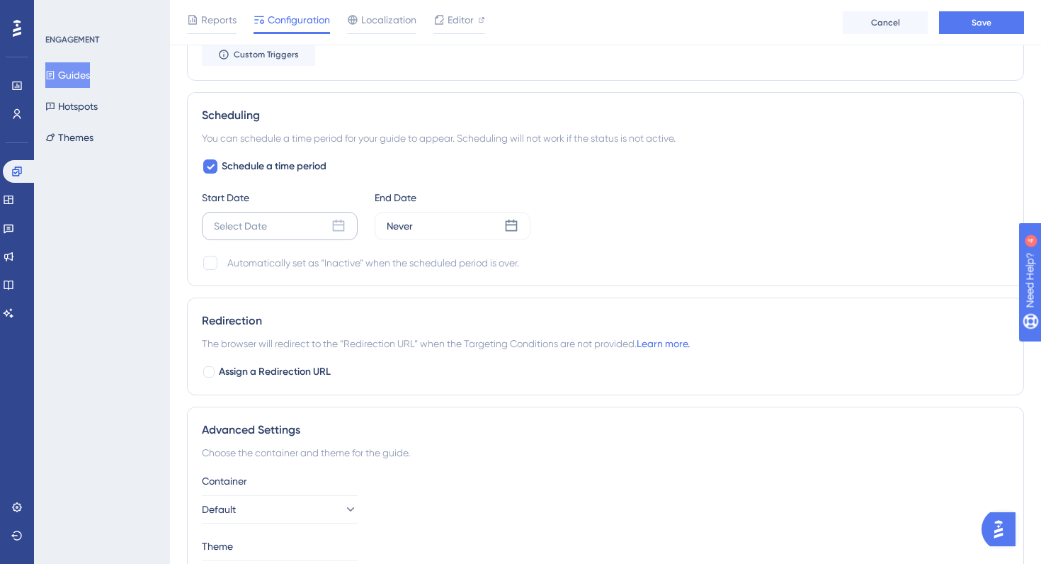
click at [336, 227] on icon at bounding box center [338, 226] width 14 height 14
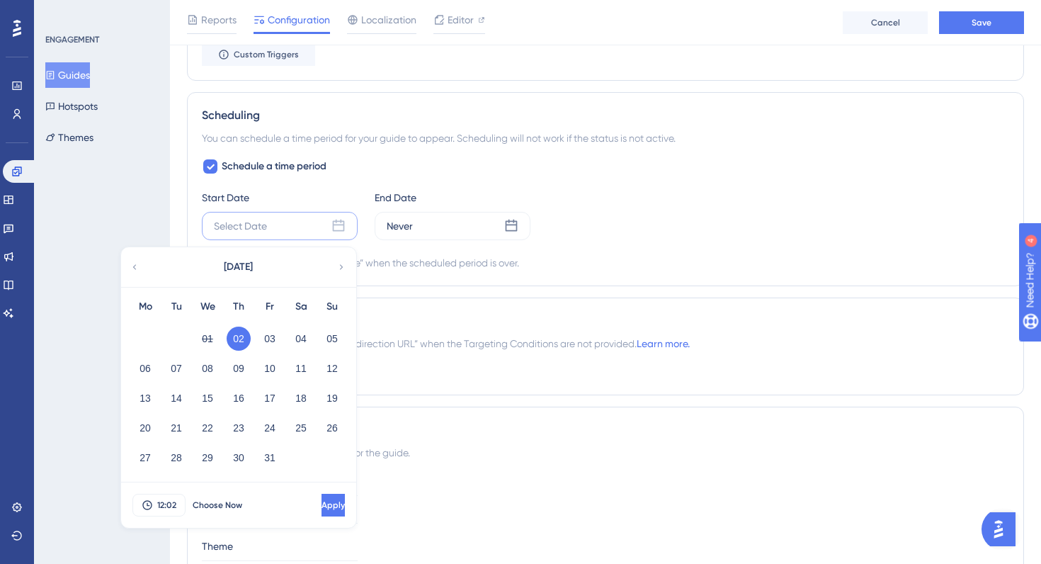
click at [238, 344] on button "02" at bounding box center [239, 338] width 24 height 24
click at [220, 509] on span "Choose Now" at bounding box center [218, 504] width 50 height 11
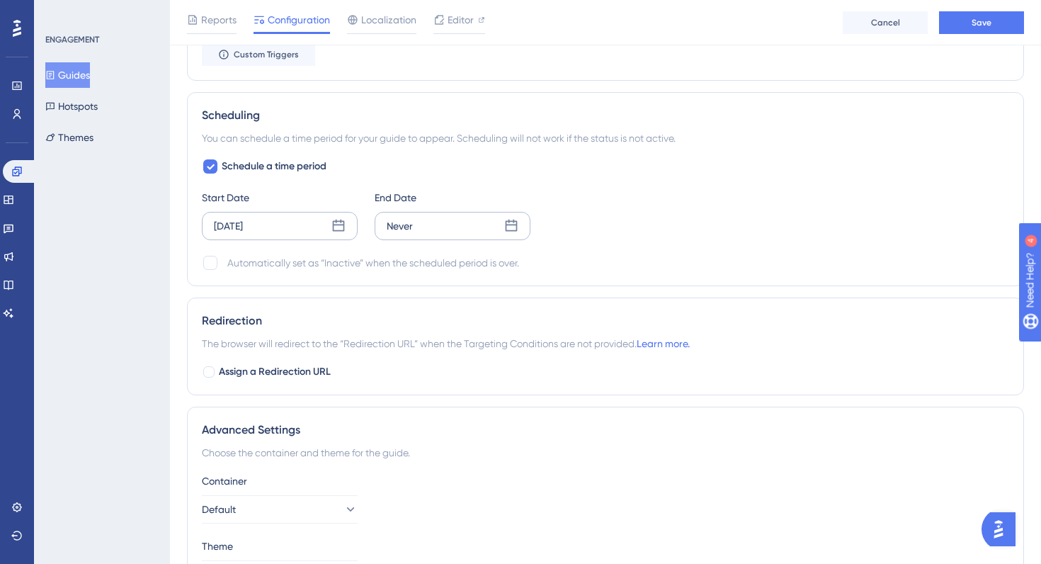
click at [515, 227] on icon at bounding box center [511, 226] width 14 height 14
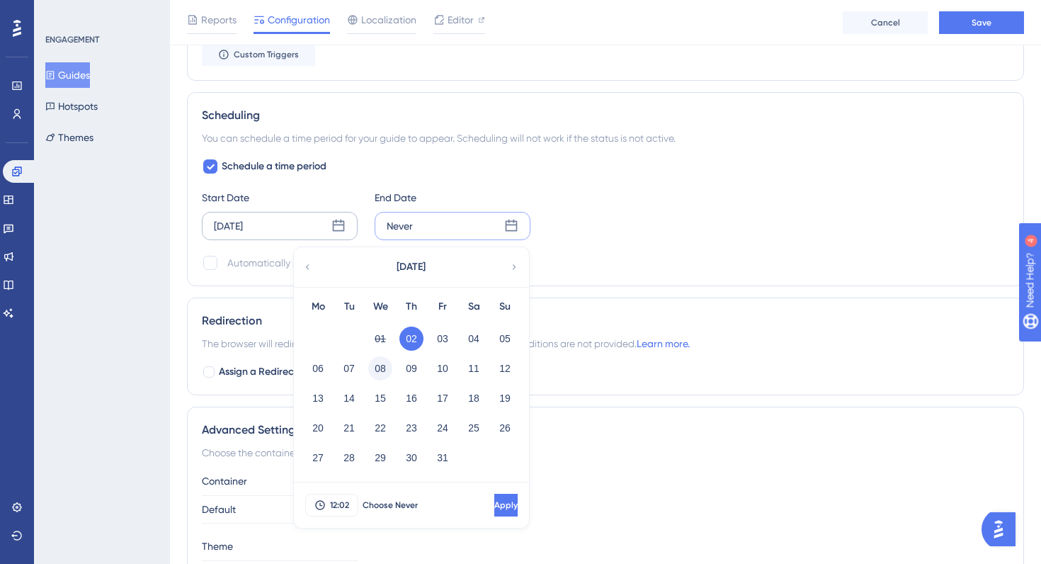
click at [381, 371] on button "08" at bounding box center [380, 368] width 24 height 24
click at [336, 508] on span "12:02" at bounding box center [339, 504] width 19 height 11
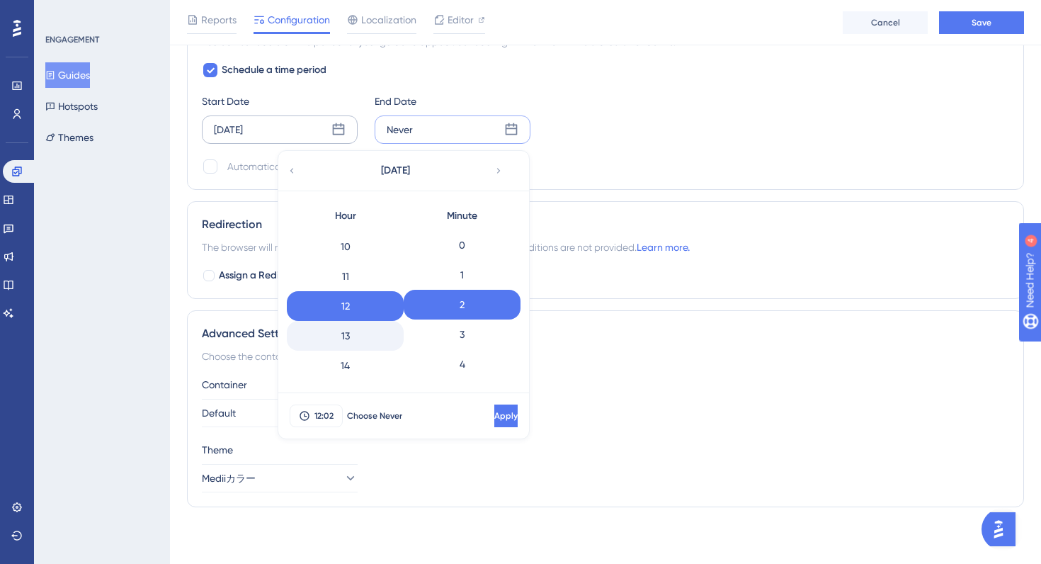
scroll to position [562, 0]
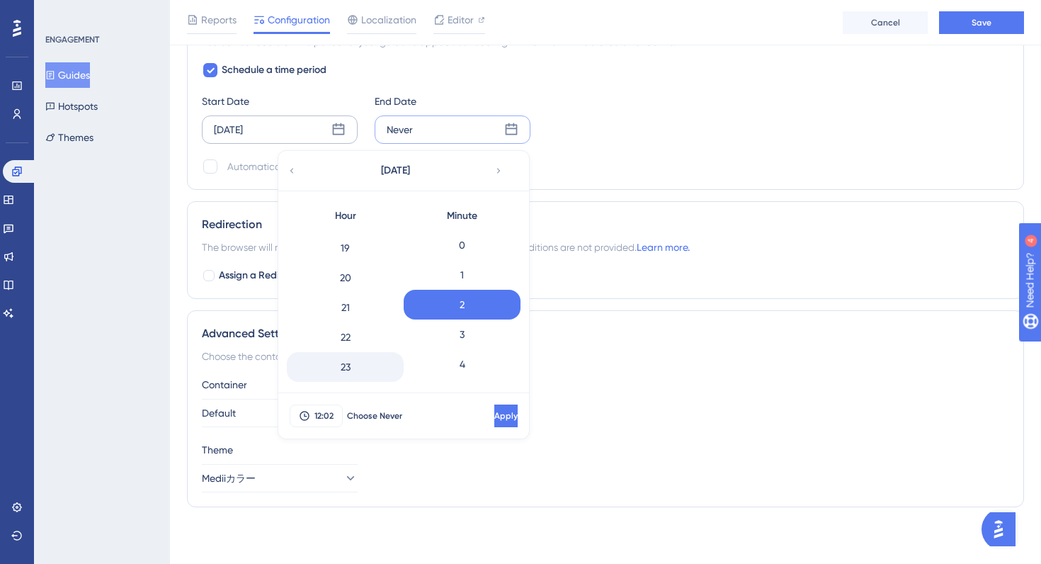
click at [353, 360] on div "23" at bounding box center [345, 367] width 117 height 30
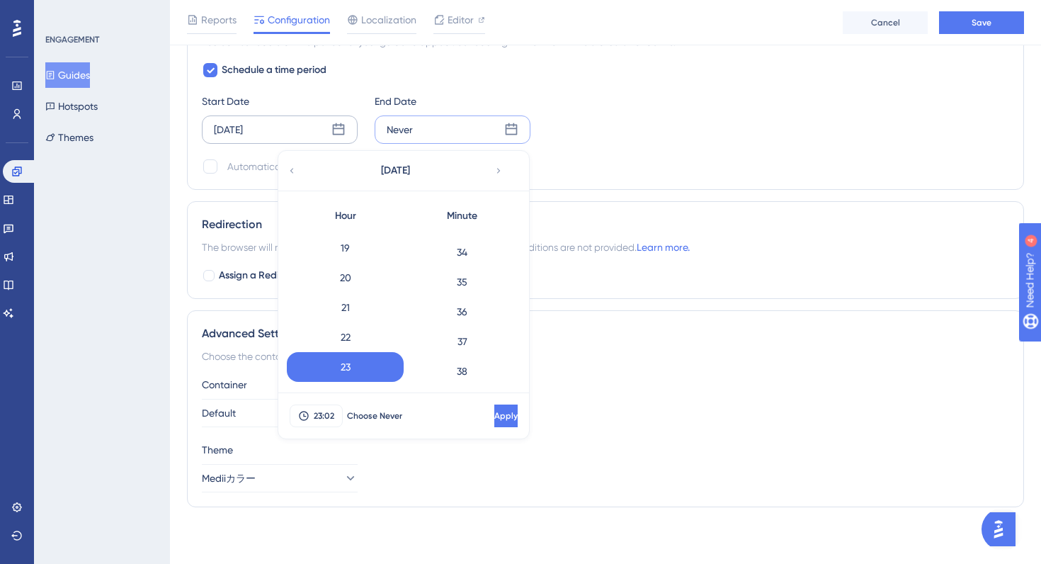
scroll to position [1633, 0]
click at [462, 372] on div "59" at bounding box center [462, 367] width 117 height 30
click at [493, 421] on span "Apply" at bounding box center [504, 415] width 23 height 11
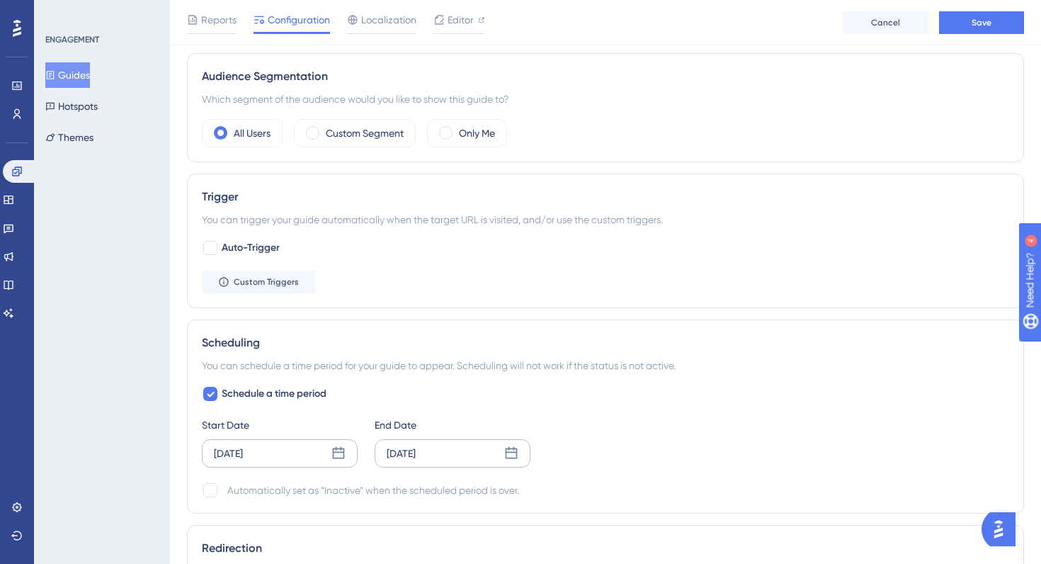
scroll to position [430, 0]
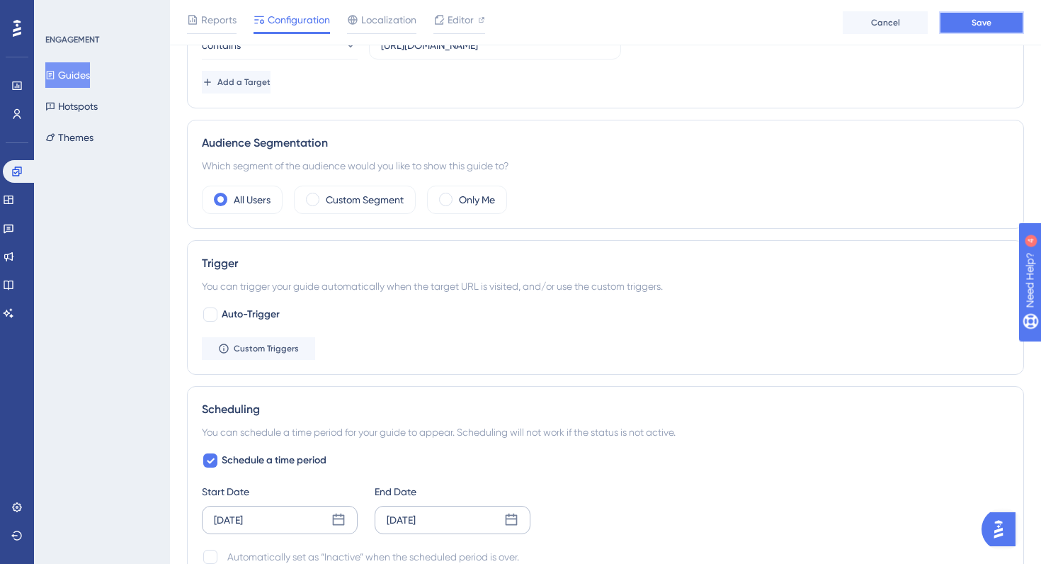
click at [987, 24] on span "Save" at bounding box center [982, 22] width 20 height 11
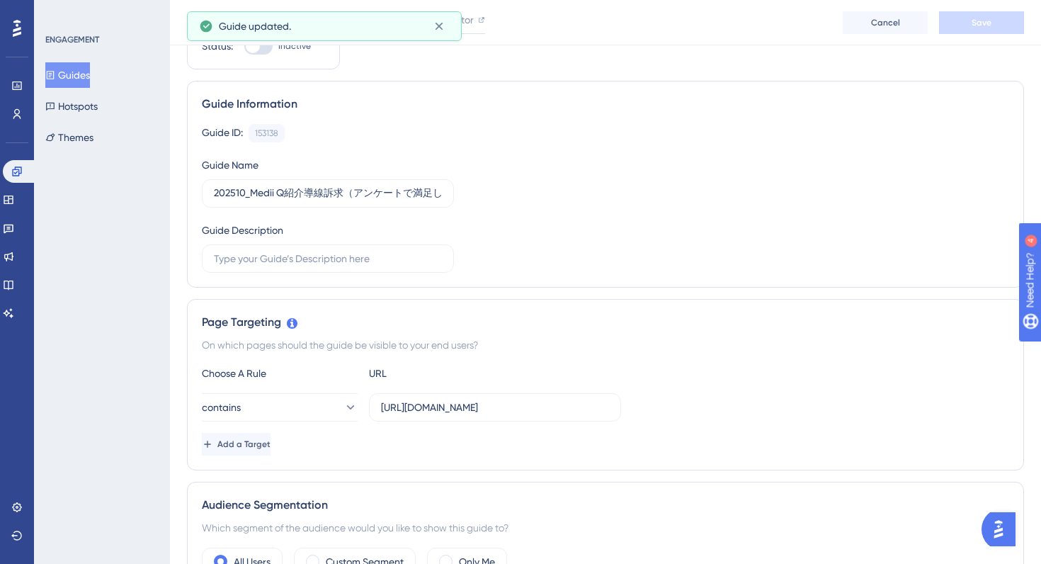
scroll to position [0, 0]
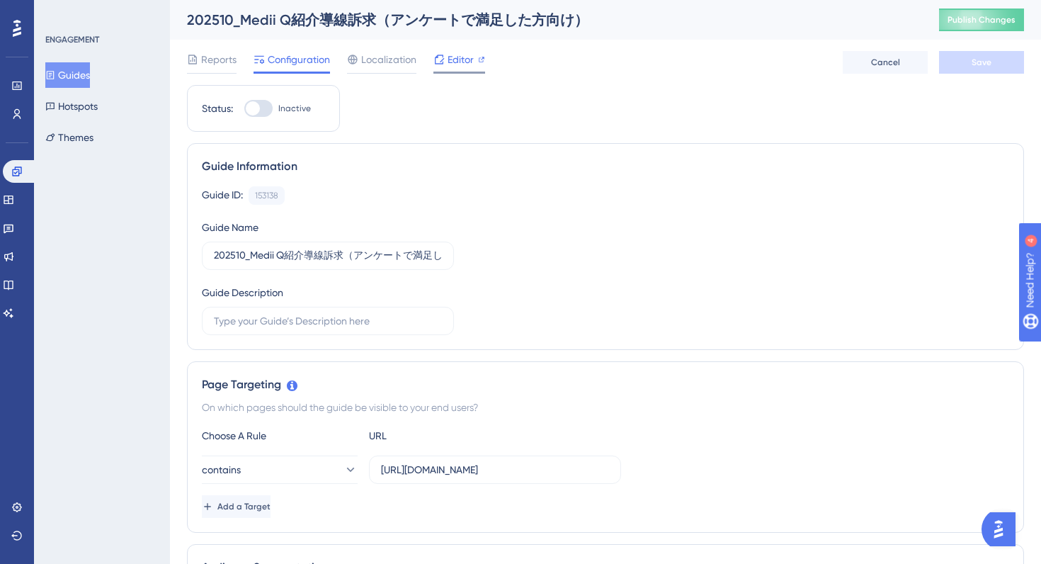
click at [472, 58] on span "Editor" at bounding box center [461, 59] width 26 height 17
click at [265, 105] on div at bounding box center [258, 108] width 28 height 17
click at [244, 108] on input "Inactive" at bounding box center [244, 108] width 1 height 1
checkbox input "true"
click at [994, 53] on button "Save" at bounding box center [981, 62] width 85 height 23
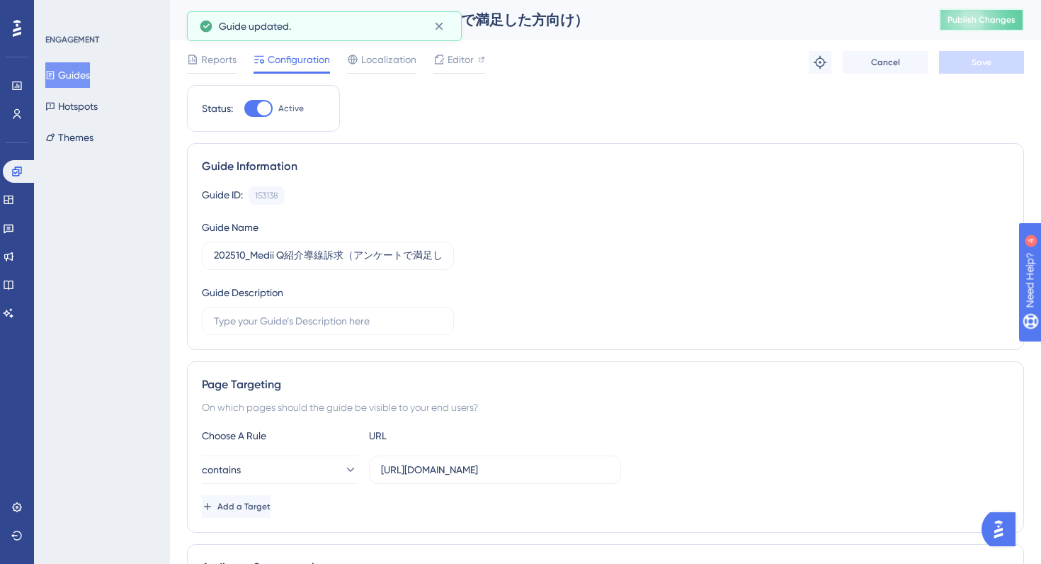
click at [977, 23] on span "Publish Changes" at bounding box center [982, 19] width 68 height 11
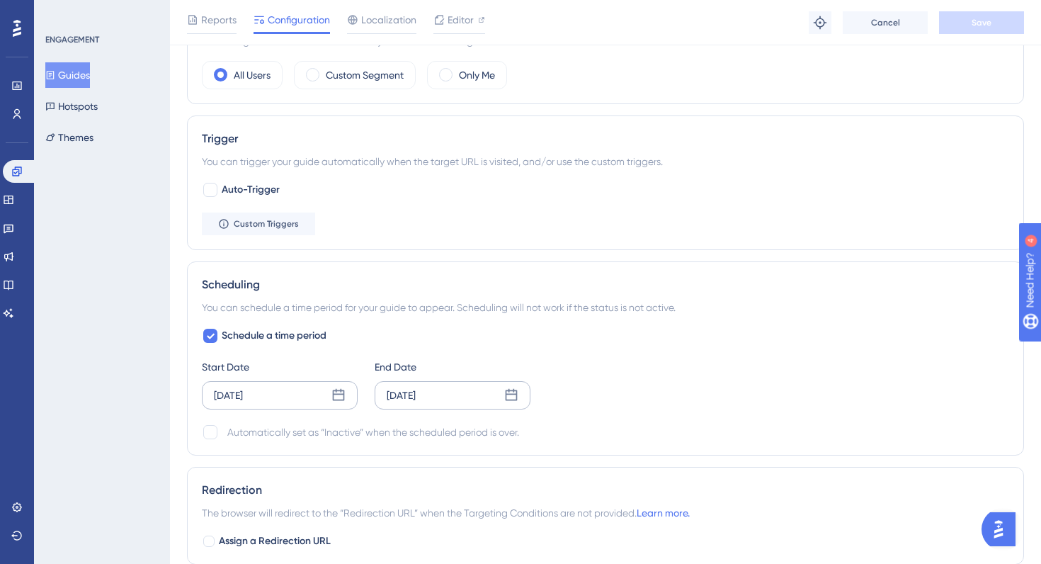
scroll to position [558, 0]
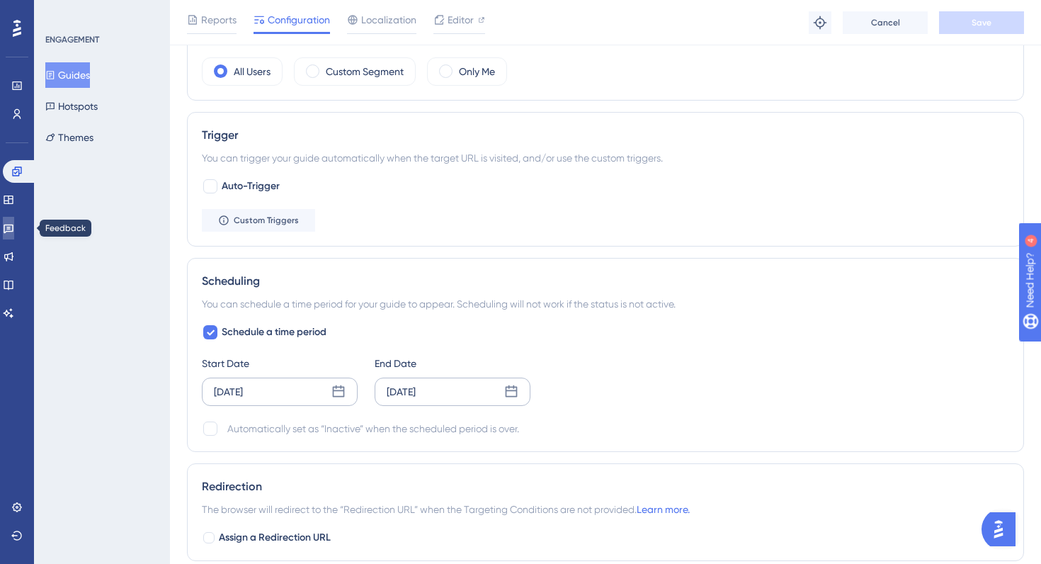
click at [14, 233] on icon at bounding box center [8, 227] width 11 height 11
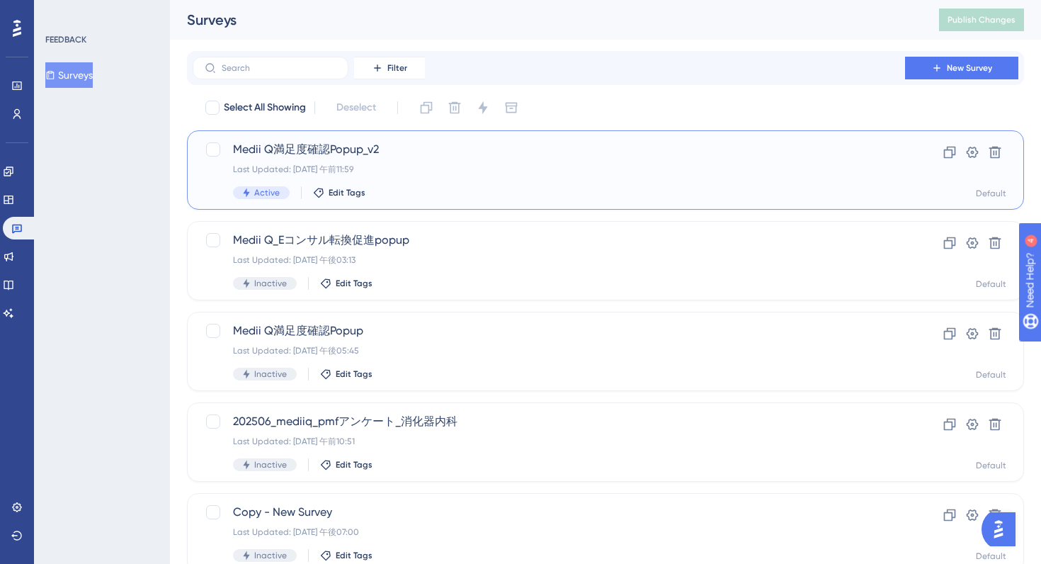
click at [486, 164] on div "Last Updated: 2025年10月02日 午前11:59" at bounding box center [549, 169] width 632 height 11
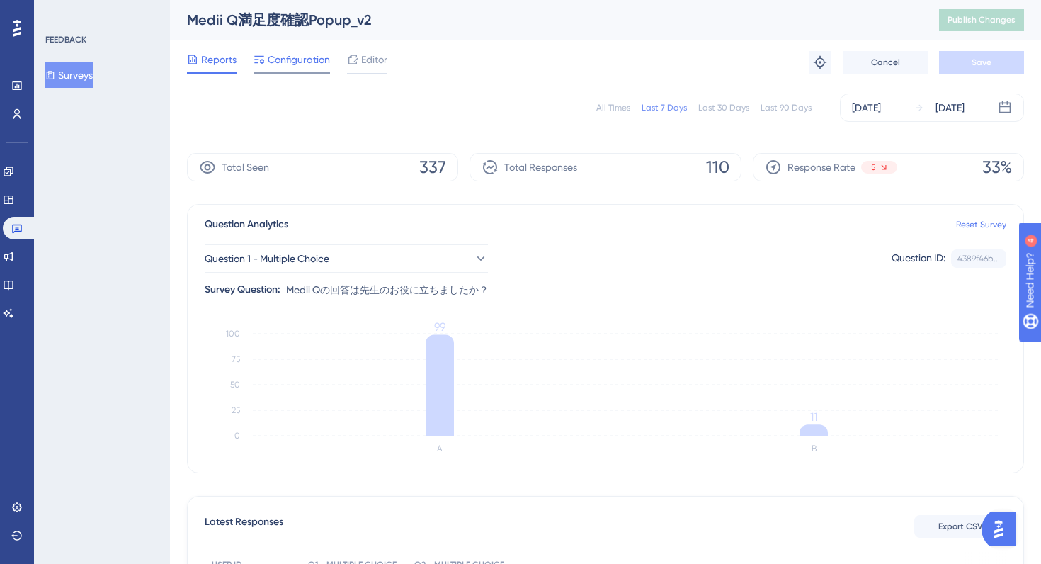
click at [304, 61] on span "Configuration" at bounding box center [299, 59] width 62 height 17
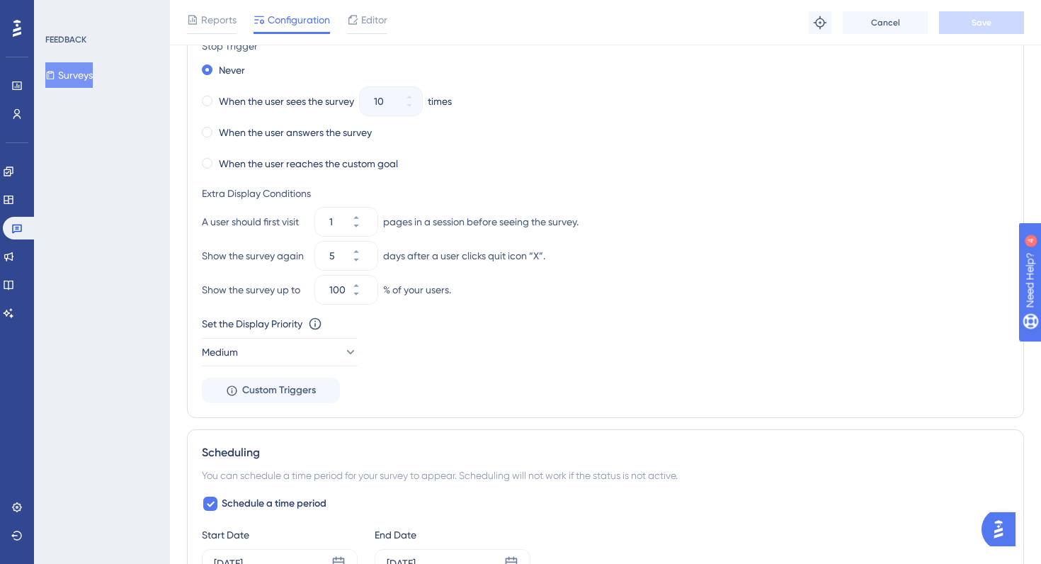
scroll to position [817, 0]
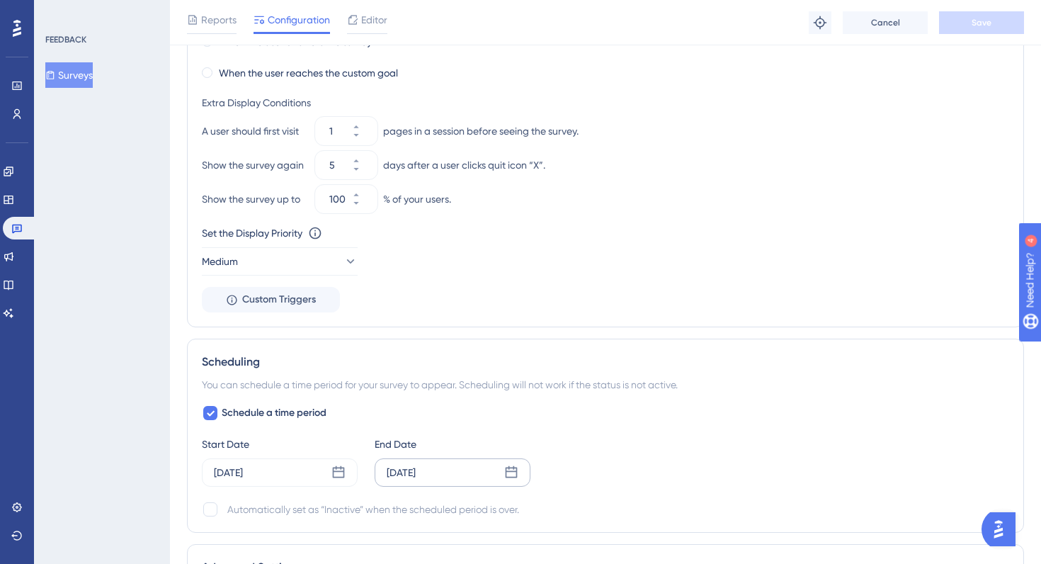
click at [516, 469] on icon at bounding box center [512, 472] width 12 height 12
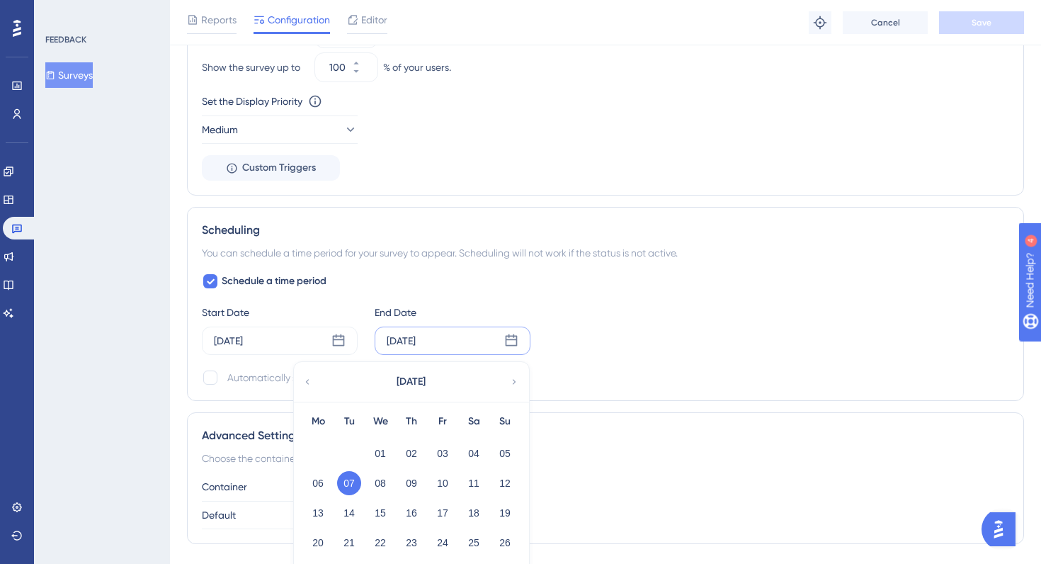
scroll to position [1004, 0]
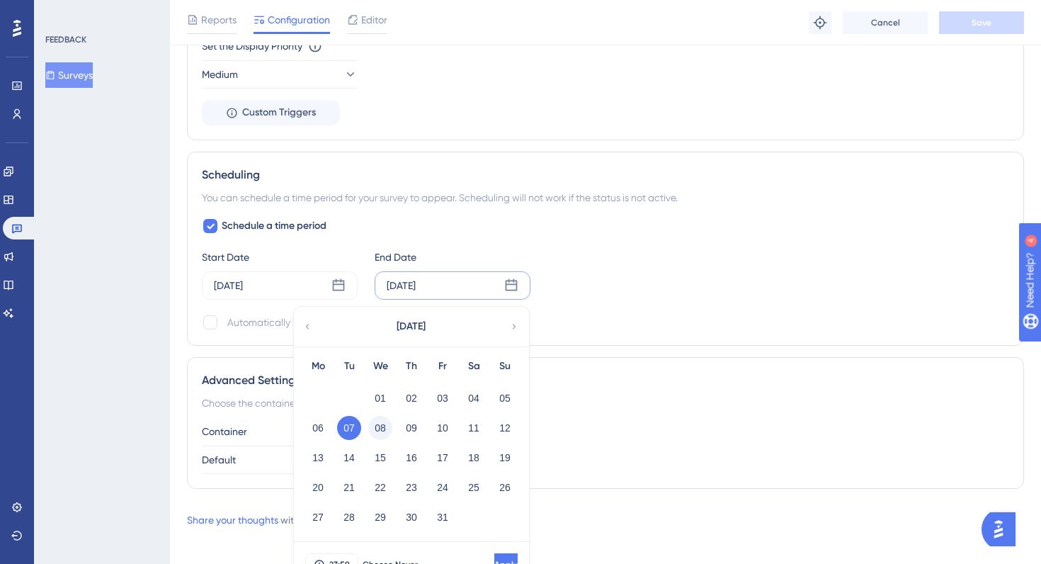
click at [372, 425] on button "08" at bounding box center [380, 428] width 24 height 24
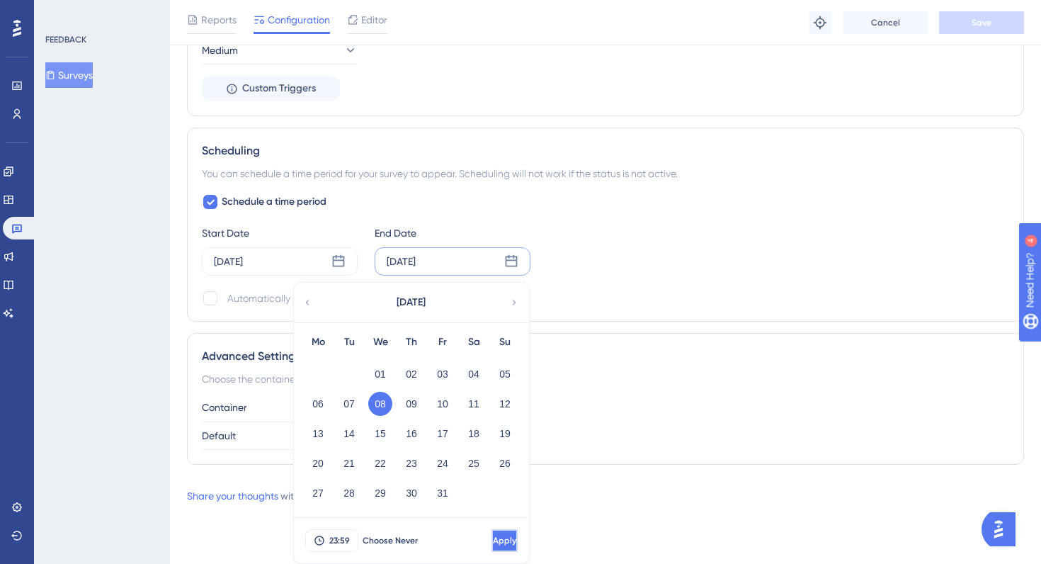
click at [493, 540] on span "Apply" at bounding box center [504, 540] width 23 height 11
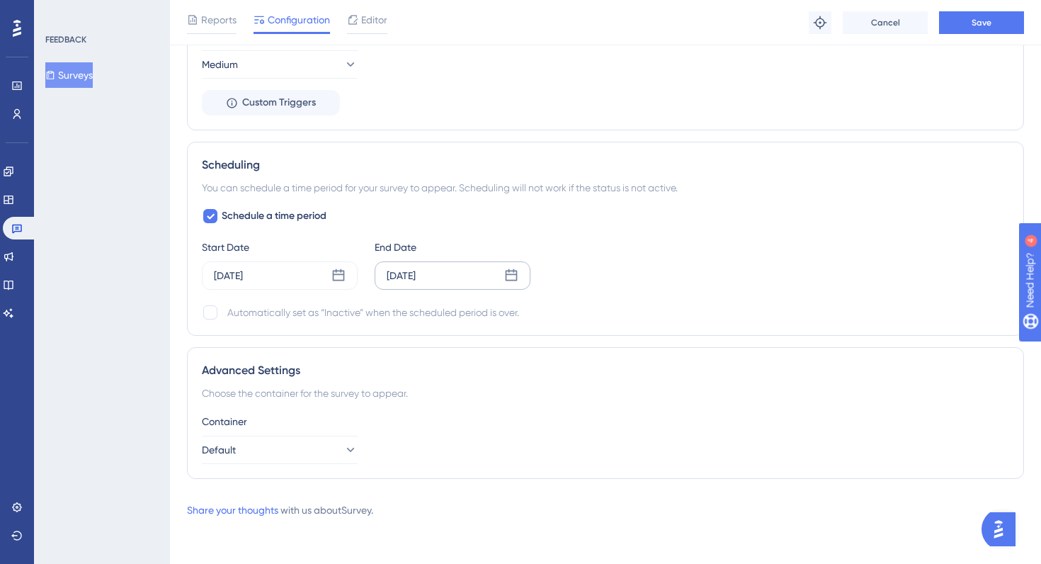
scroll to position [1014, 0]
click at [975, 33] on div "Reports Configuration Editor Troubleshoot Cancel Save" at bounding box center [605, 22] width 871 height 45
click at [972, 24] on span "Save" at bounding box center [982, 22] width 20 height 11
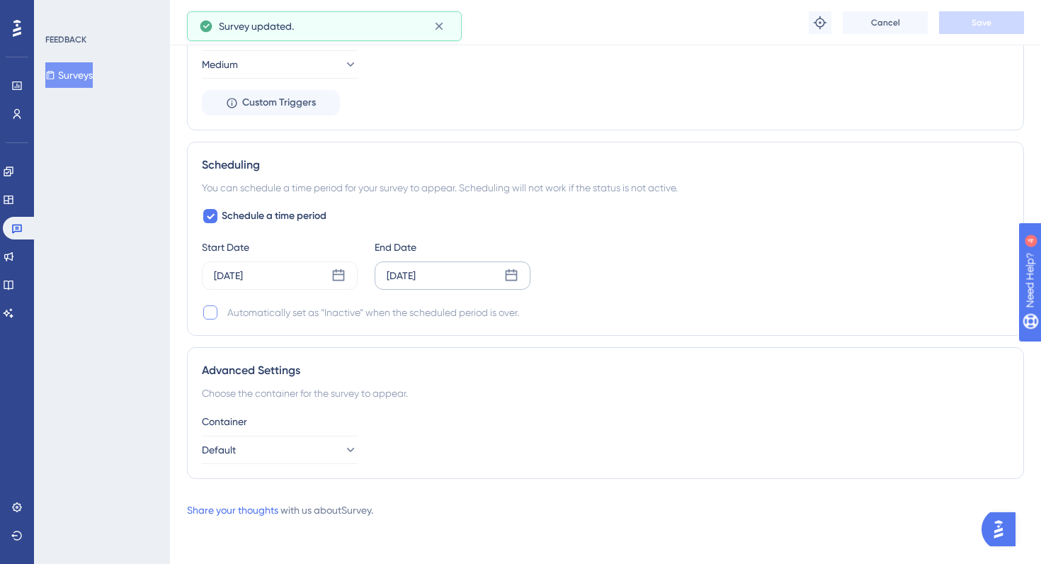
click at [210, 314] on div at bounding box center [210, 312] width 14 height 14
checkbox input "true"
click at [988, 30] on button "Save" at bounding box center [981, 22] width 85 height 23
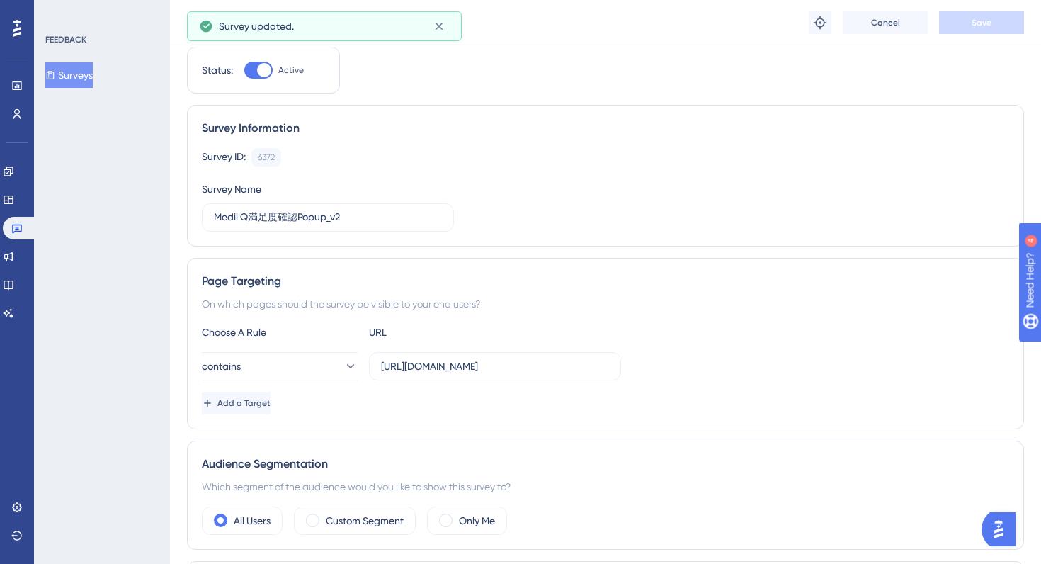
scroll to position [0, 0]
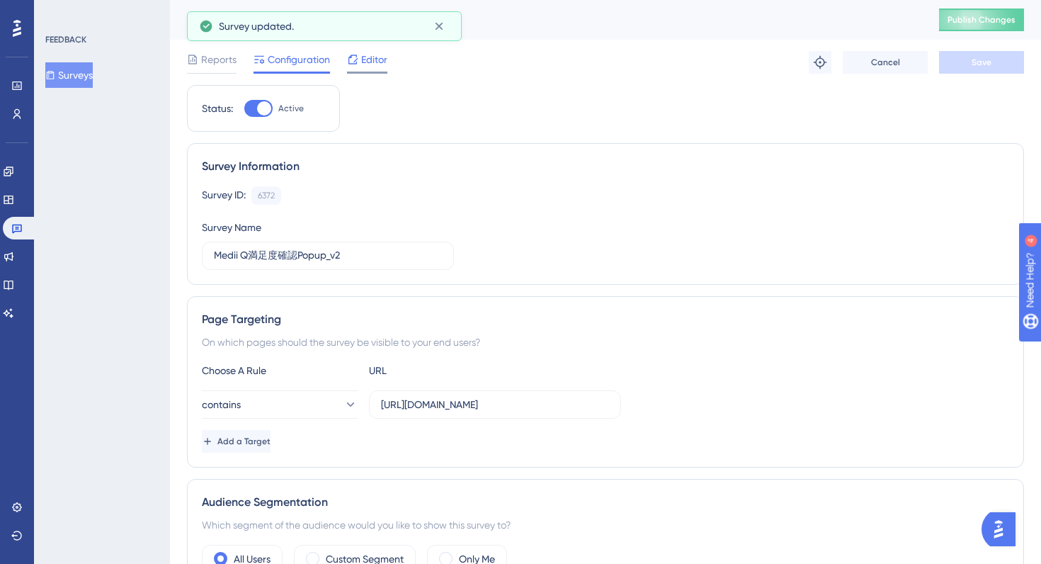
click at [365, 63] on span "Editor" at bounding box center [374, 59] width 26 height 17
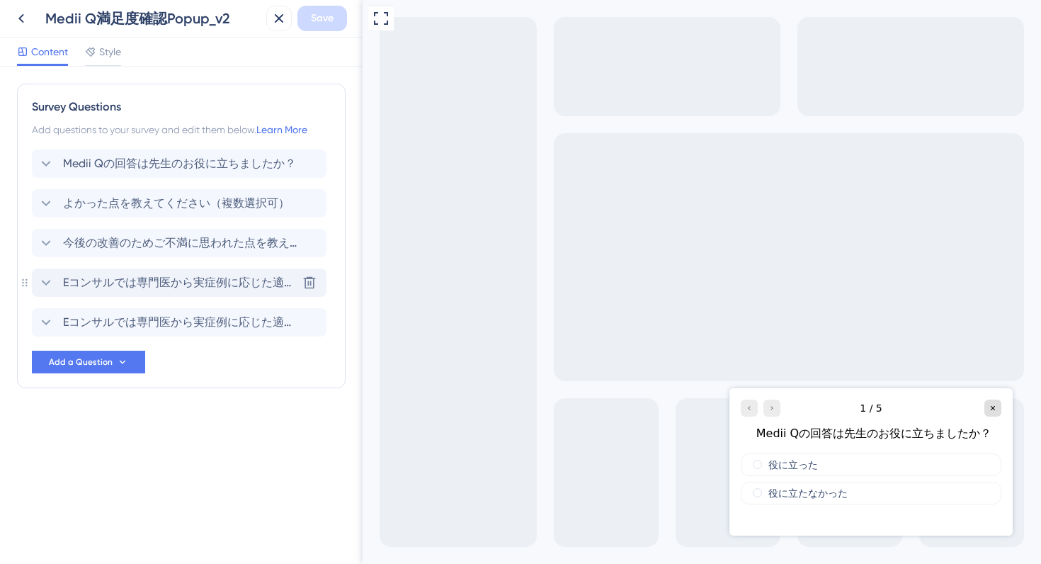
click at [142, 285] on span "Eコンサルでは専門医から実症例に応じた適切な知見を得られます。今回の回答について、さらに専門医の見解も聞いてみたいですか？" at bounding box center [180, 282] width 234 height 17
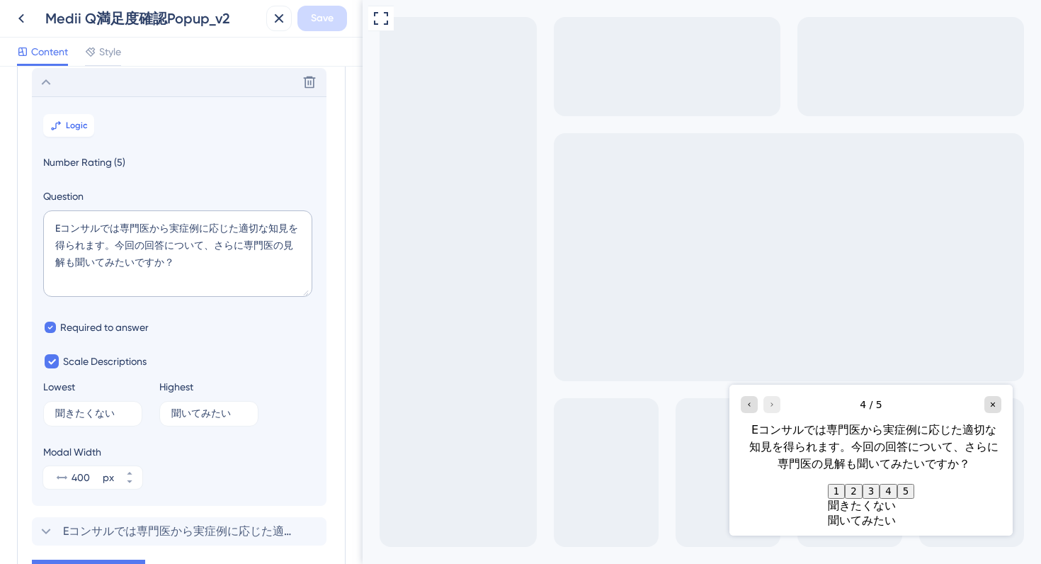
scroll to position [202, 0]
click at [79, 120] on span "Logic" at bounding box center [77, 123] width 22 height 11
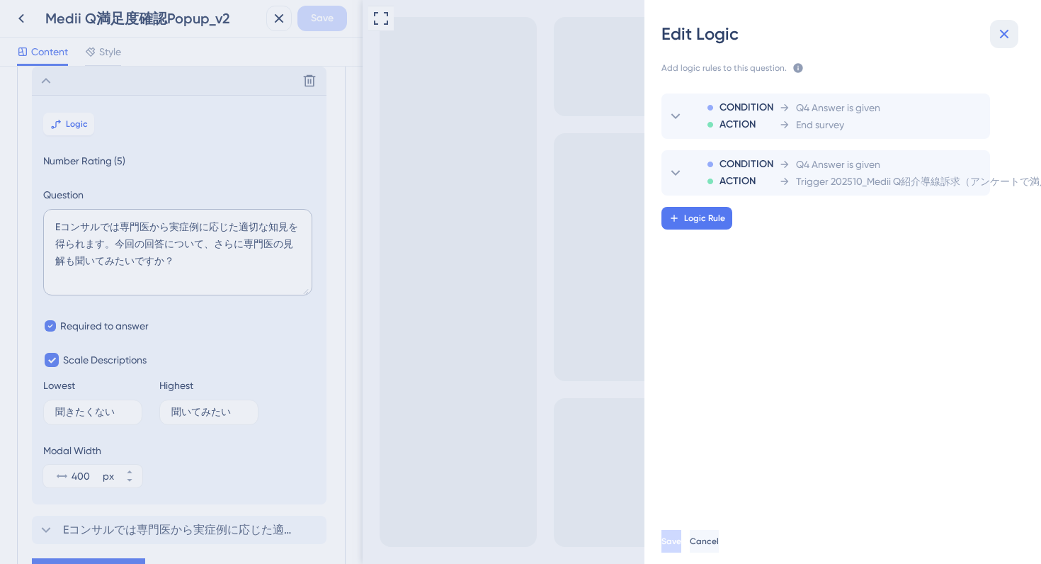
click at [1002, 35] on icon at bounding box center [1004, 34] width 9 height 9
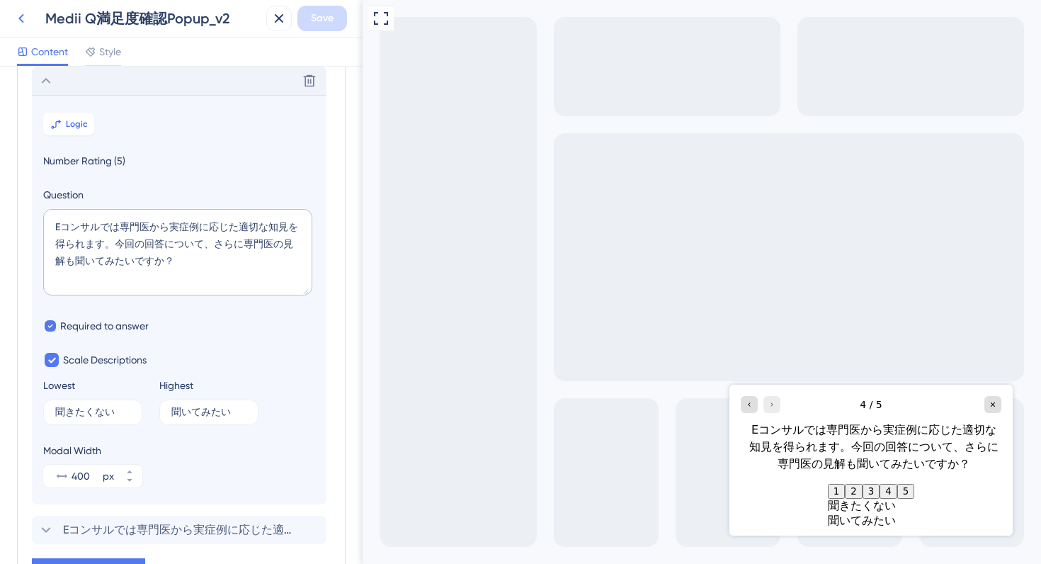
click at [18, 21] on icon at bounding box center [21, 18] width 17 height 17
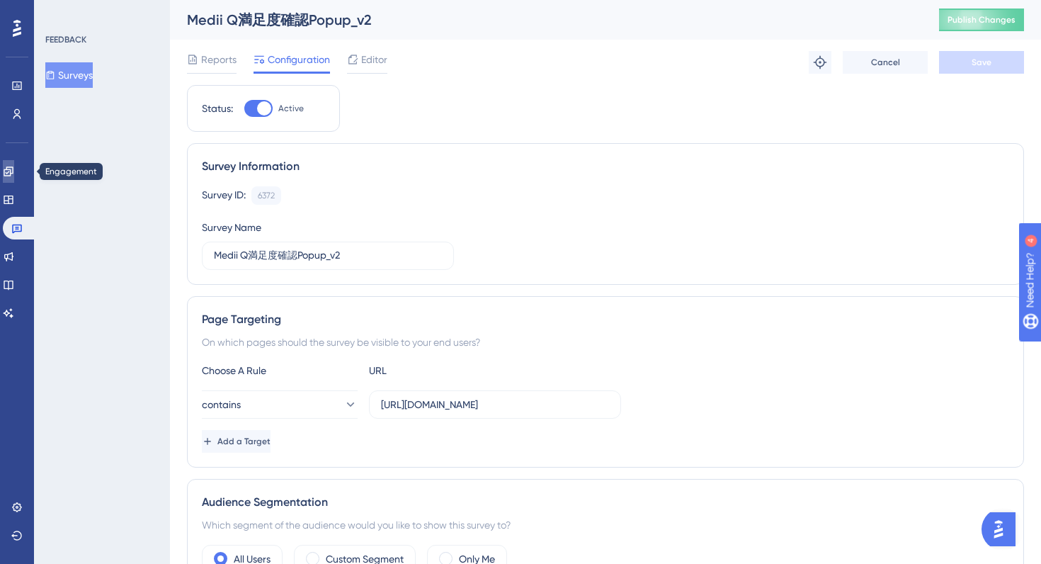
click at [14, 170] on icon at bounding box center [8, 171] width 11 height 11
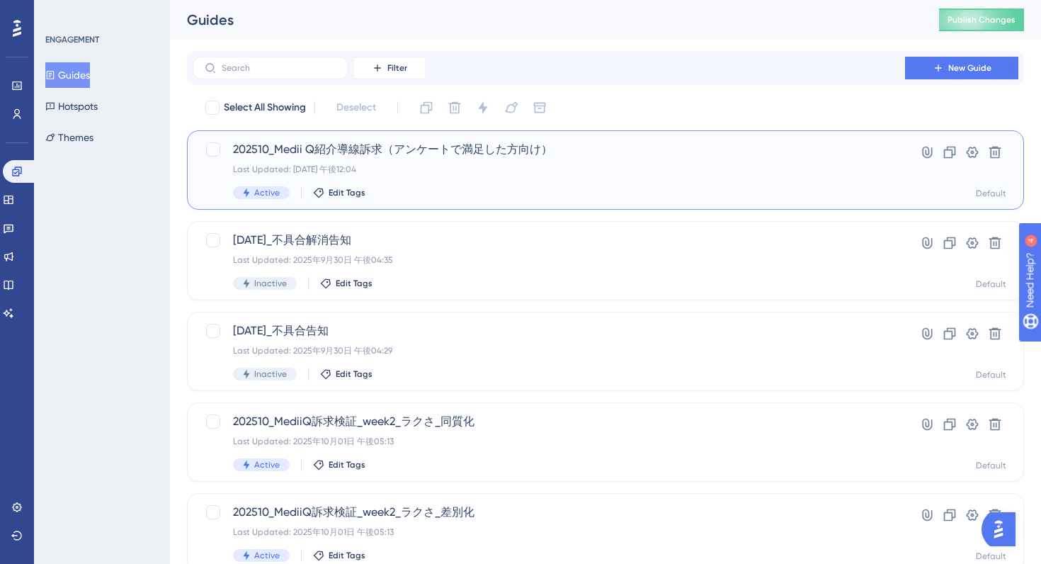
click at [612, 158] on div "202510_Medii Q紹介導線訴求（アンケートで満足した方向け） Last Updated: 2025年10月02日 午後12:04 Active Ed…" at bounding box center [549, 170] width 632 height 58
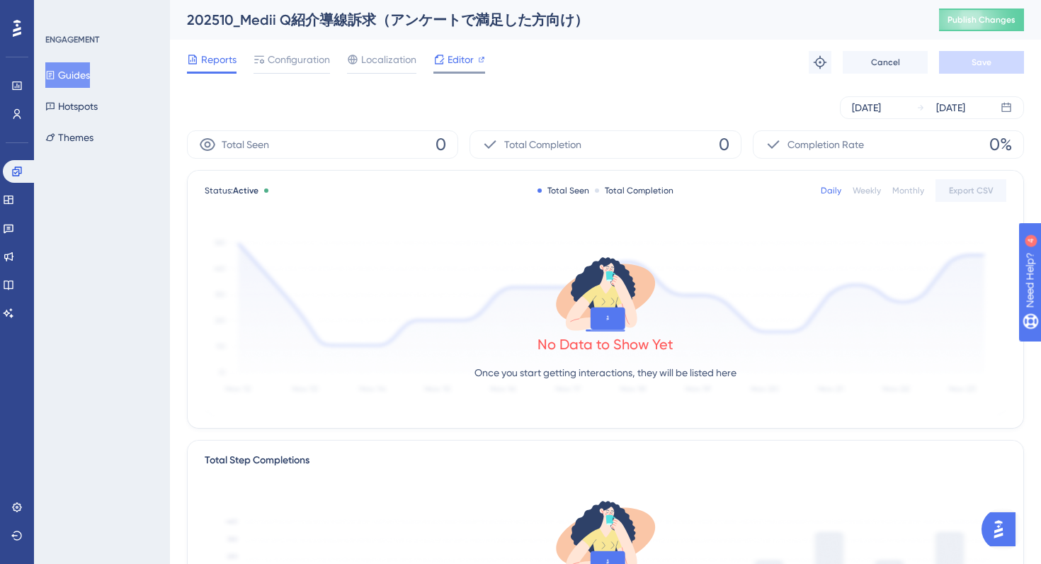
click at [458, 63] on span "Editor" at bounding box center [461, 59] width 26 height 17
click at [445, 61] on div "Editor" at bounding box center [459, 59] width 52 height 17
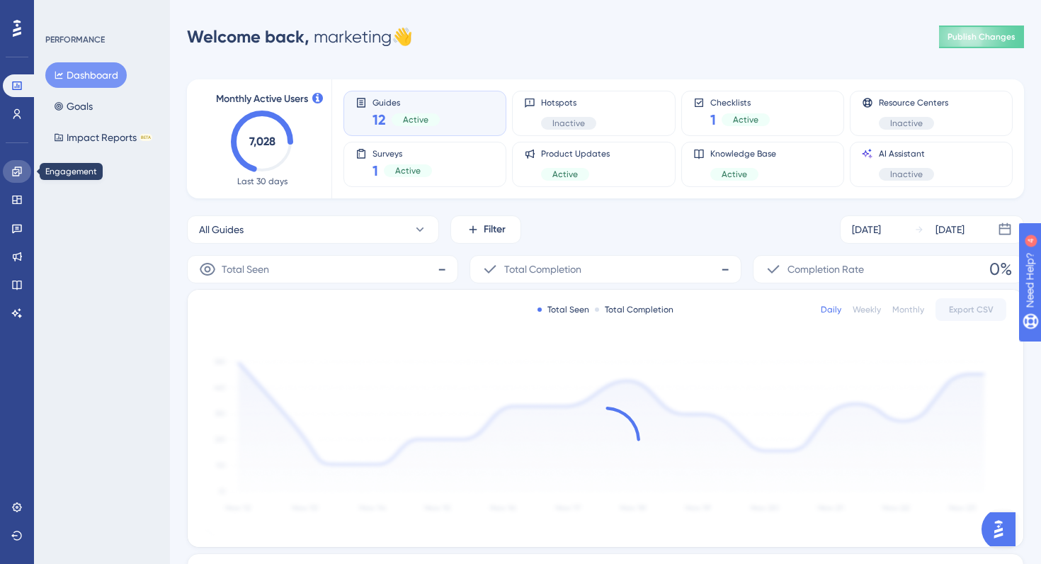
click at [7, 169] on link at bounding box center [17, 171] width 28 height 23
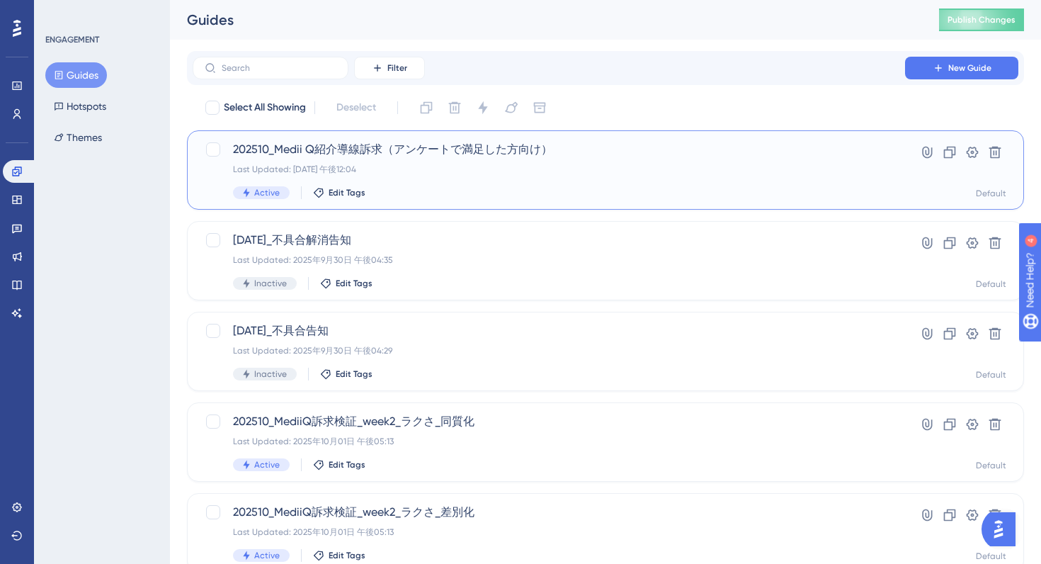
click at [520, 190] on div "Active Edit Tags" at bounding box center [549, 192] width 632 height 13
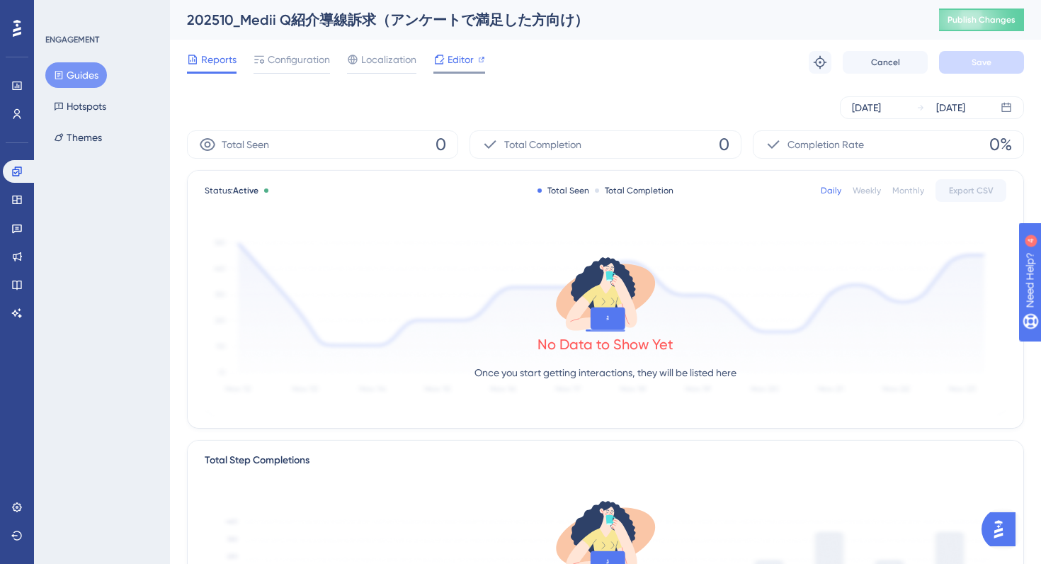
click at [450, 64] on span "Editor" at bounding box center [461, 59] width 26 height 17
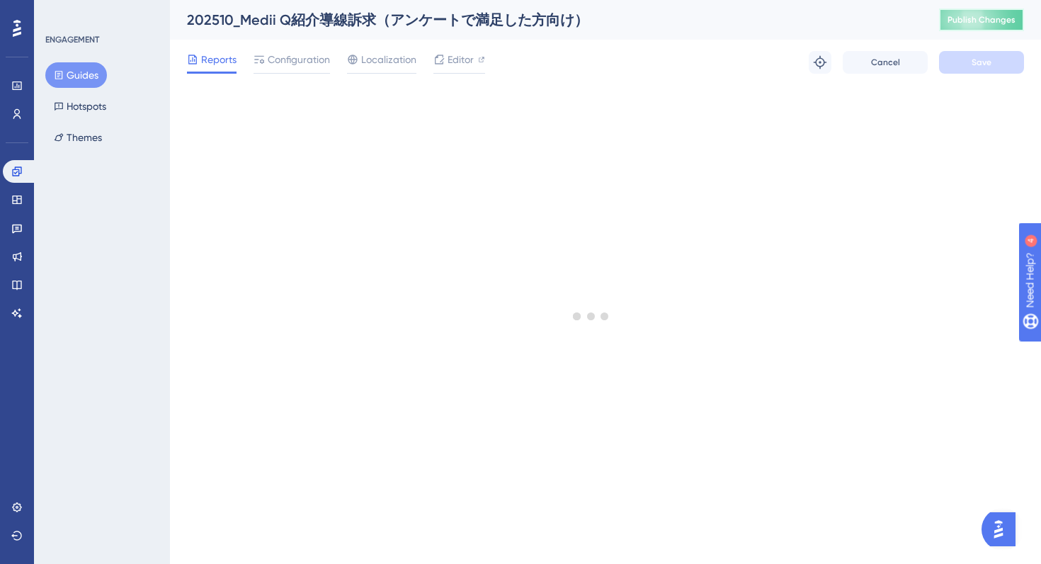
click at [965, 21] on span "Publish Changes" at bounding box center [982, 19] width 68 height 11
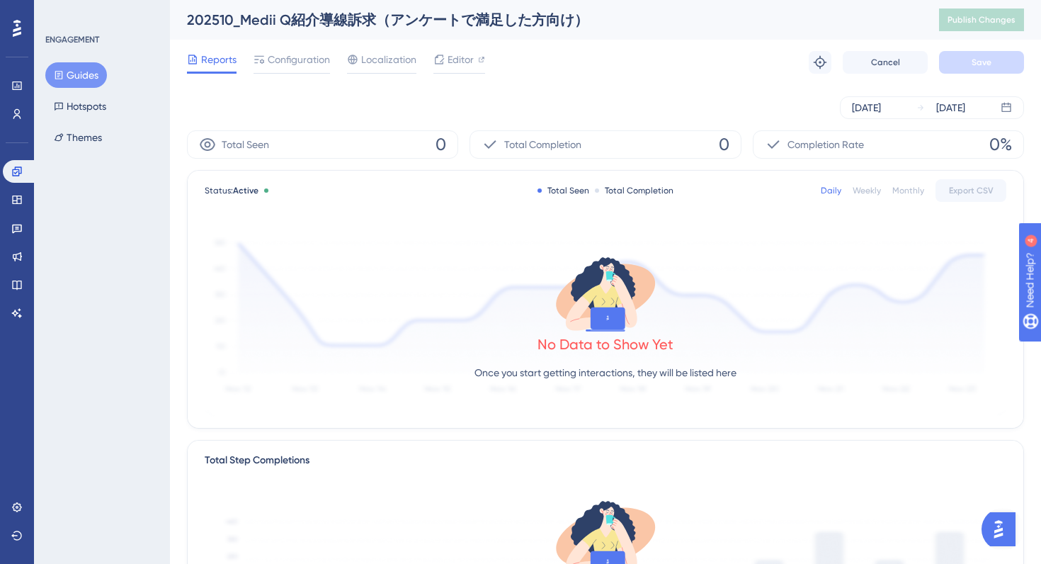
click at [76, 75] on button "Guides" at bounding box center [76, 74] width 62 height 25
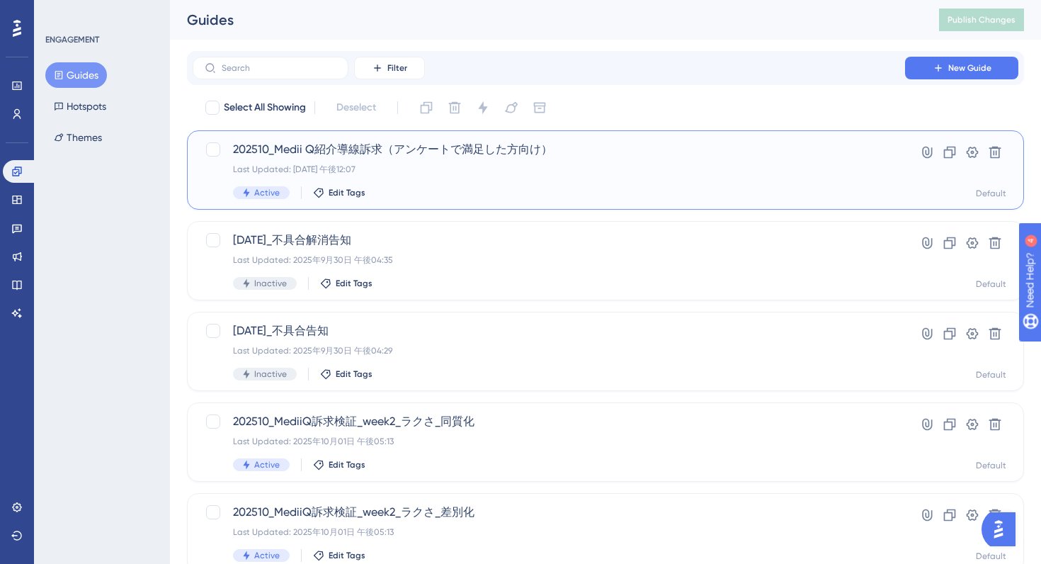
click at [562, 190] on div "Active Edit Tags" at bounding box center [549, 192] width 632 height 13
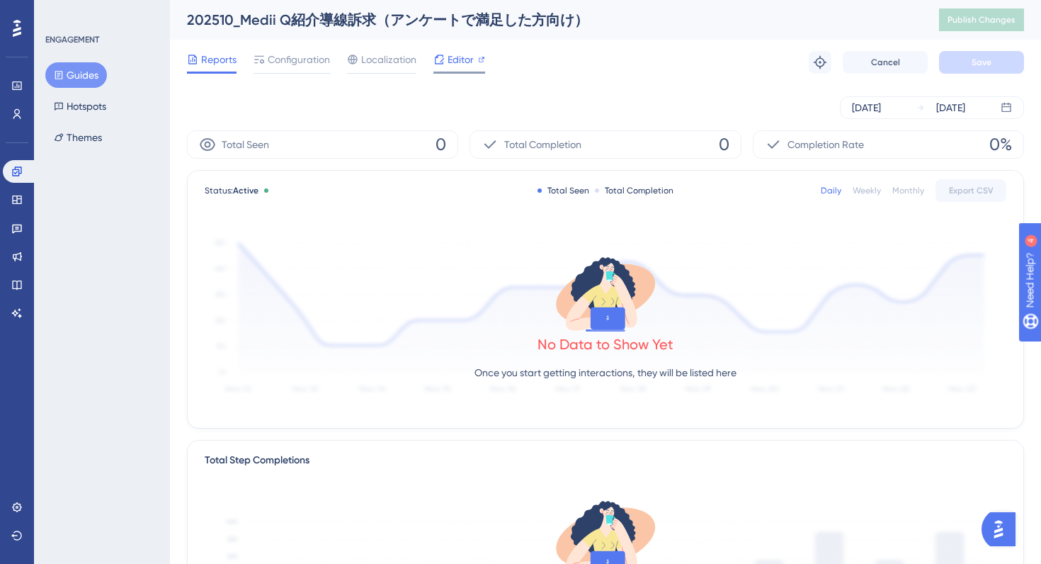
click at [448, 59] on span "Editor" at bounding box center [461, 59] width 26 height 17
click at [21, 229] on icon at bounding box center [16, 227] width 11 height 11
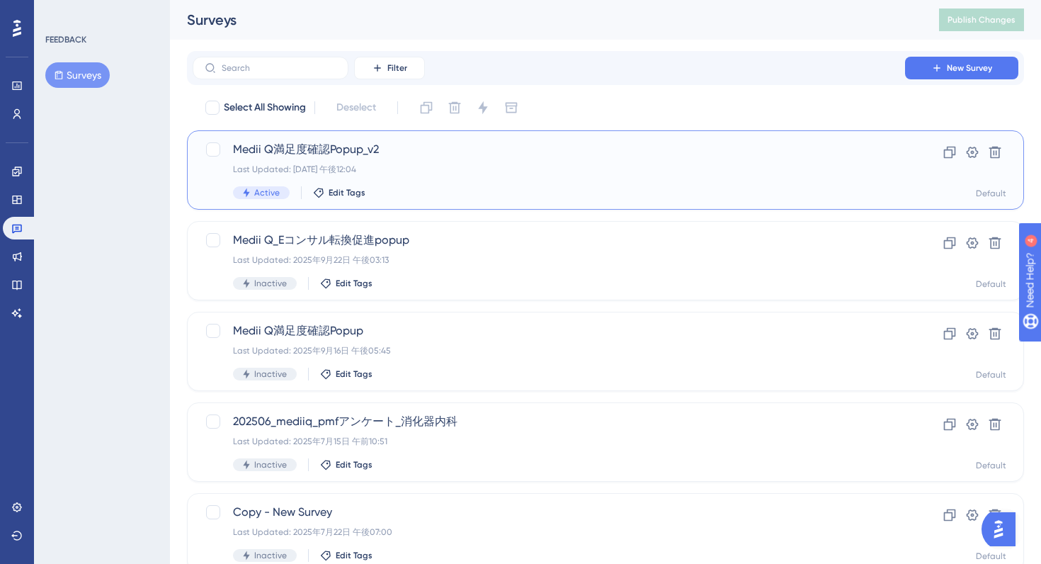
click at [425, 166] on div "Last Updated: 2025年10月02日 午後12:04" at bounding box center [549, 169] width 632 height 11
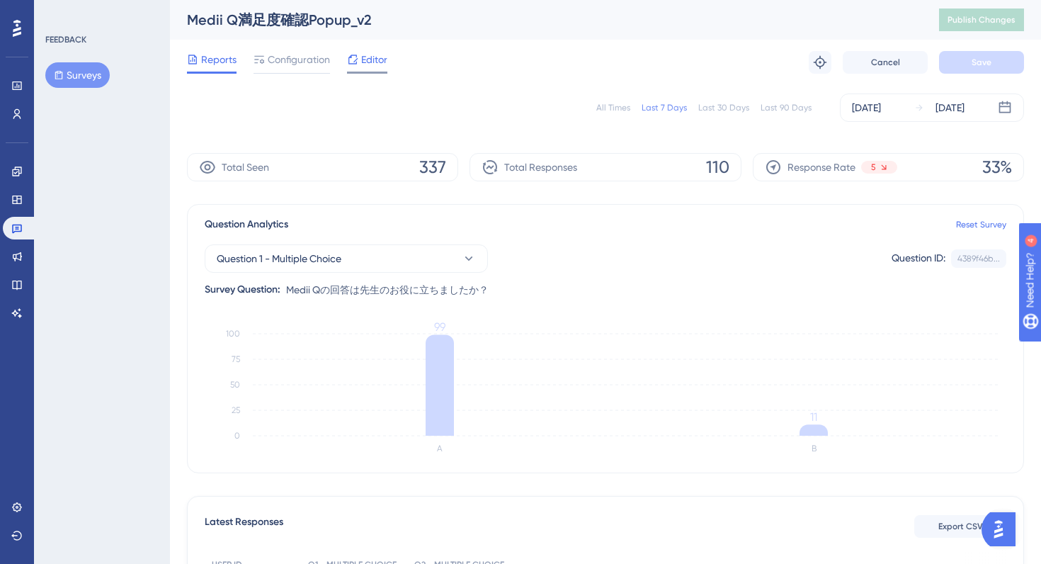
click at [373, 60] on span "Editor" at bounding box center [374, 59] width 26 height 17
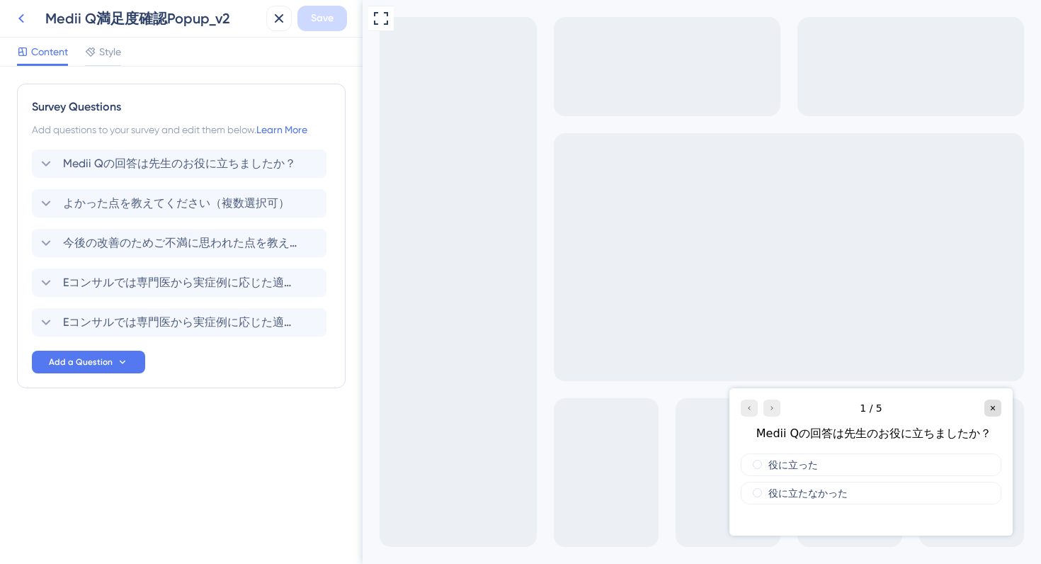
click at [15, 23] on icon at bounding box center [21, 18] width 17 height 17
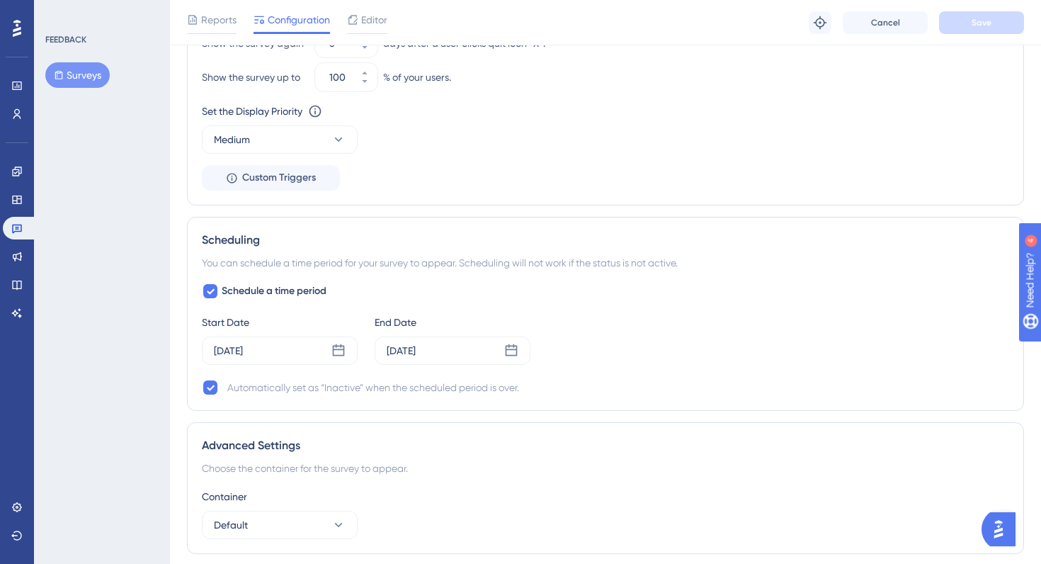
scroll to position [1014, 0]
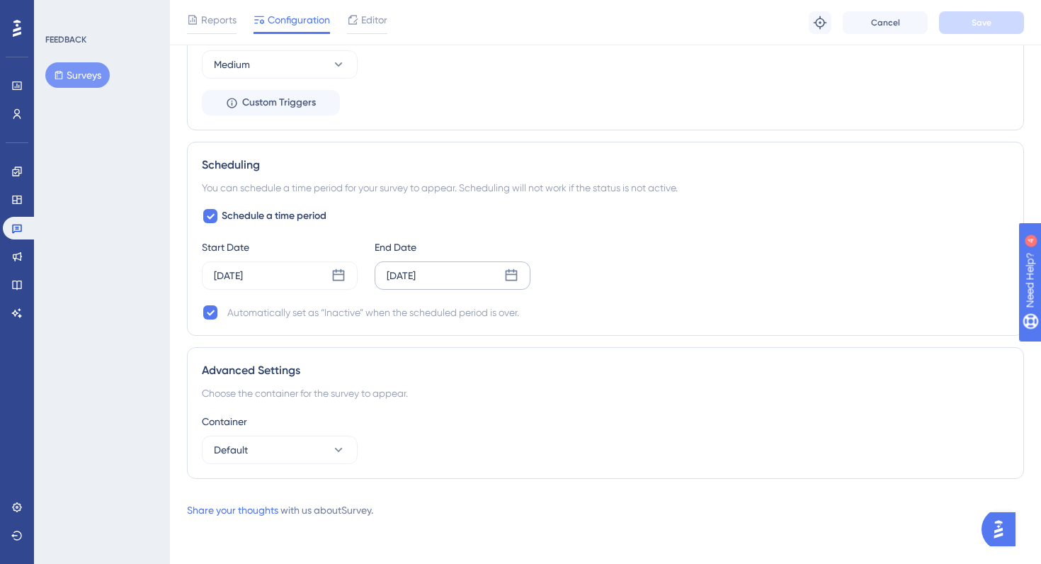
click at [511, 273] on icon at bounding box center [511, 275] width 14 height 14
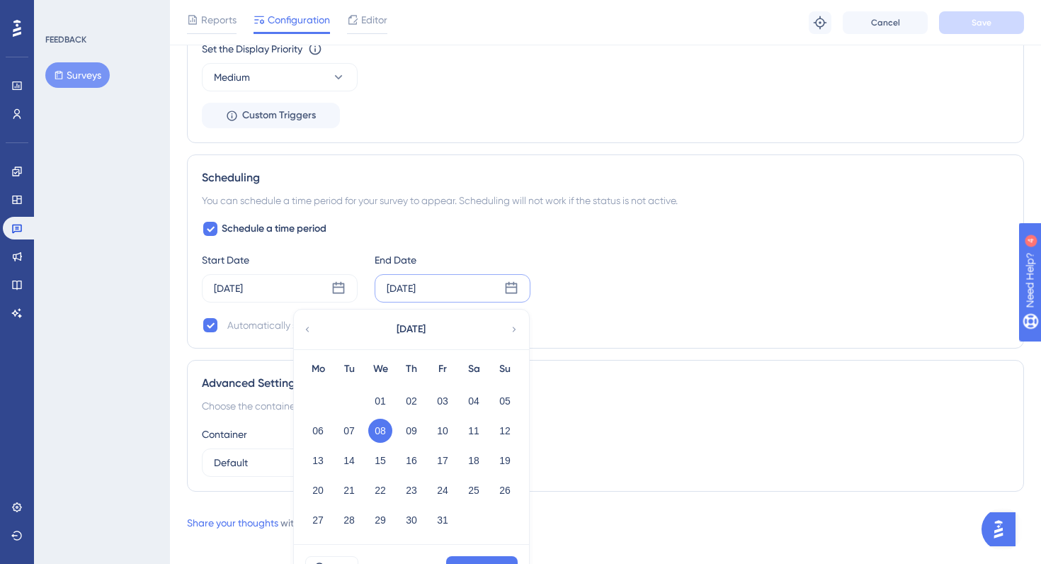
scroll to position [1000, 0]
click at [212, 230] on icon at bounding box center [211, 231] width 8 height 6
checkbox input "false"
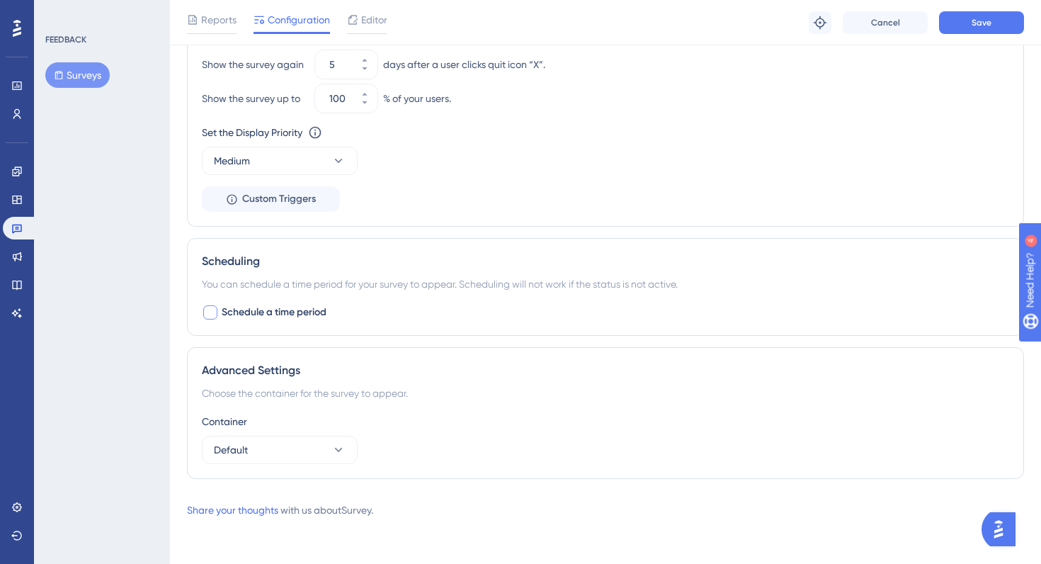
scroll to position [918, 0]
click at [987, 19] on span "Save" at bounding box center [982, 22] width 20 height 11
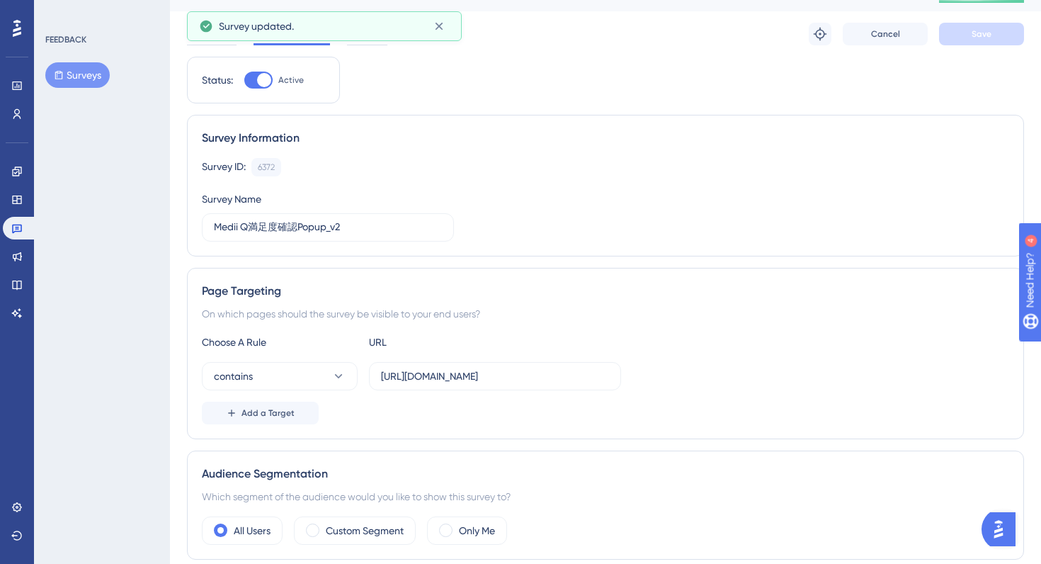
scroll to position [0, 0]
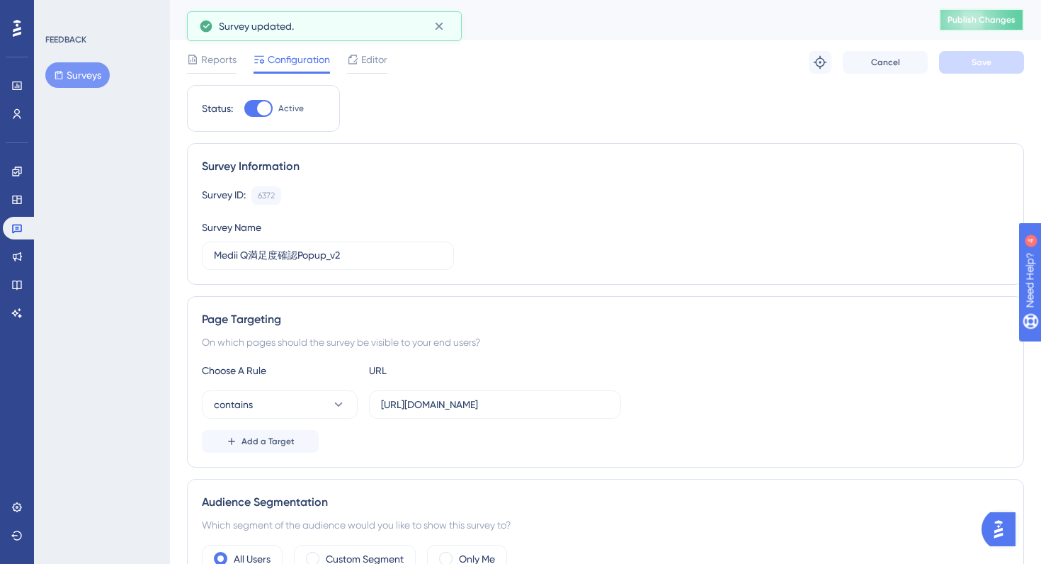
click at [941, 18] on button "Publish Changes" at bounding box center [981, 19] width 85 height 23
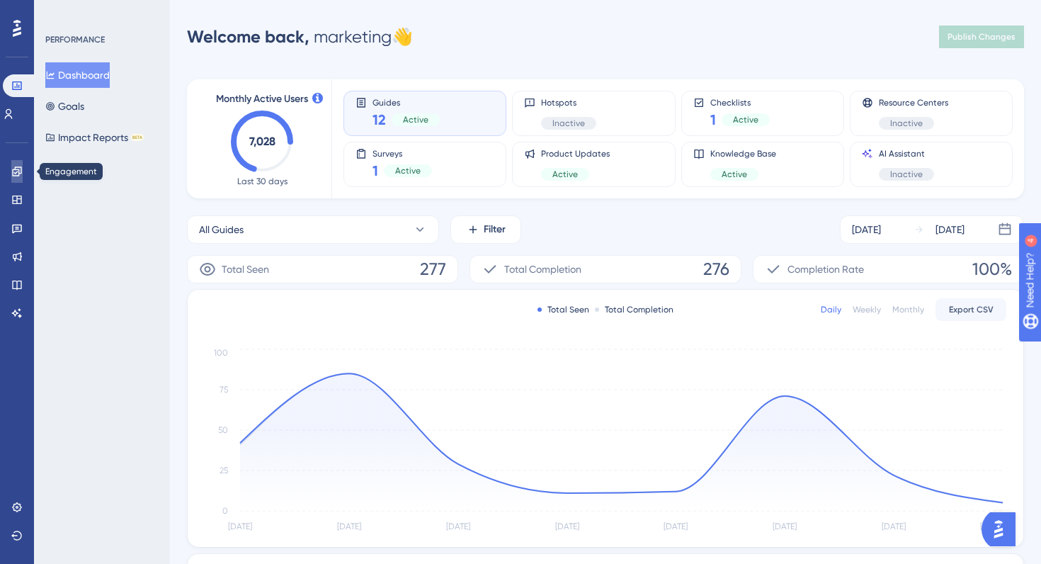
click at [16, 172] on icon at bounding box center [16, 170] width 9 height 9
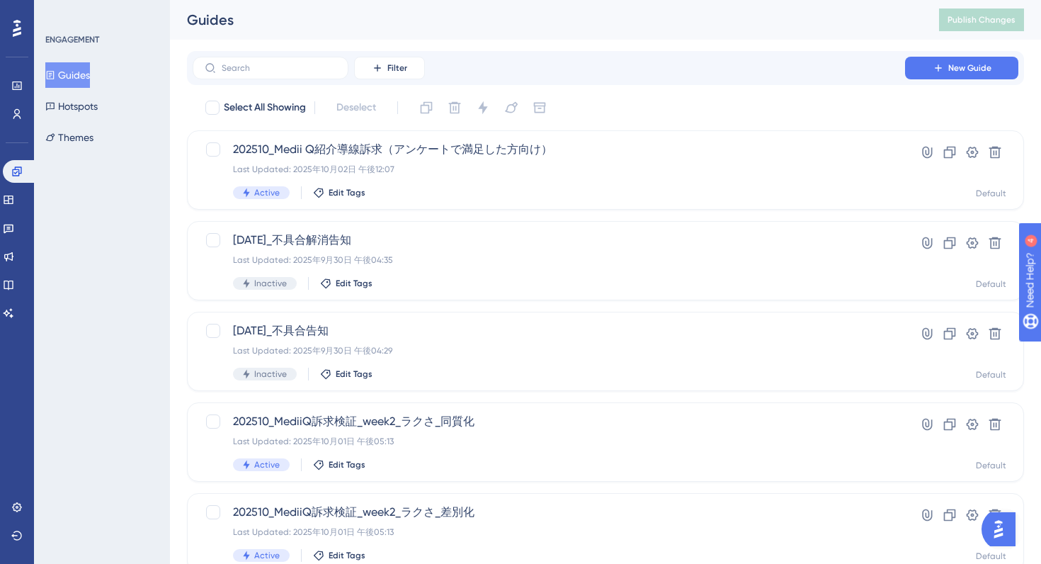
click at [658, 107] on div "Select All Showing Deselect" at bounding box center [614, 107] width 820 height 23
